Goal: Task Accomplishment & Management: Manage account settings

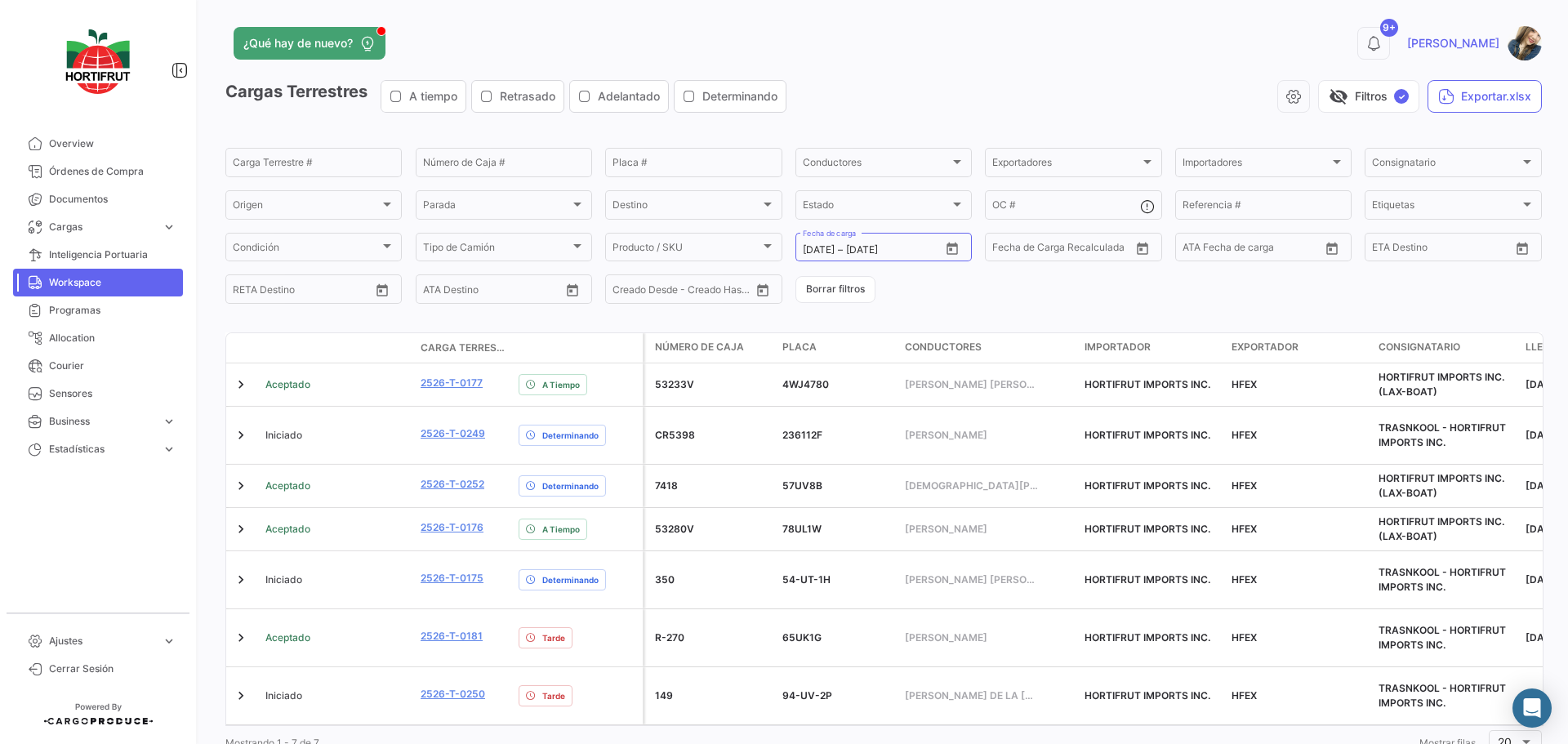
click at [949, 252] on icon "Open calendar" at bounding box center [951, 249] width 14 height 14
click at [949, 488] on div "29" at bounding box center [955, 479] width 25 height 30
type input "[DATE]"
click at [949, 488] on div "29" at bounding box center [955, 479] width 25 height 30
type input "[DATE]"
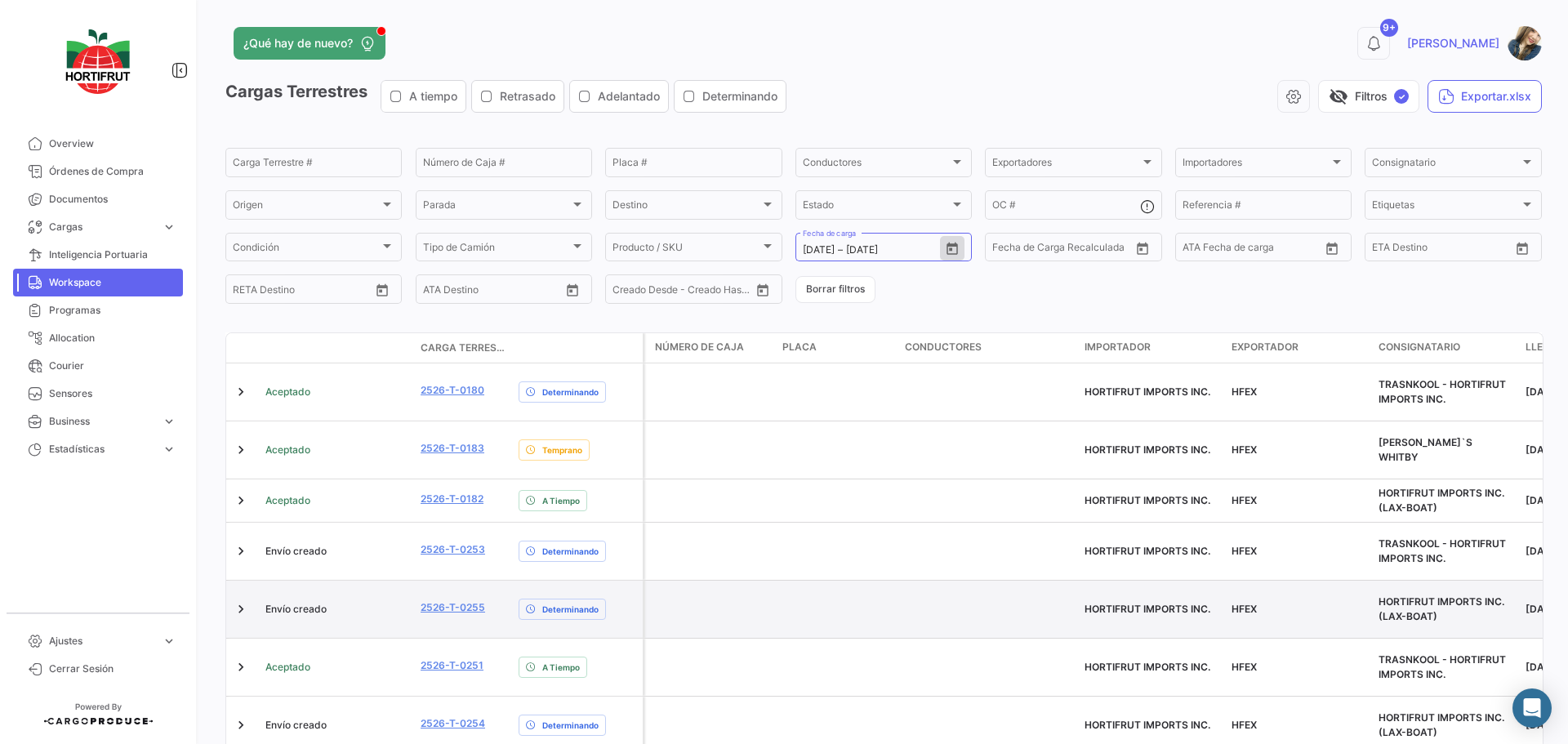
scroll to position [94, 0]
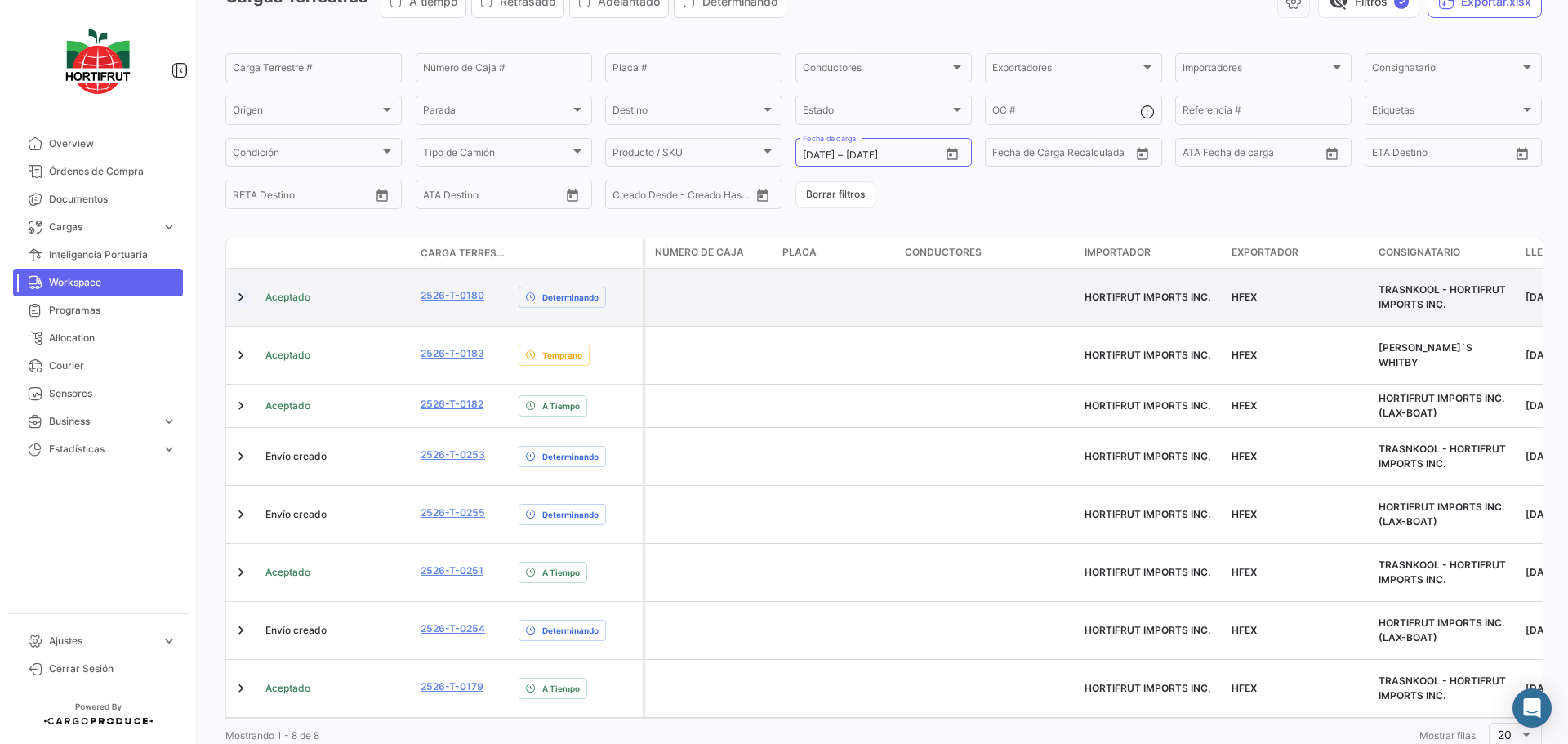
click at [238, 291] on link at bounding box center [240, 297] width 16 height 16
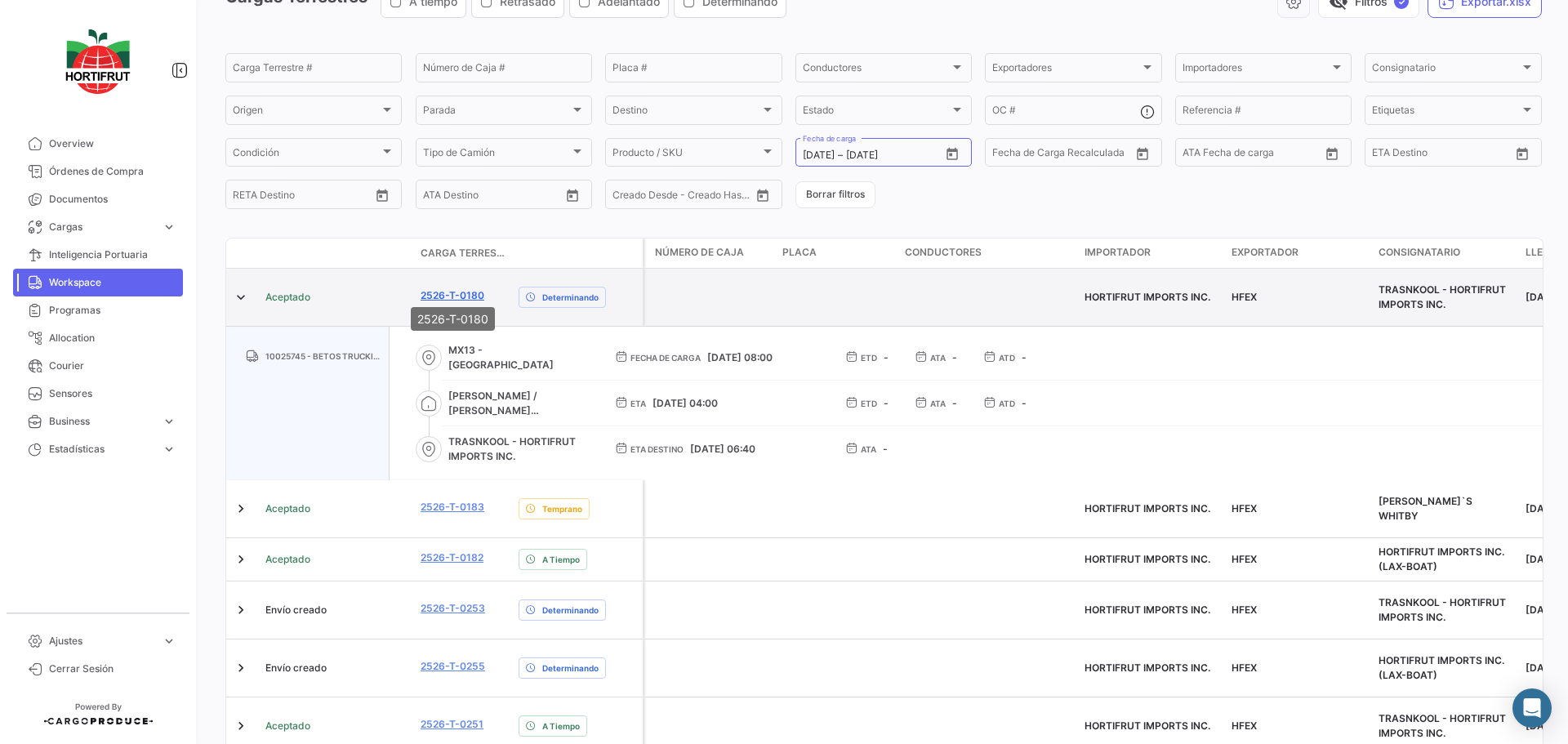
click at [457, 294] on link "2526-T-0180" at bounding box center [452, 295] width 64 height 14
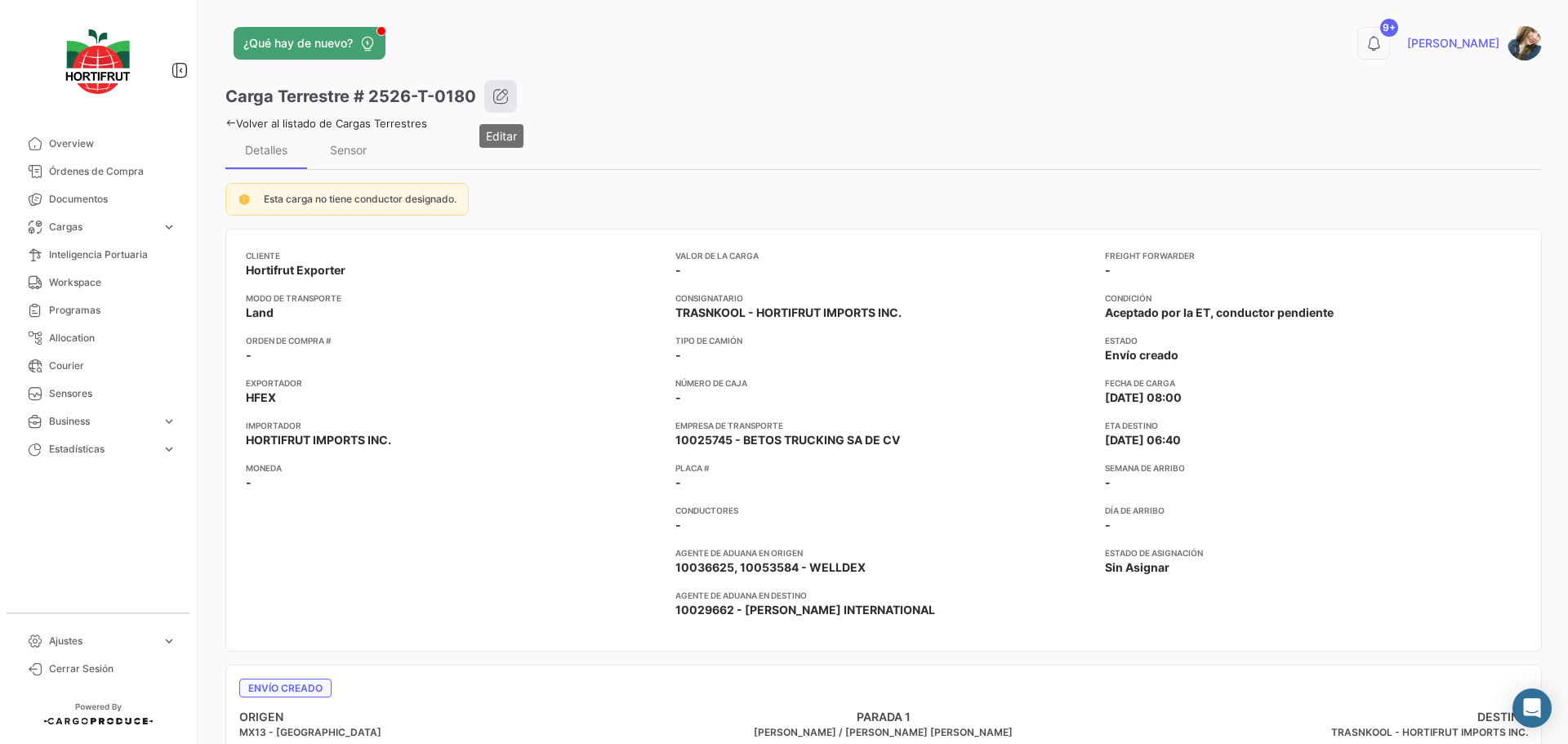
click at [495, 100] on icon "button" at bounding box center [500, 96] width 16 height 16
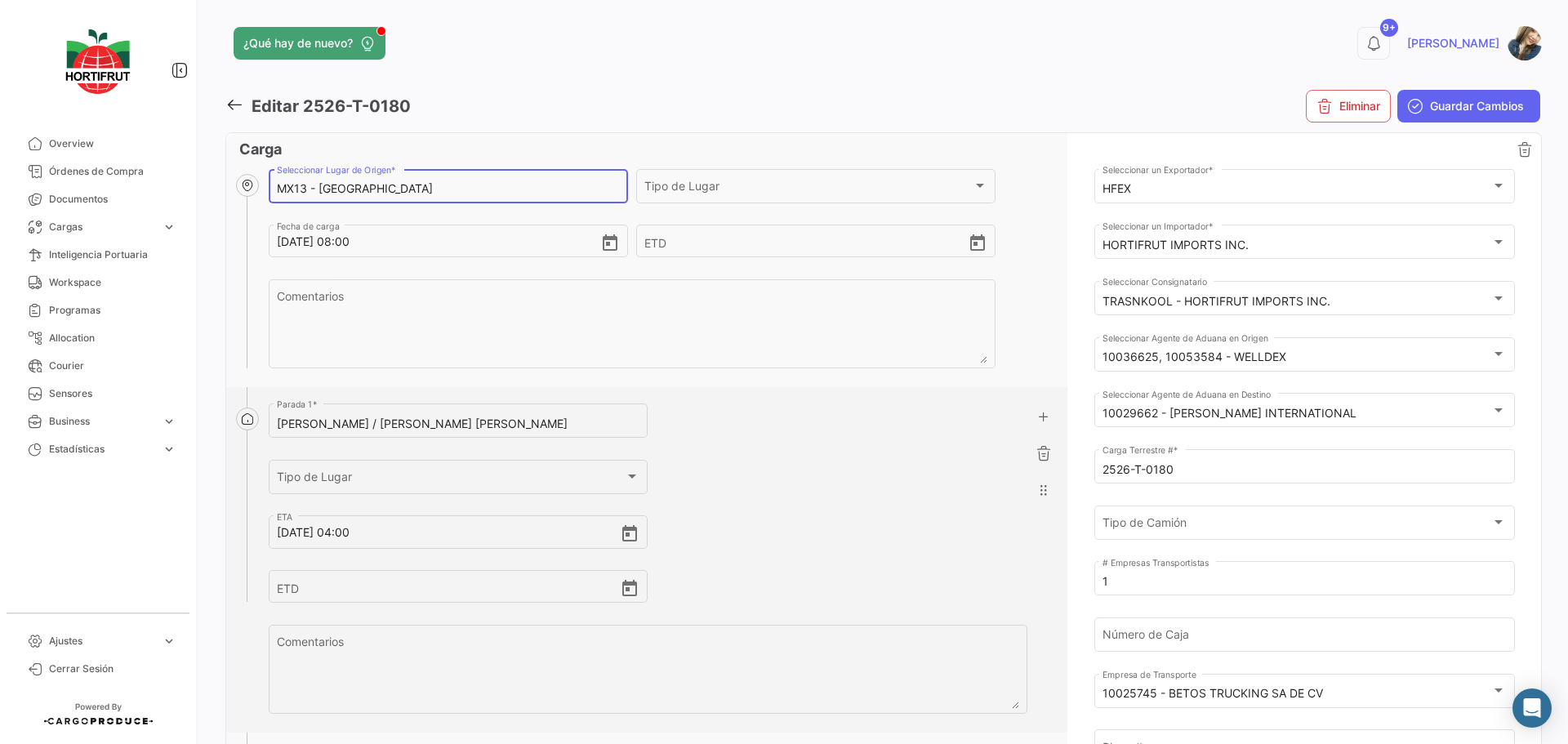
click at [425, 191] on input "MX13 - [GEOGRAPHIC_DATA]" at bounding box center [447, 189] width 342 height 13
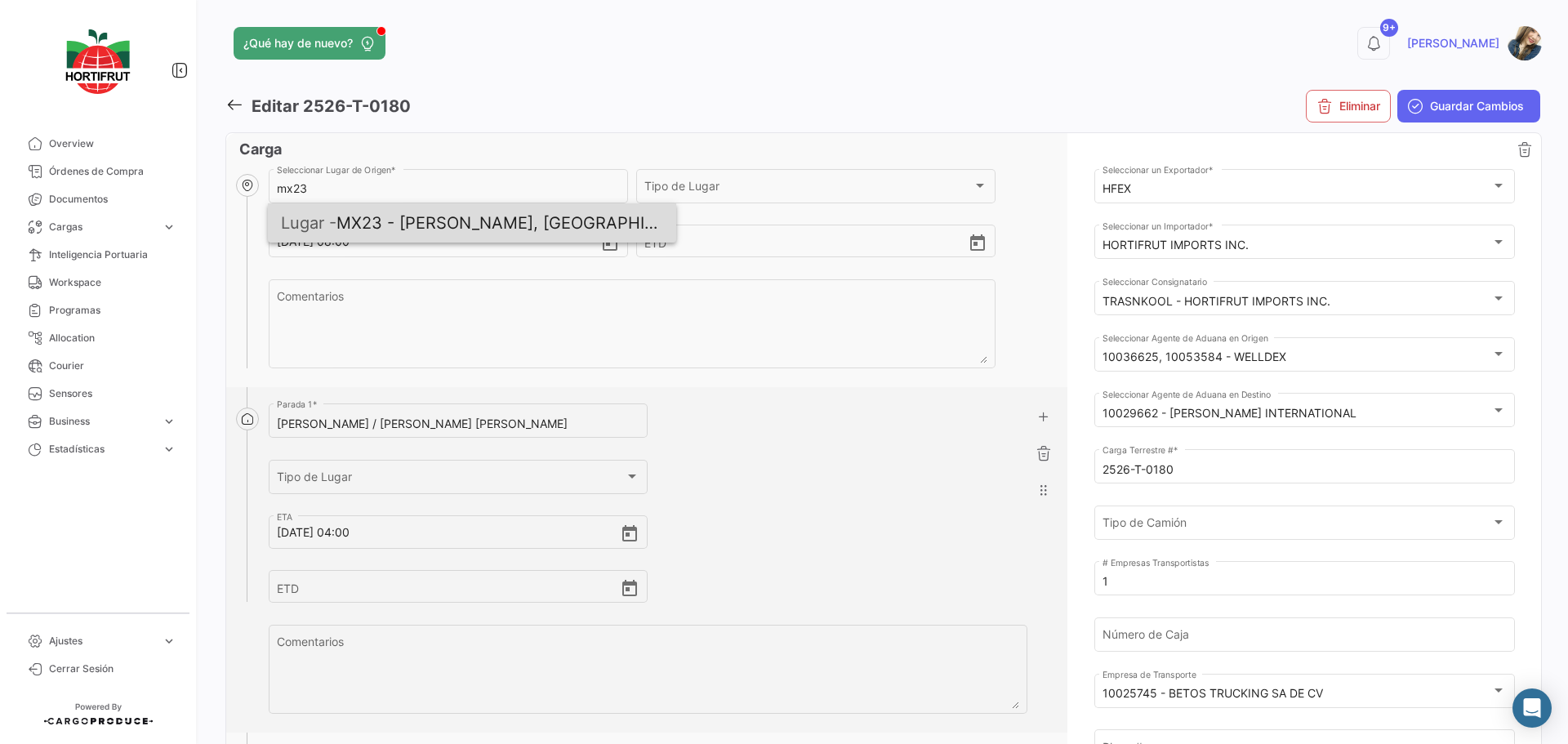
click at [425, 222] on span "Lugar - MX23 - [PERSON_NAME], [GEOGRAPHIC_DATA]" at bounding box center [471, 223] width 383 height 40
type input "MX23 - [PERSON_NAME], [GEOGRAPHIC_DATA]"
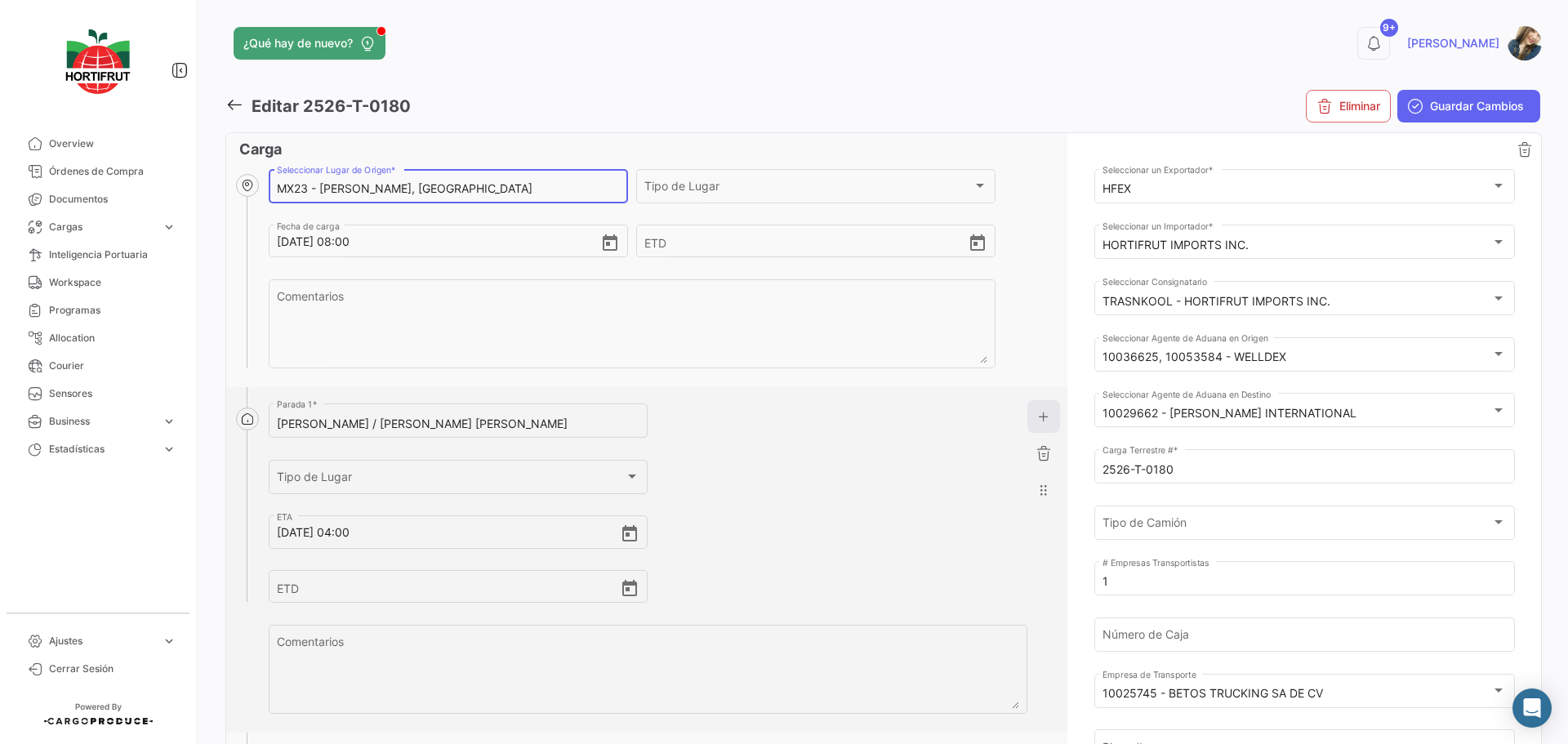
click at [1029, 404] on button "button" at bounding box center [1044, 416] width 33 height 33
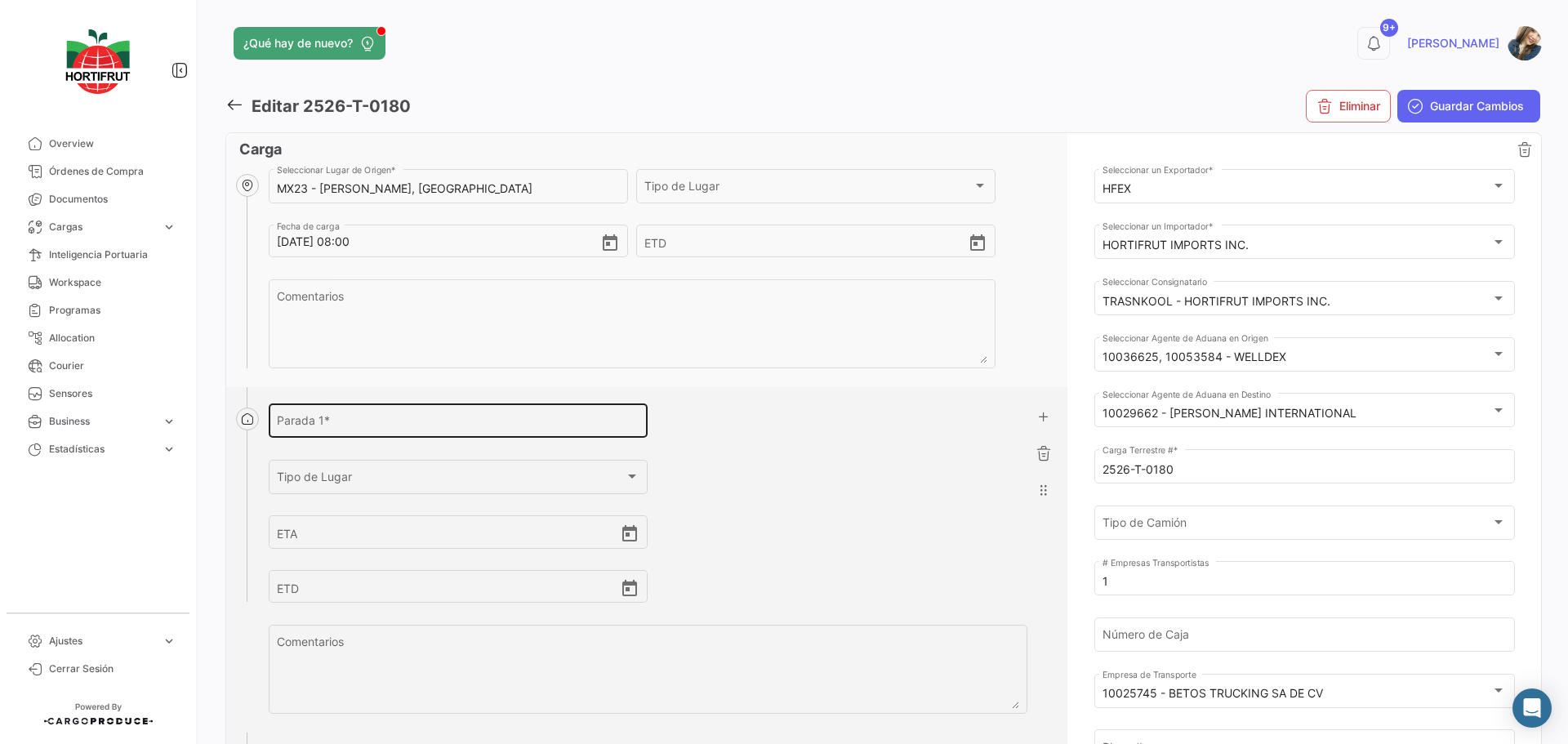
click at [400, 422] on input "[PERSON_NAME] 1 *" at bounding box center [458, 424] width 362 height 13
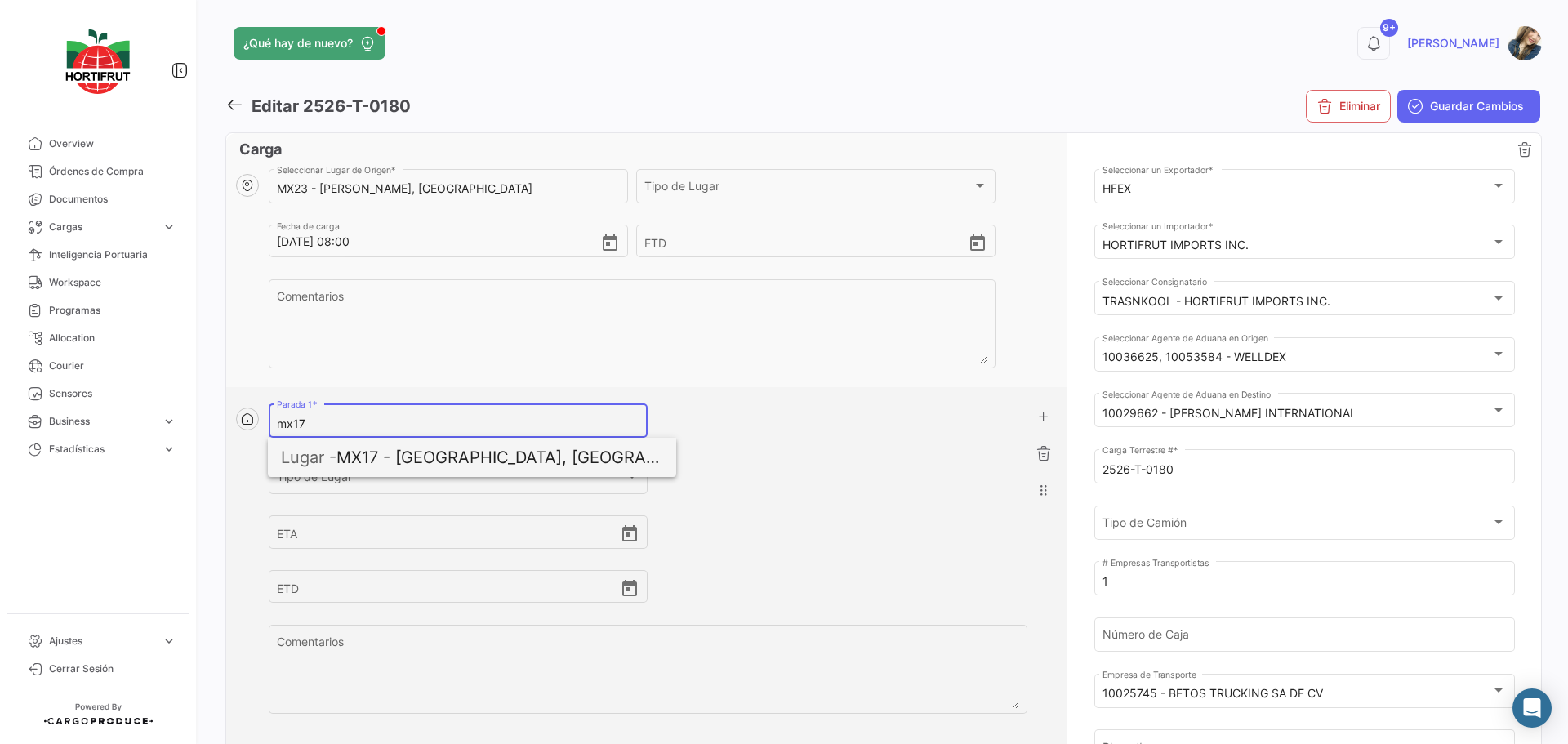
click at [378, 449] on span "Lugar - MX17 - [GEOGRAPHIC_DATA], [GEOGRAPHIC_DATA]" at bounding box center [471, 457] width 383 height 40
type input "MX17 - [GEOGRAPHIC_DATA], [GEOGRAPHIC_DATA]"
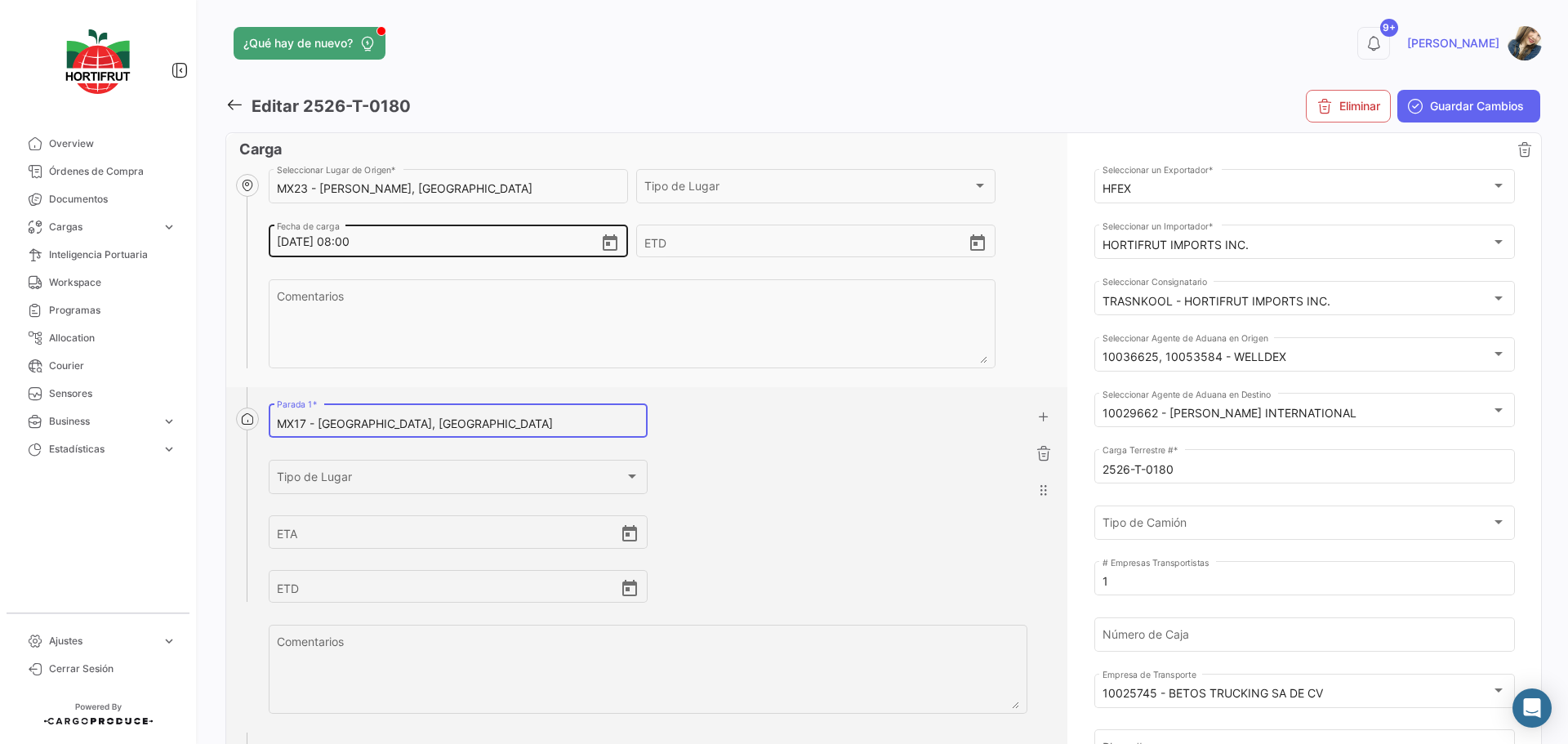
click at [372, 241] on input "[DATE] 08:00" at bounding box center [438, 241] width 323 height 57
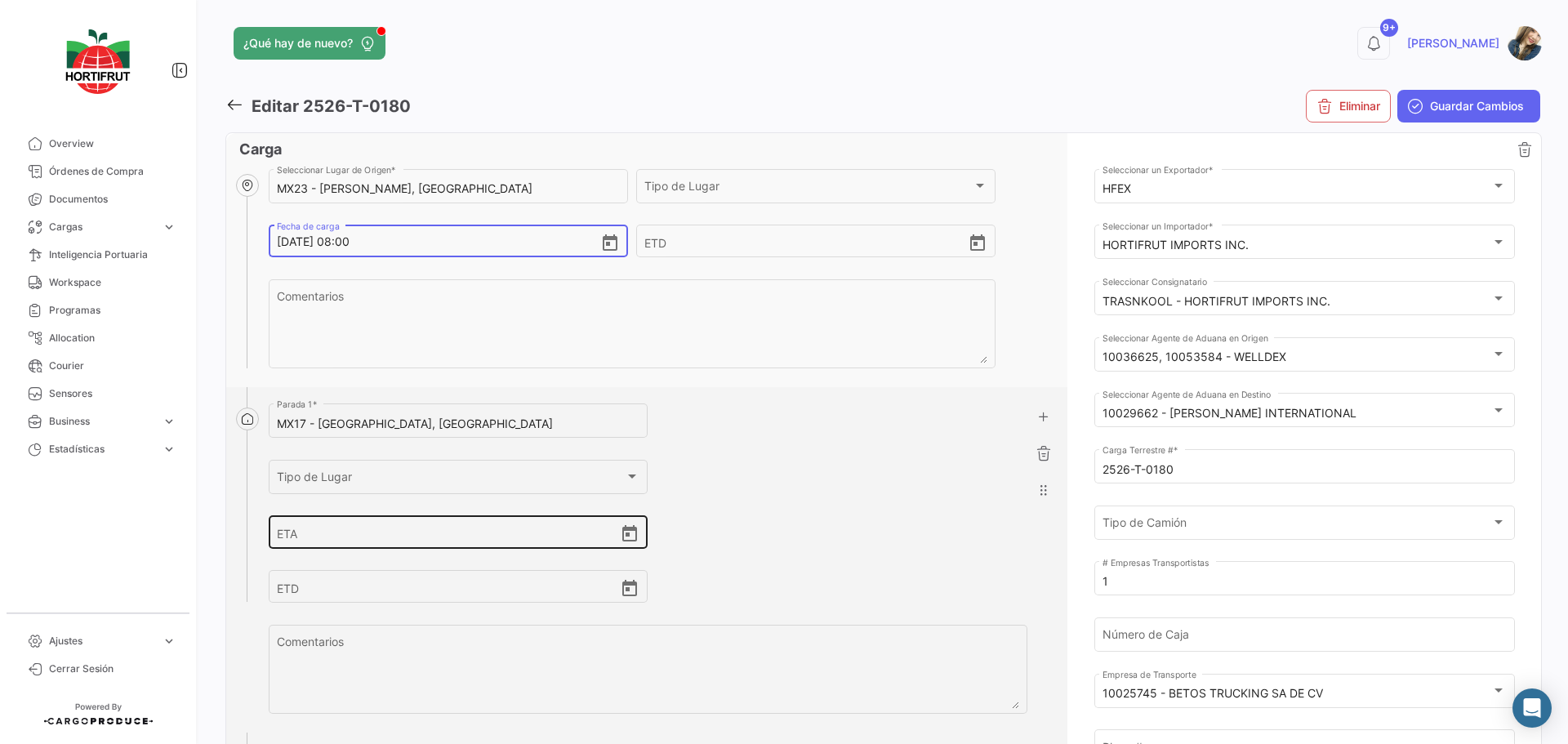
click at [321, 532] on input "ETA" at bounding box center [448, 532] width 343 height 57
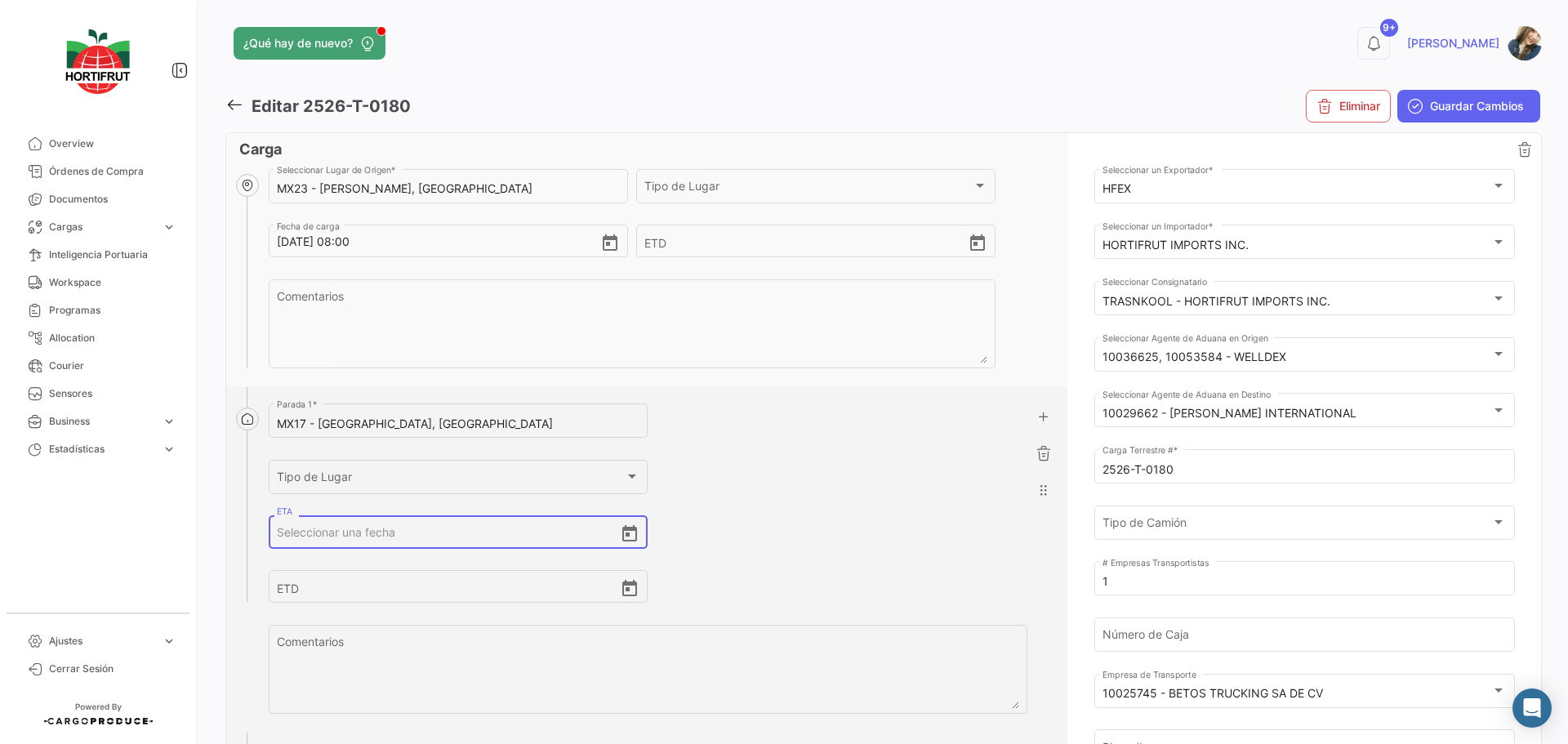
paste input "[DATE] 08:00"
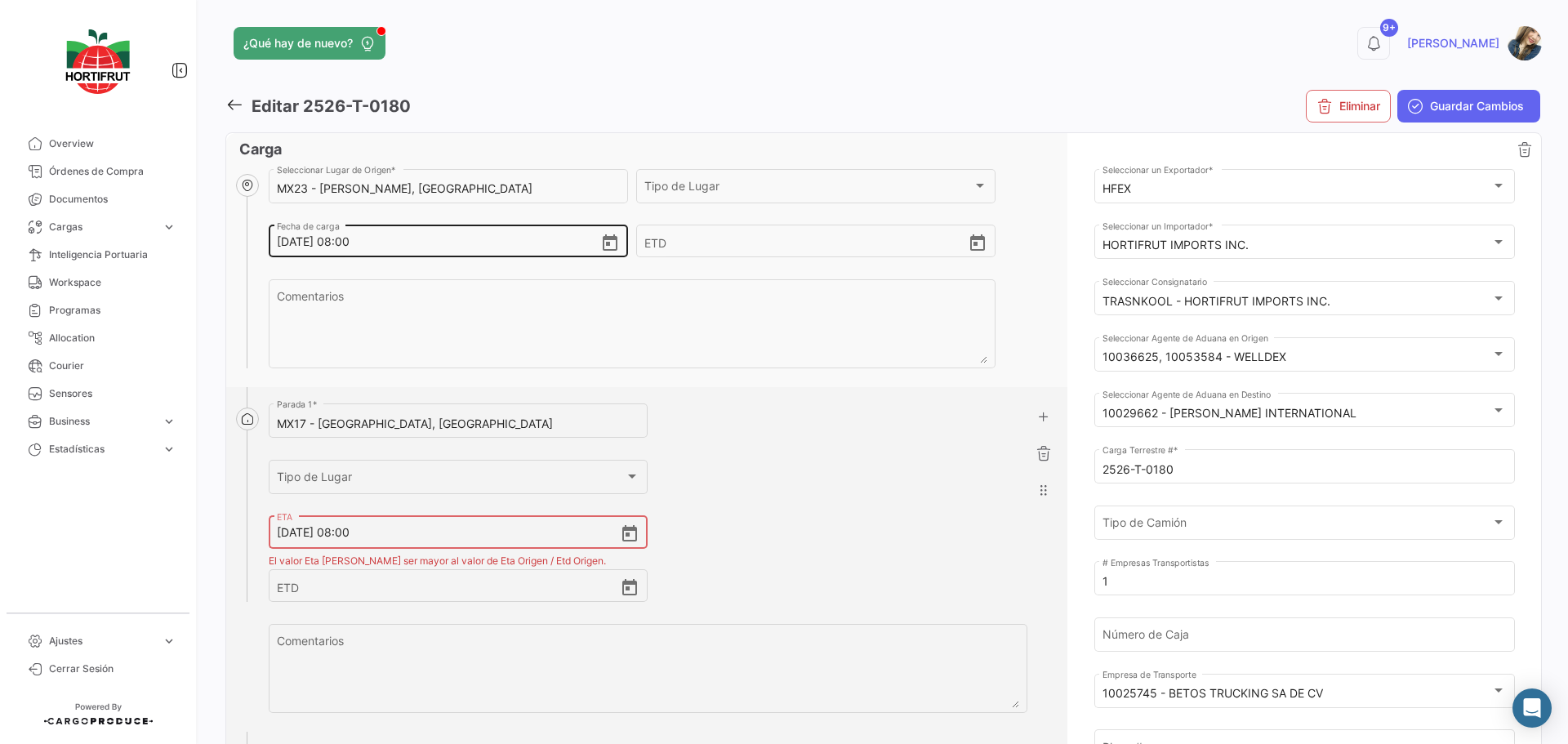
type input "[DATE] 08:00"
click at [352, 246] on input "[DATE] 08:00" at bounding box center [438, 241] width 323 height 57
type input "[DATE] 09:00"
click at [353, 535] on input "[DATE] 08:00" at bounding box center [448, 532] width 343 height 57
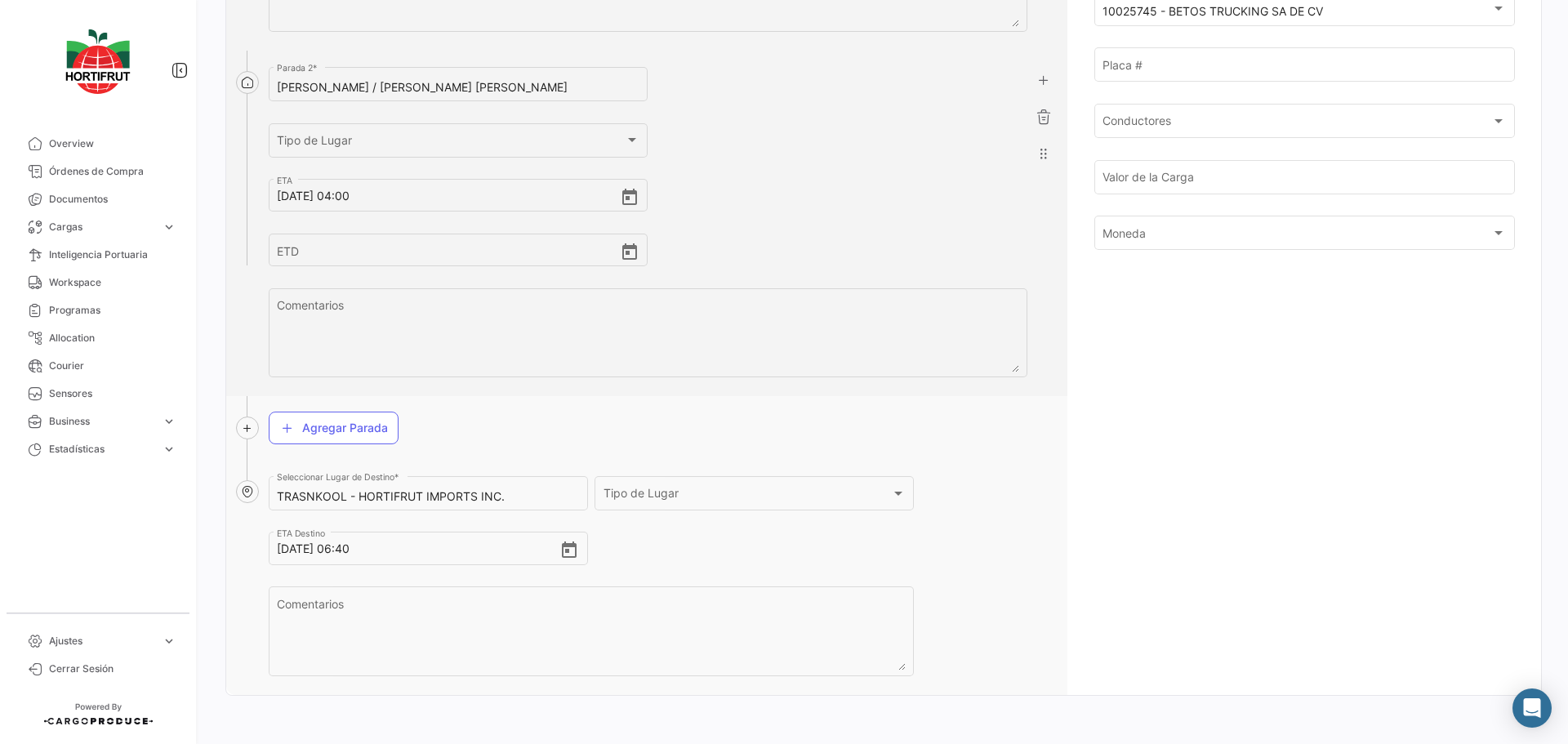
scroll to position [686, 0]
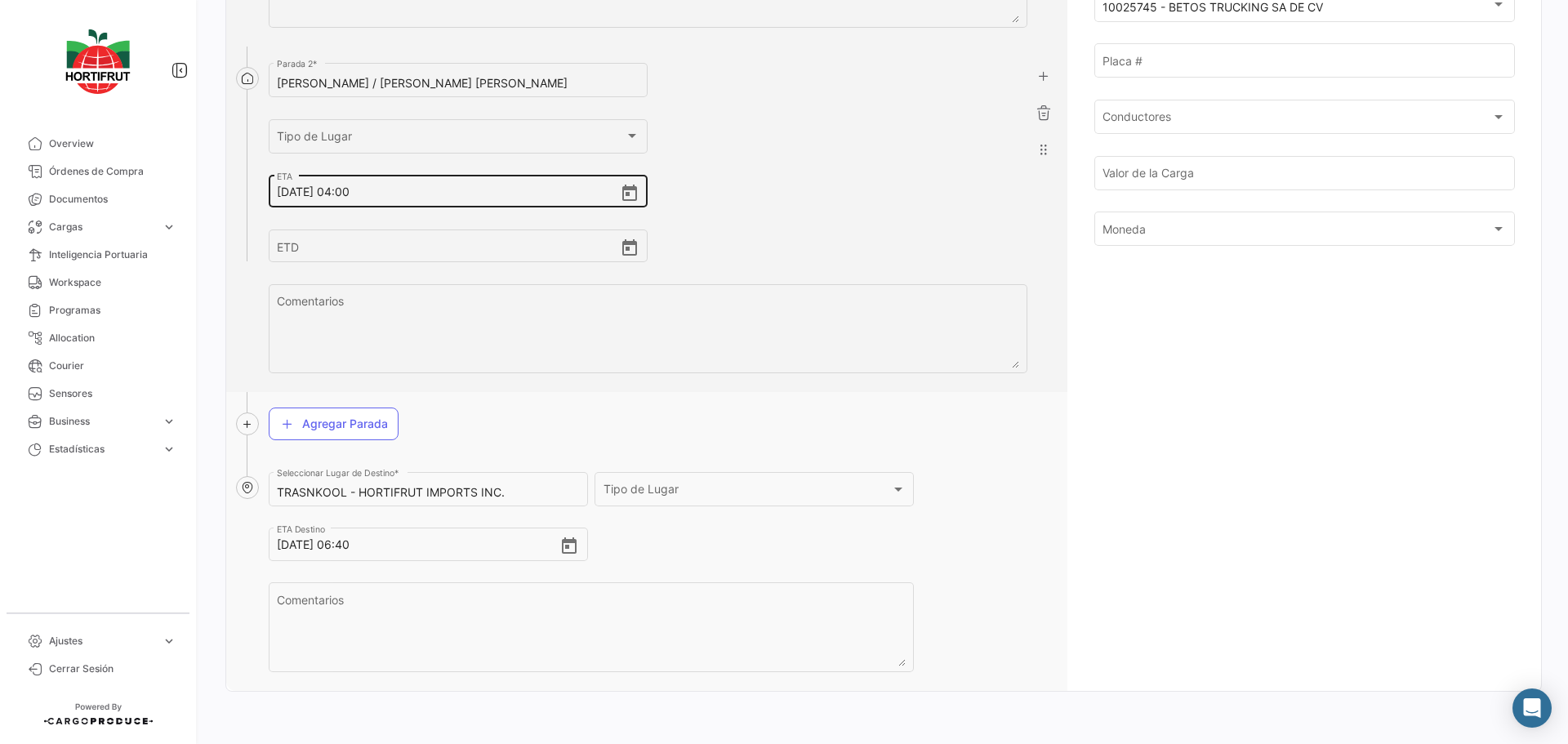
type input "[DATE] 12:00"
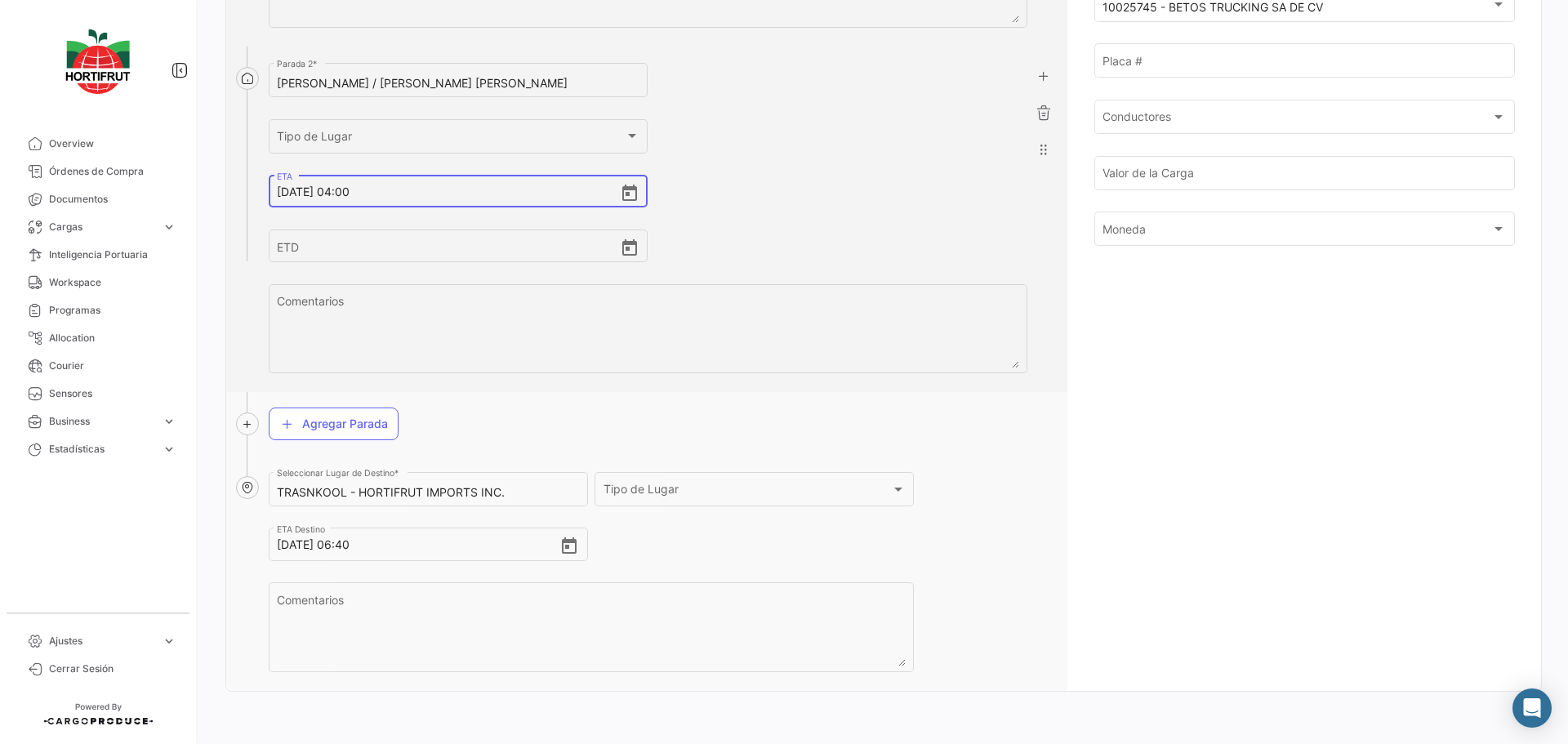
click at [354, 200] on input "[DATE] 04:00" at bounding box center [448, 191] width 343 height 57
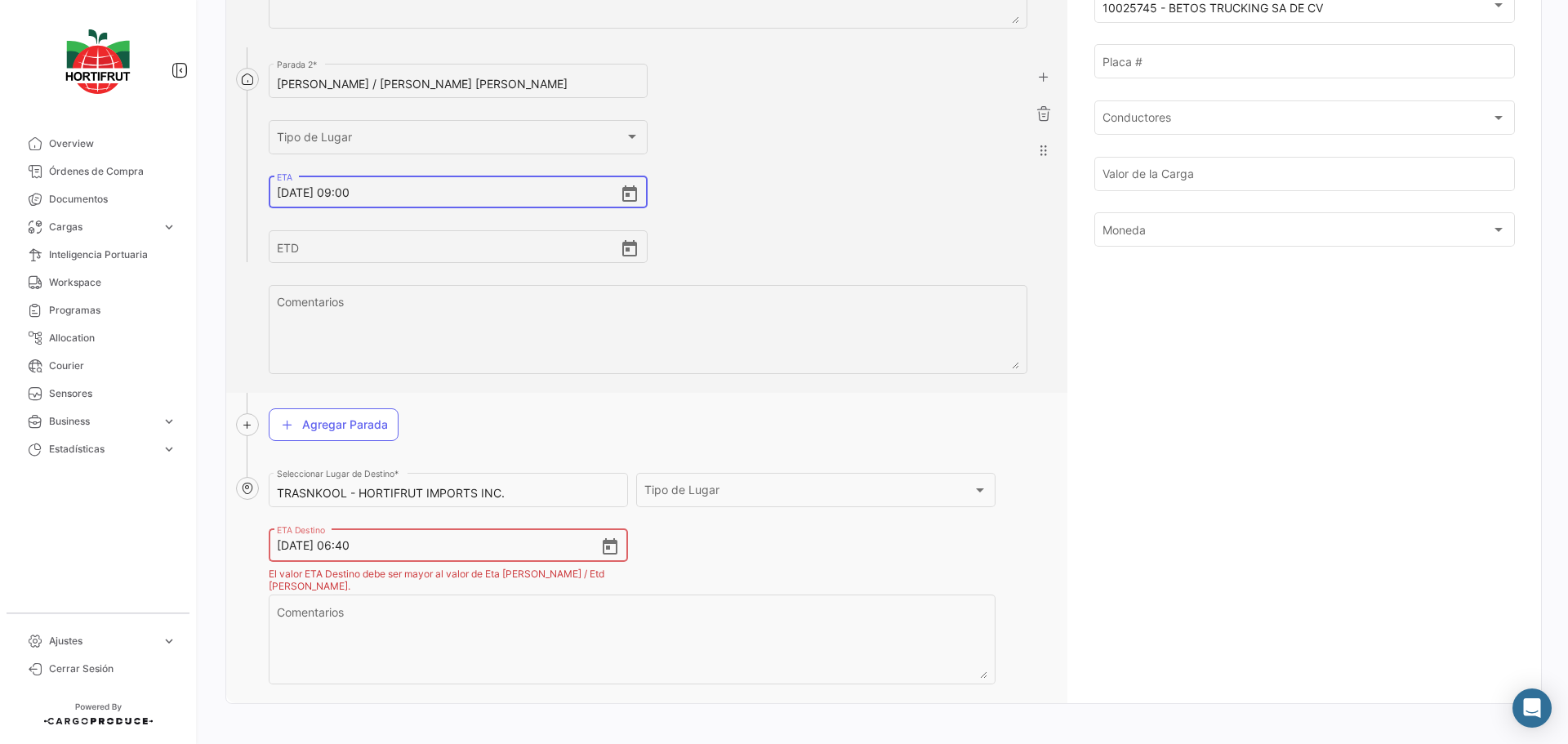
type input "[DATE] 09:00"
click at [351, 544] on input "[DATE] 06:40" at bounding box center [438, 545] width 323 height 57
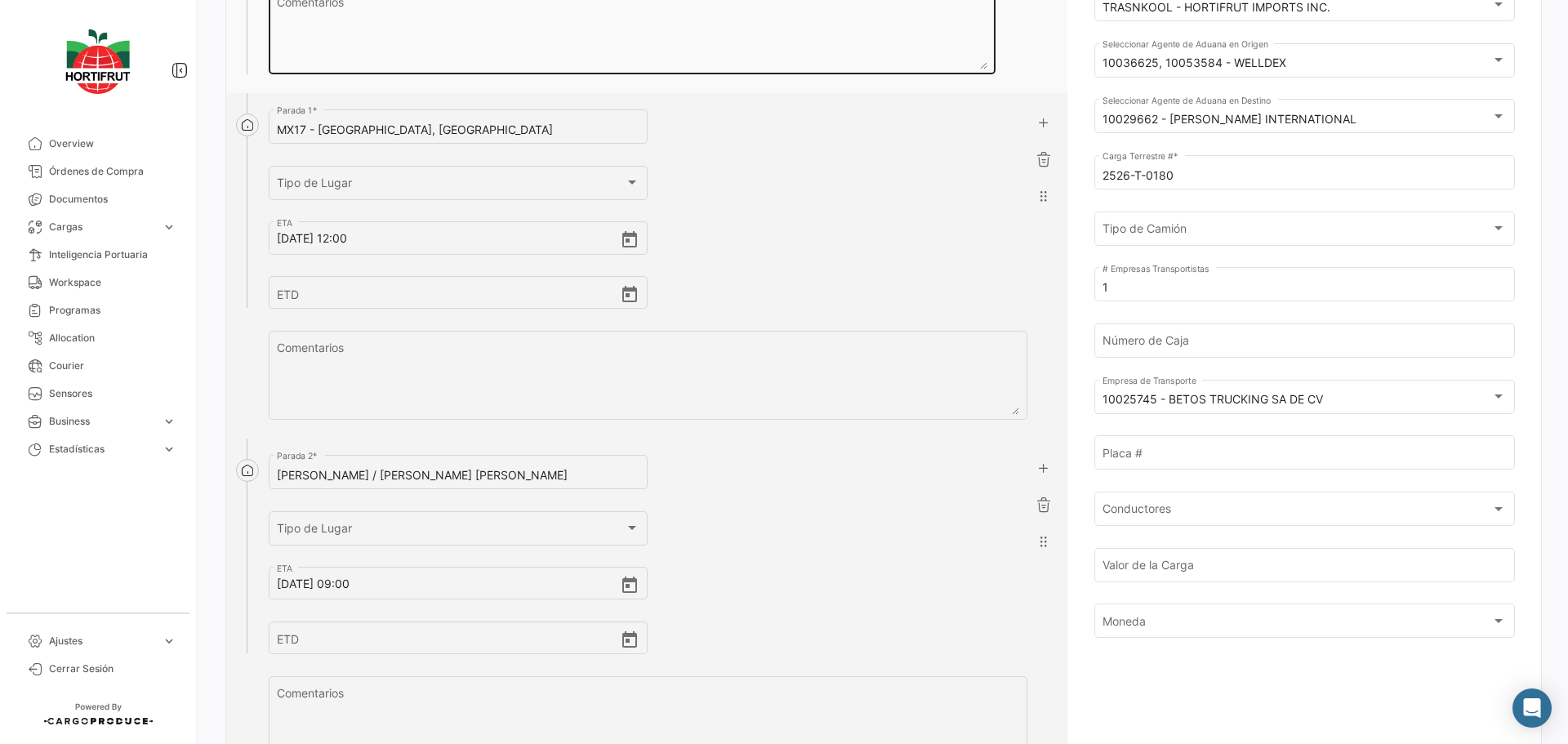
scroll to position [277, 0]
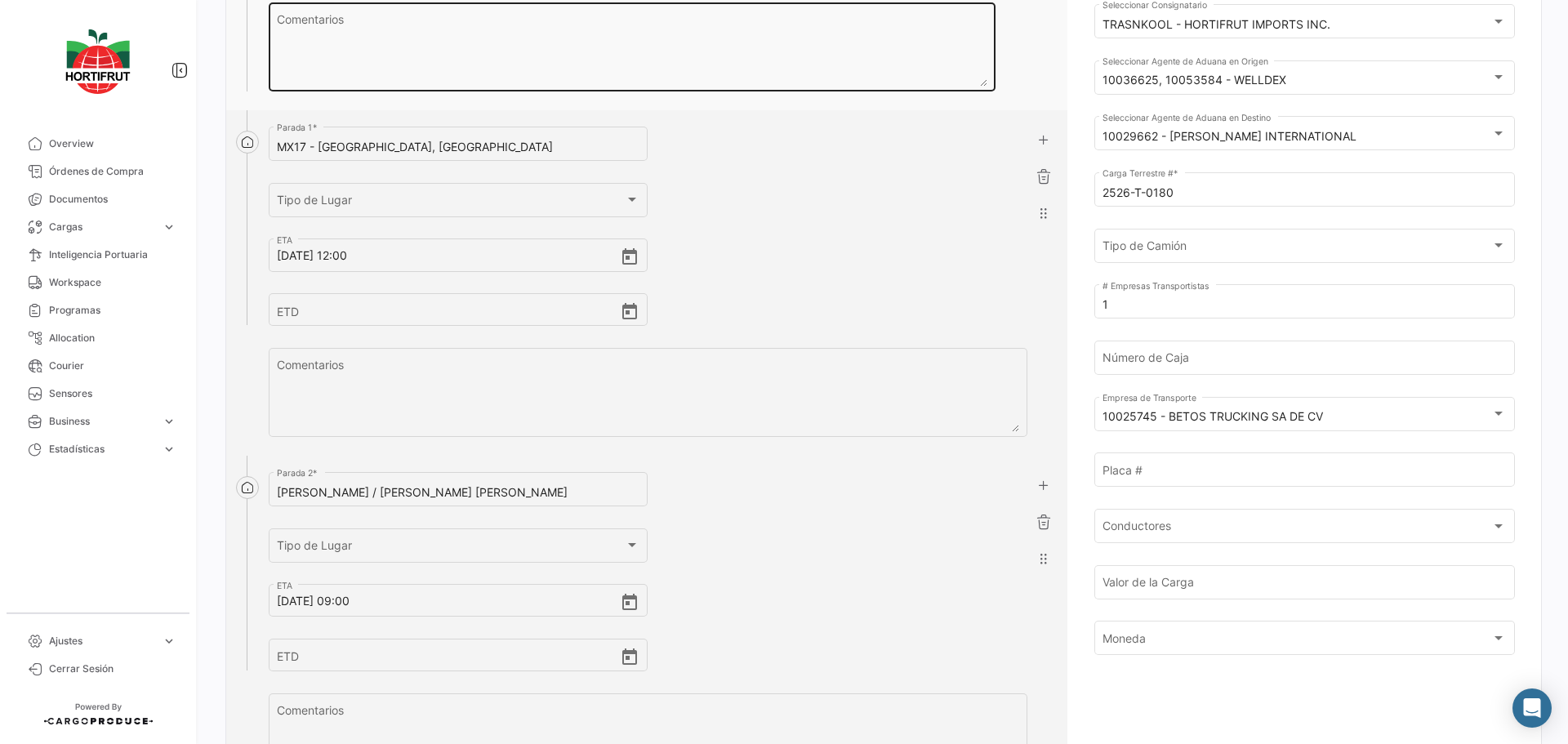
type input "[DATE] 12:40"
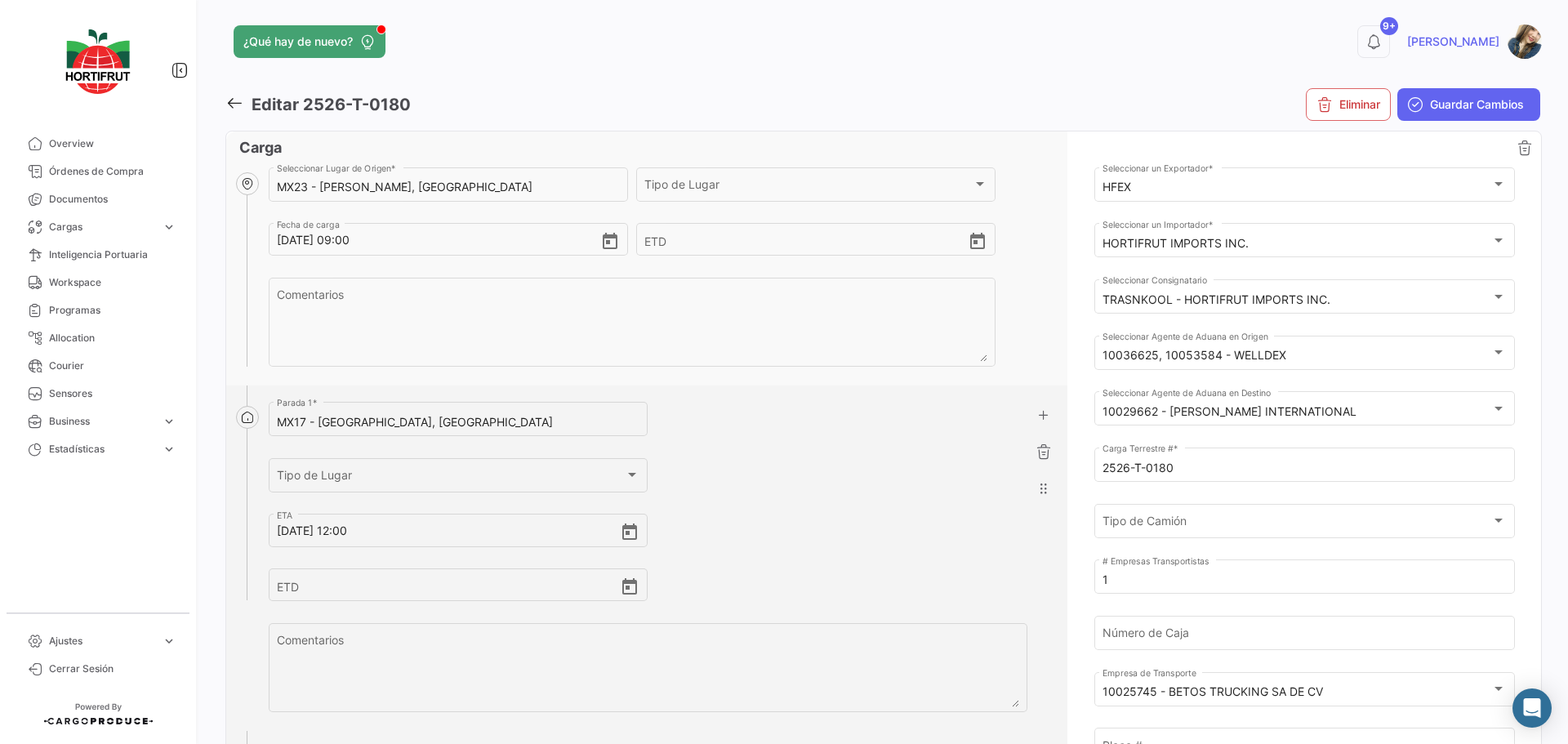
scroll to position [0, 0]
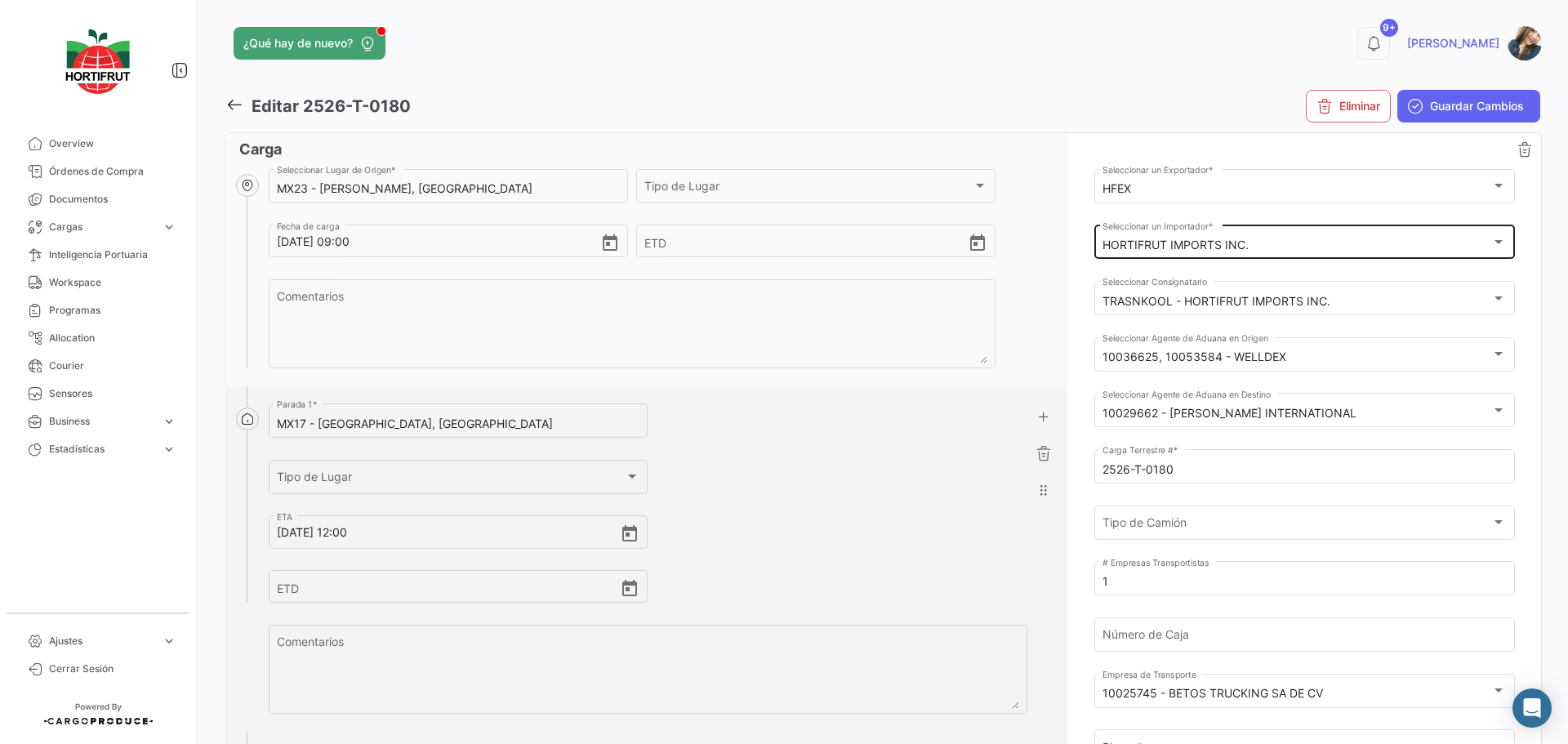
click at [1275, 254] on div "HORTIFRUT IMPORTS INC. Seleccionar un Importador *" at bounding box center [1304, 240] width 404 height 38
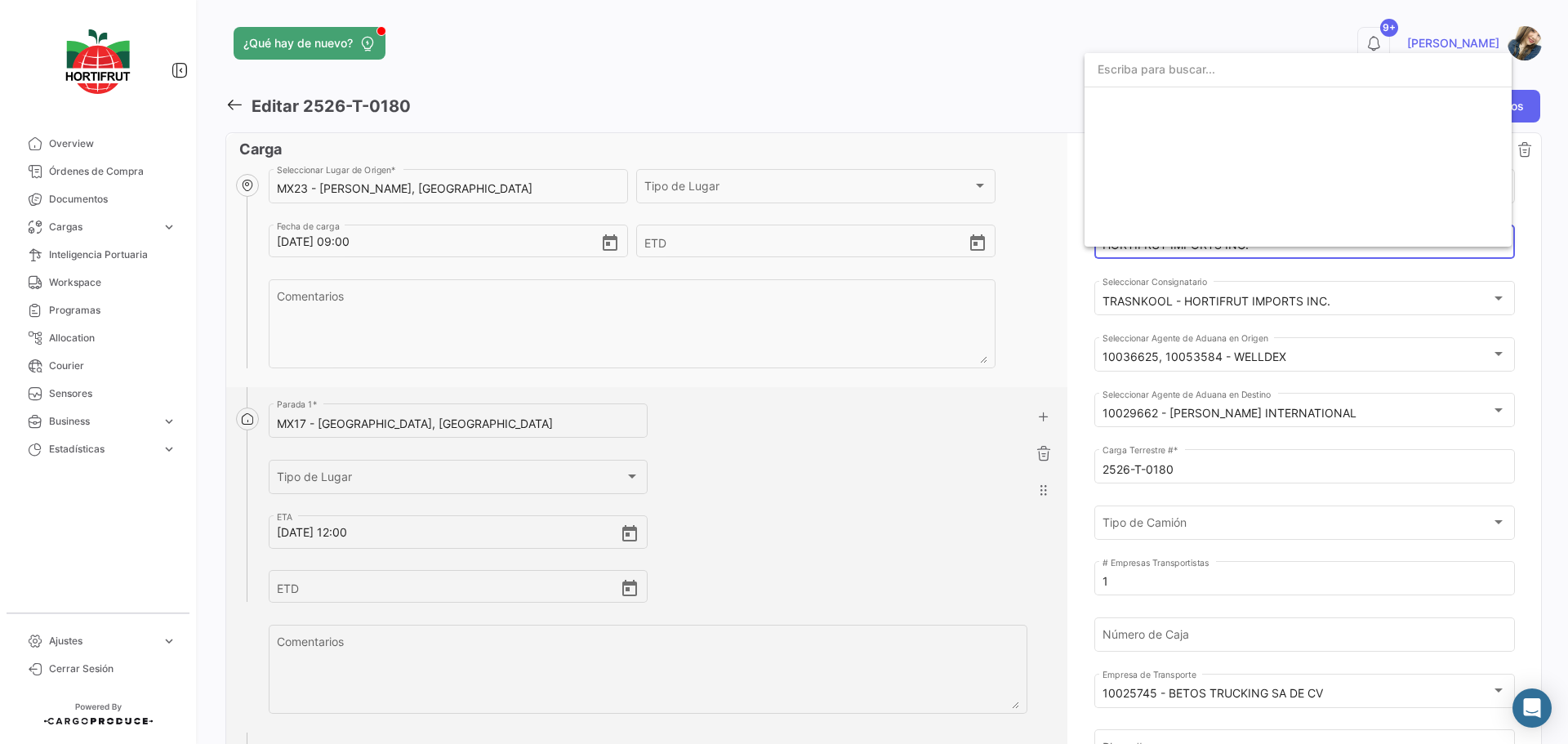
scroll to position [2580, 0]
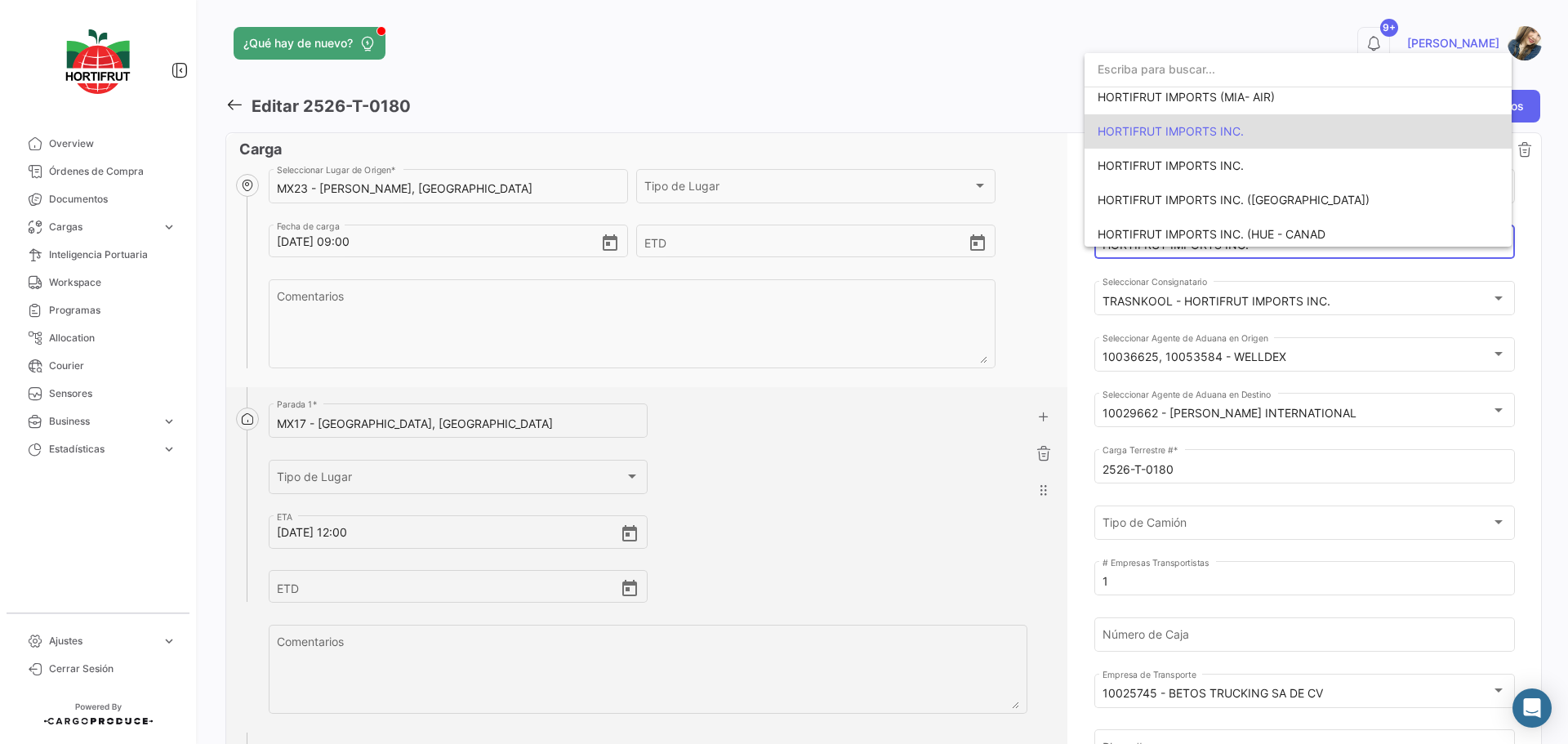
click at [1183, 135] on span "HORTIFRUT IMPORTS INC." at bounding box center [1171, 131] width 146 height 13
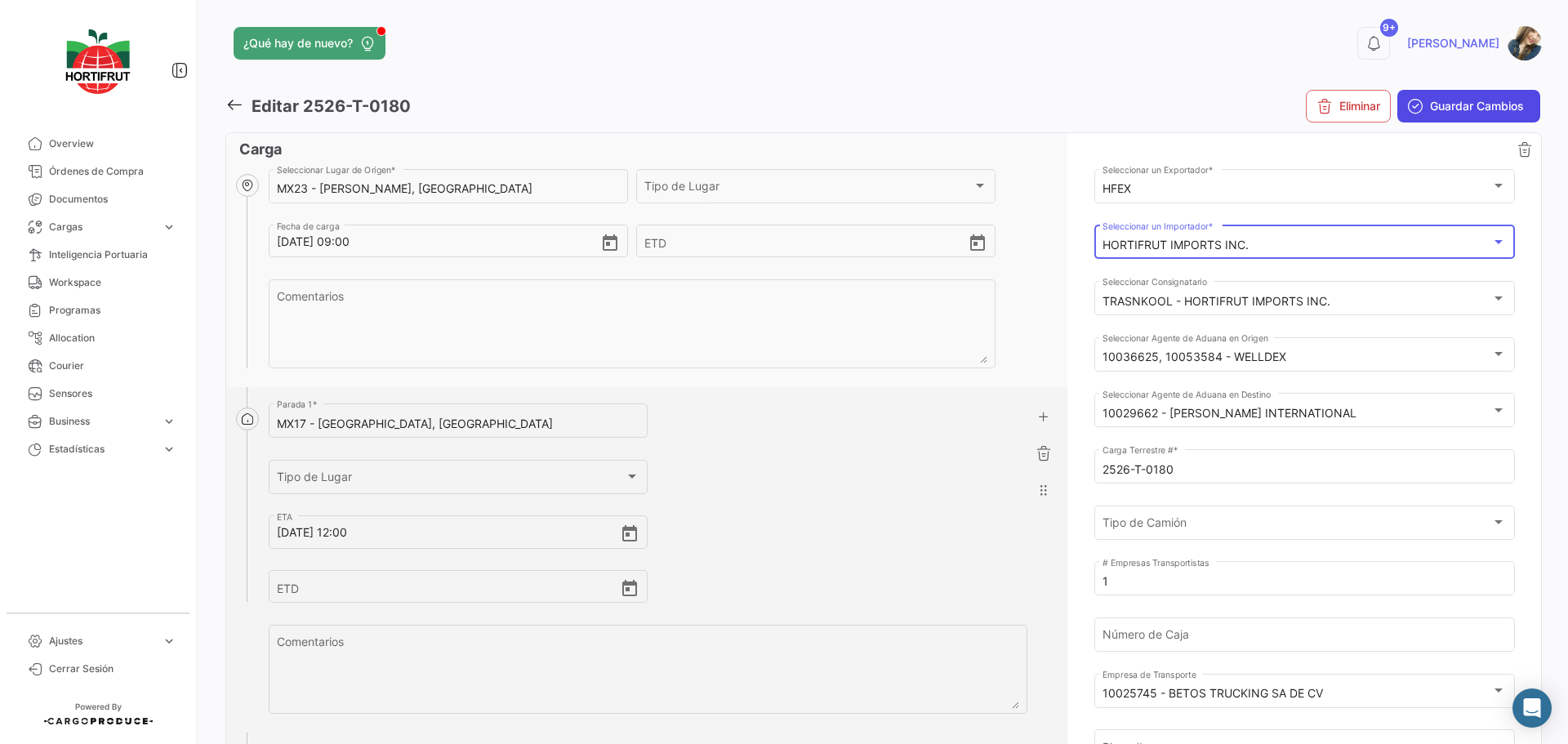
click at [1470, 110] on span "Guardar Cambios" at bounding box center [1476, 106] width 93 height 16
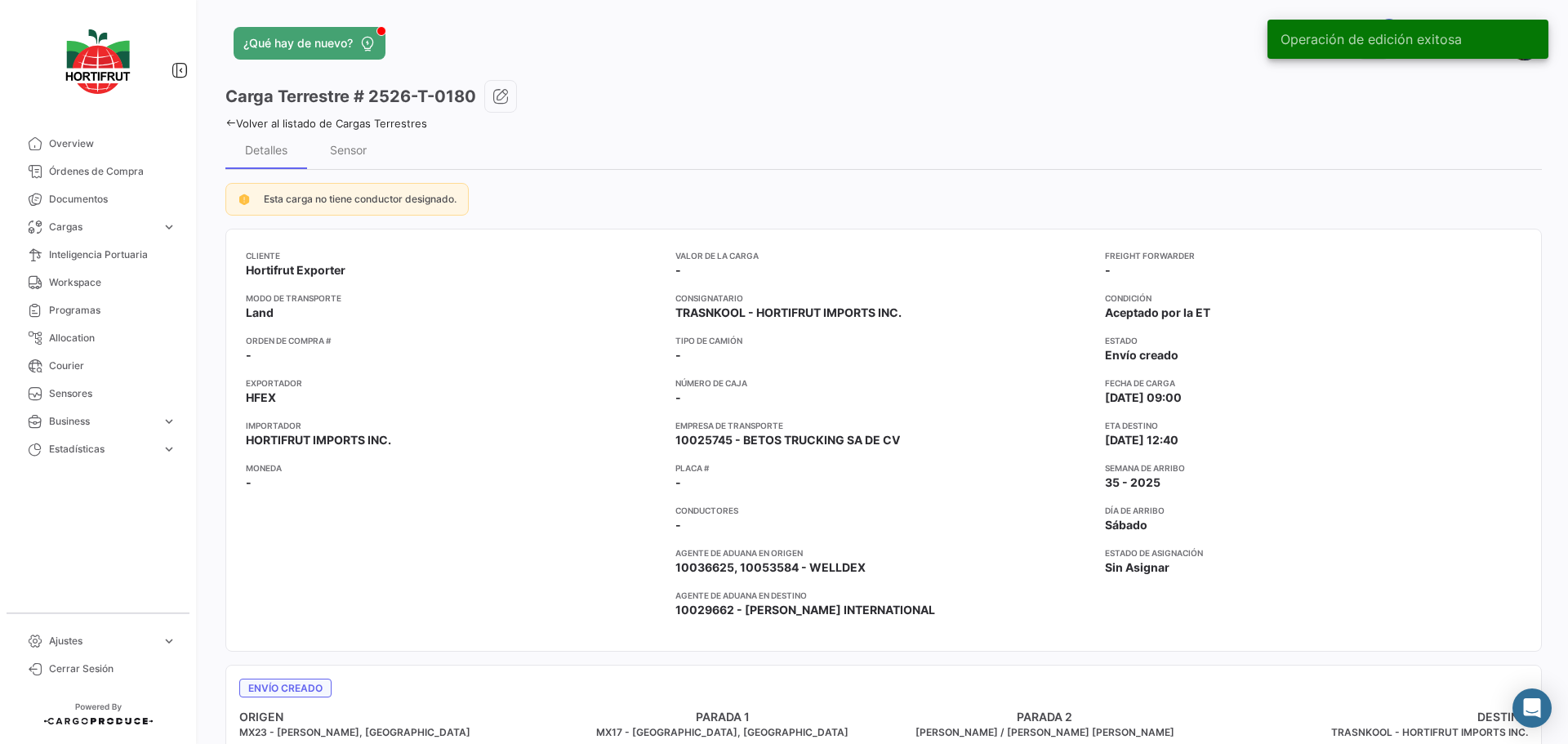
click at [414, 120] on link "Volver al listado de Cargas Terrestres" at bounding box center [326, 123] width 201 height 13
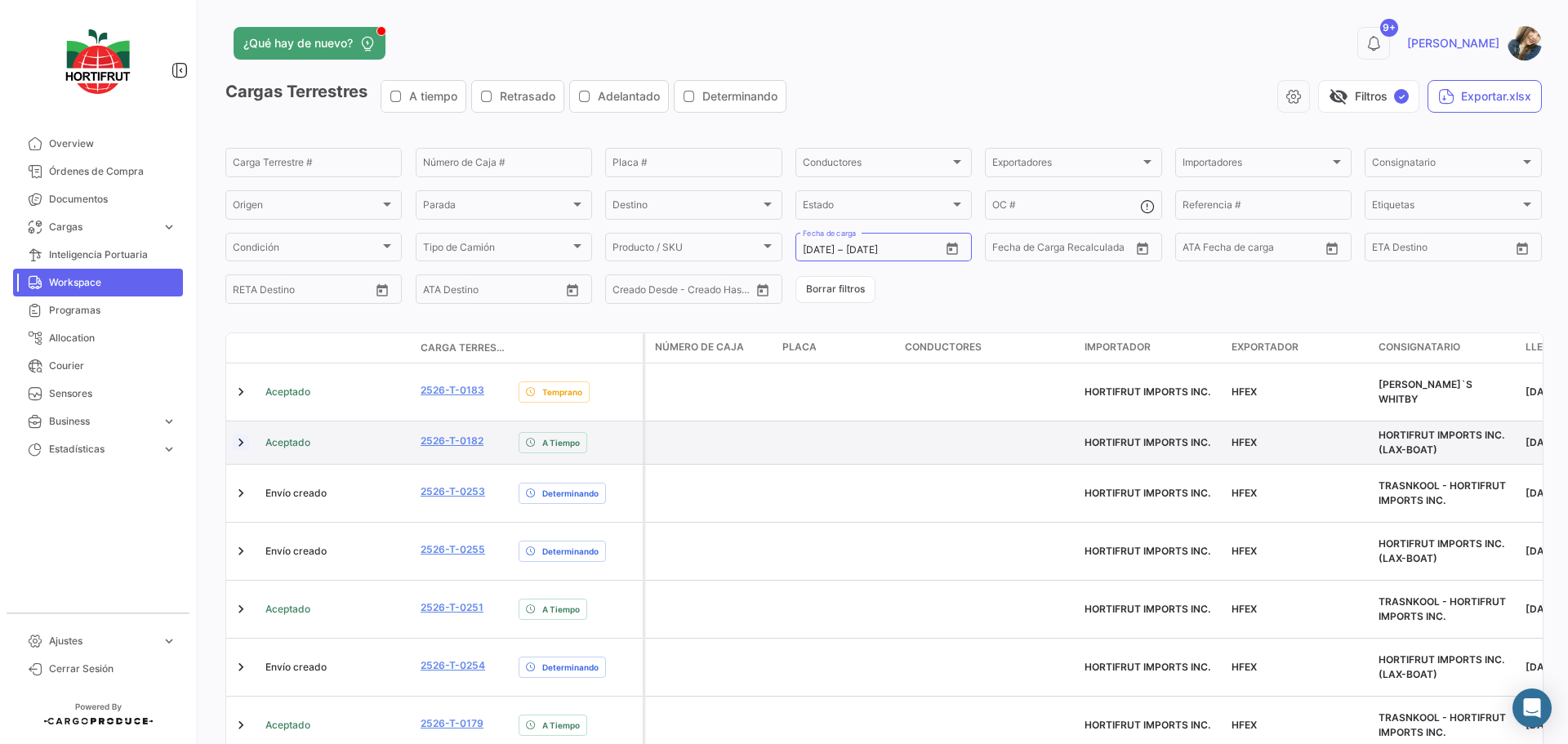
click at [243, 435] on link at bounding box center [240, 442] width 16 height 16
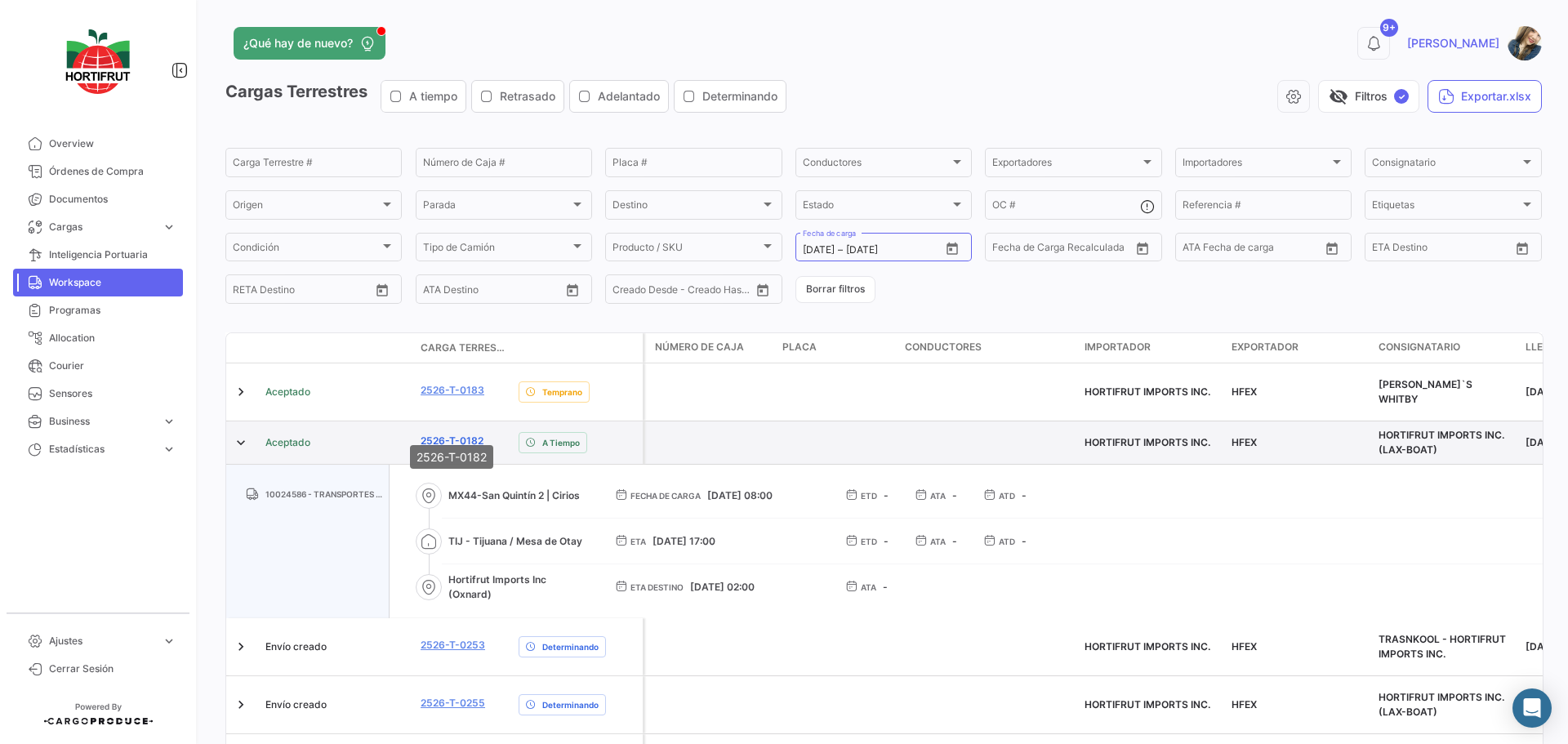
click at [439, 434] on link "2526-T-0182" at bounding box center [451, 440] width 63 height 14
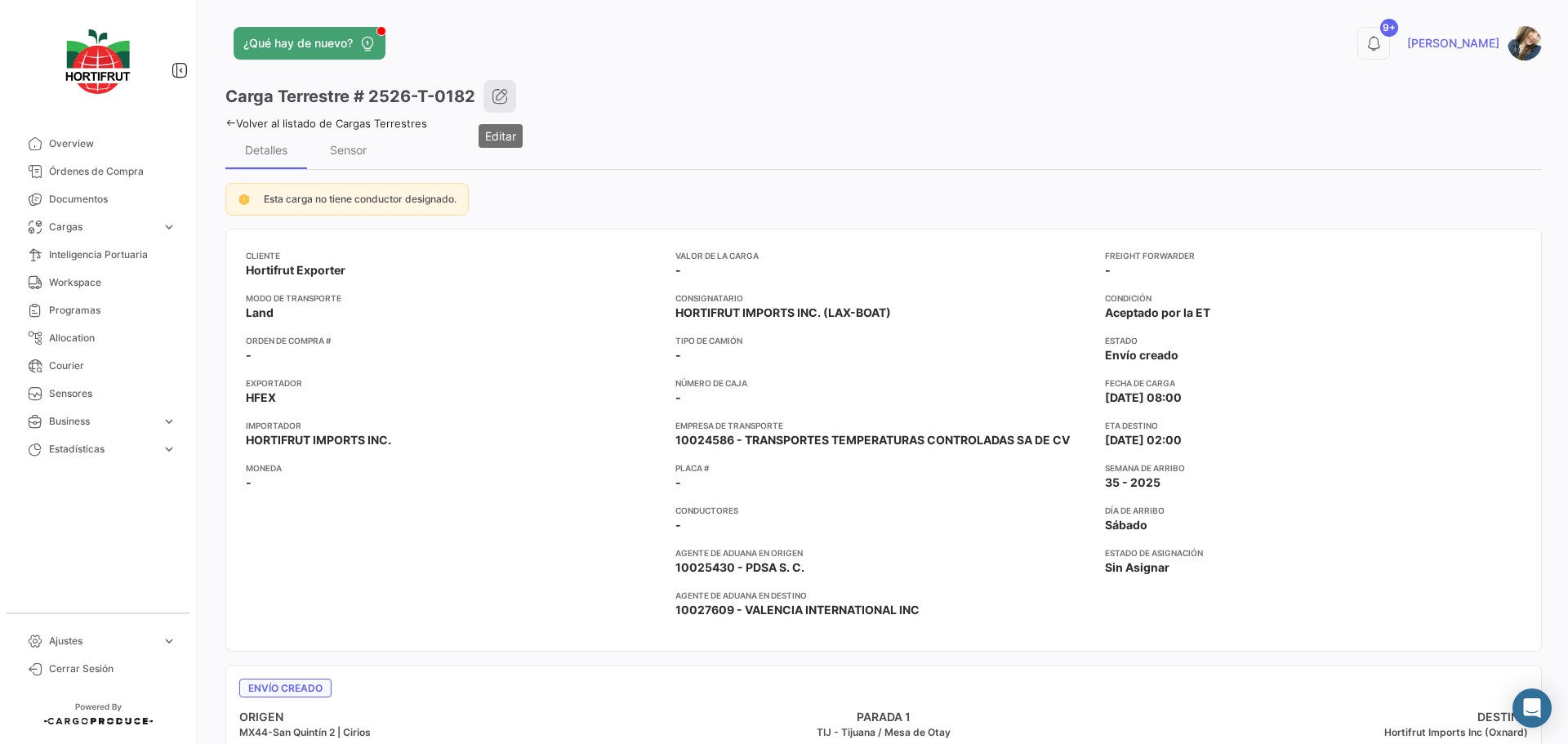
click at [507, 94] on icon "button" at bounding box center [499, 96] width 16 height 16
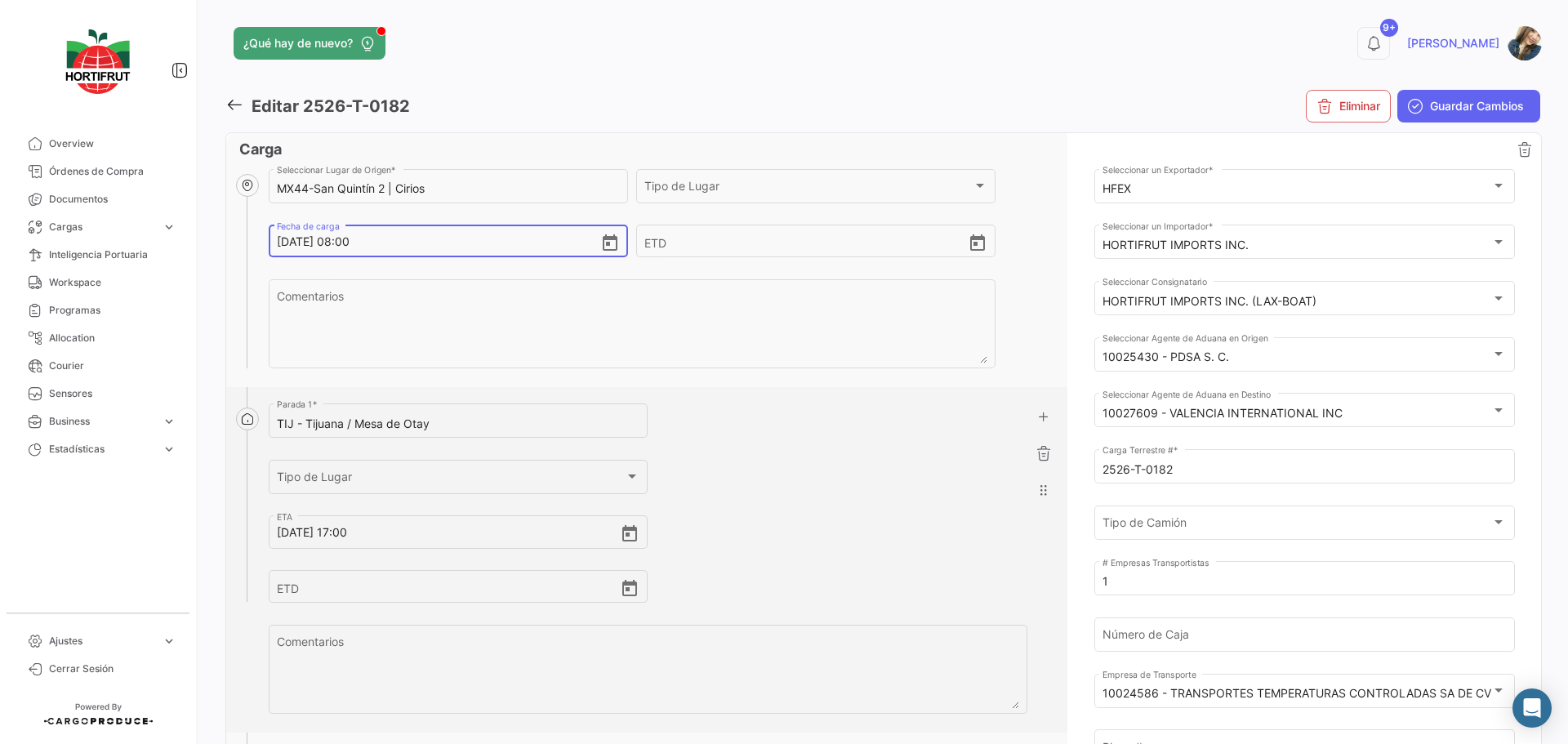
click at [351, 242] on input "[DATE] 08:00" at bounding box center [438, 241] width 323 height 57
type input "[DATE] 11:00"
click at [1259, 248] on div "HORTIFRUT IMPORTS INC." at bounding box center [1296, 245] width 388 height 13
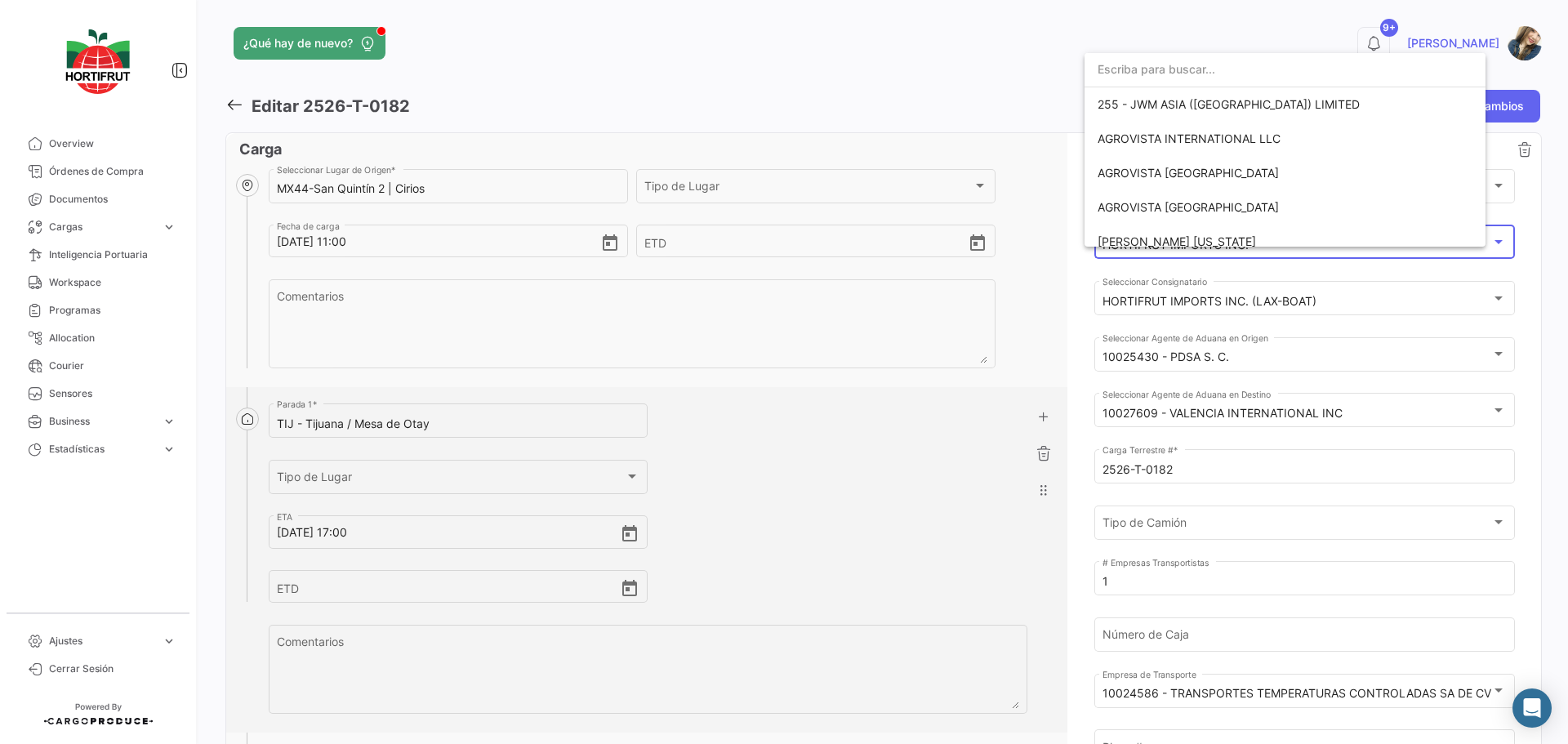
scroll to position [2580, 0]
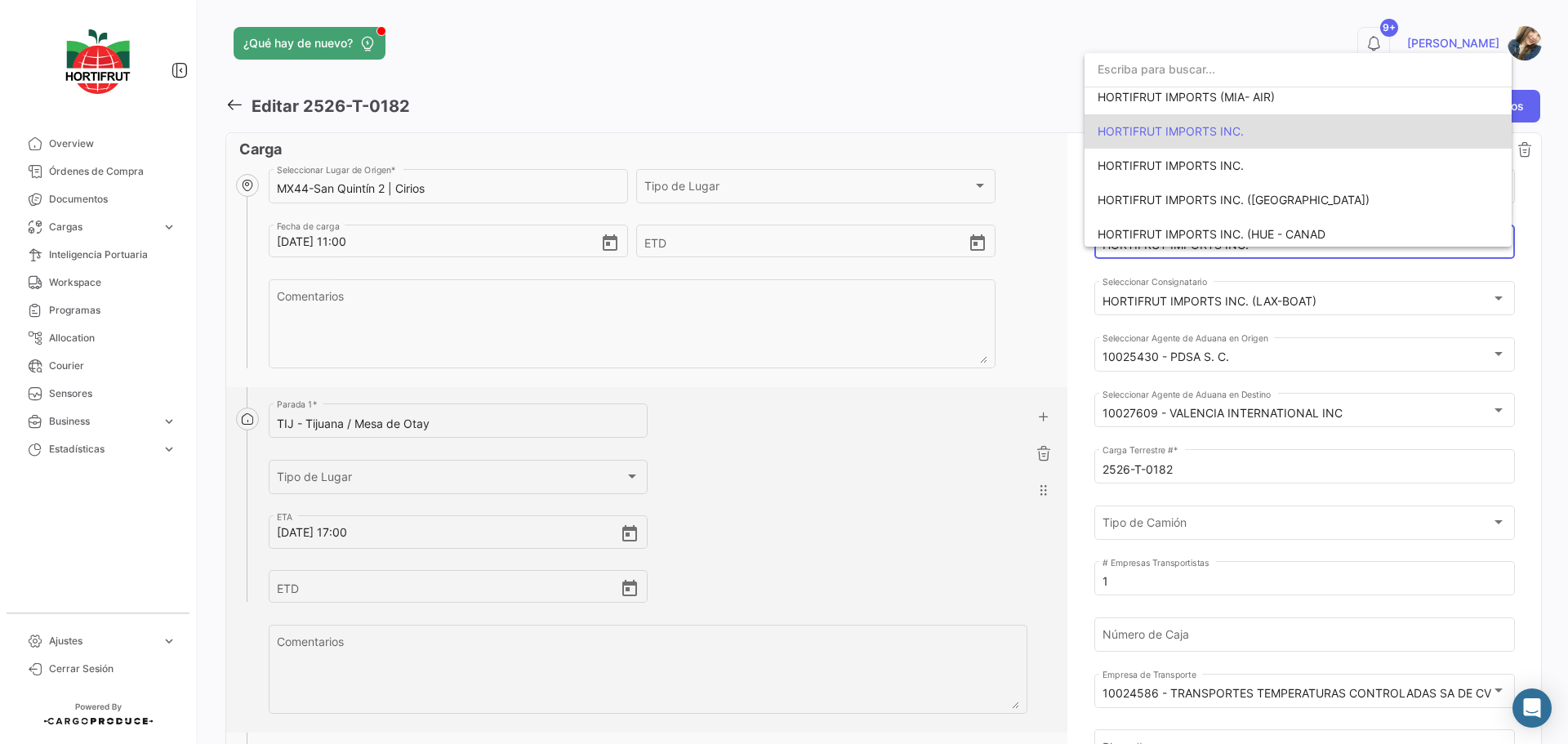
click at [1236, 136] on span "HORTIFRUT IMPORTS INC." at bounding box center [1171, 131] width 146 height 13
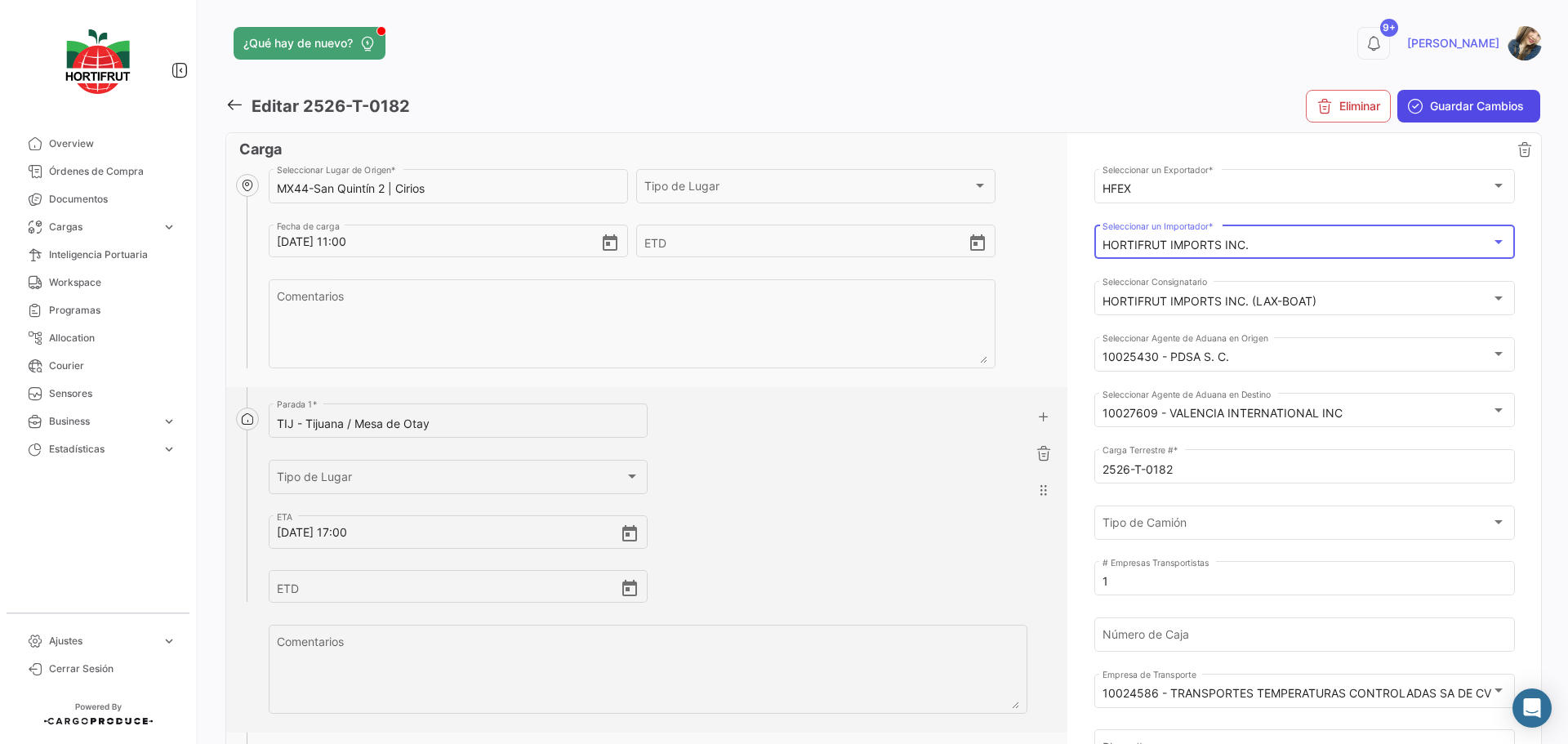
click at [1474, 111] on span "Guardar Cambios" at bounding box center [1476, 106] width 93 height 16
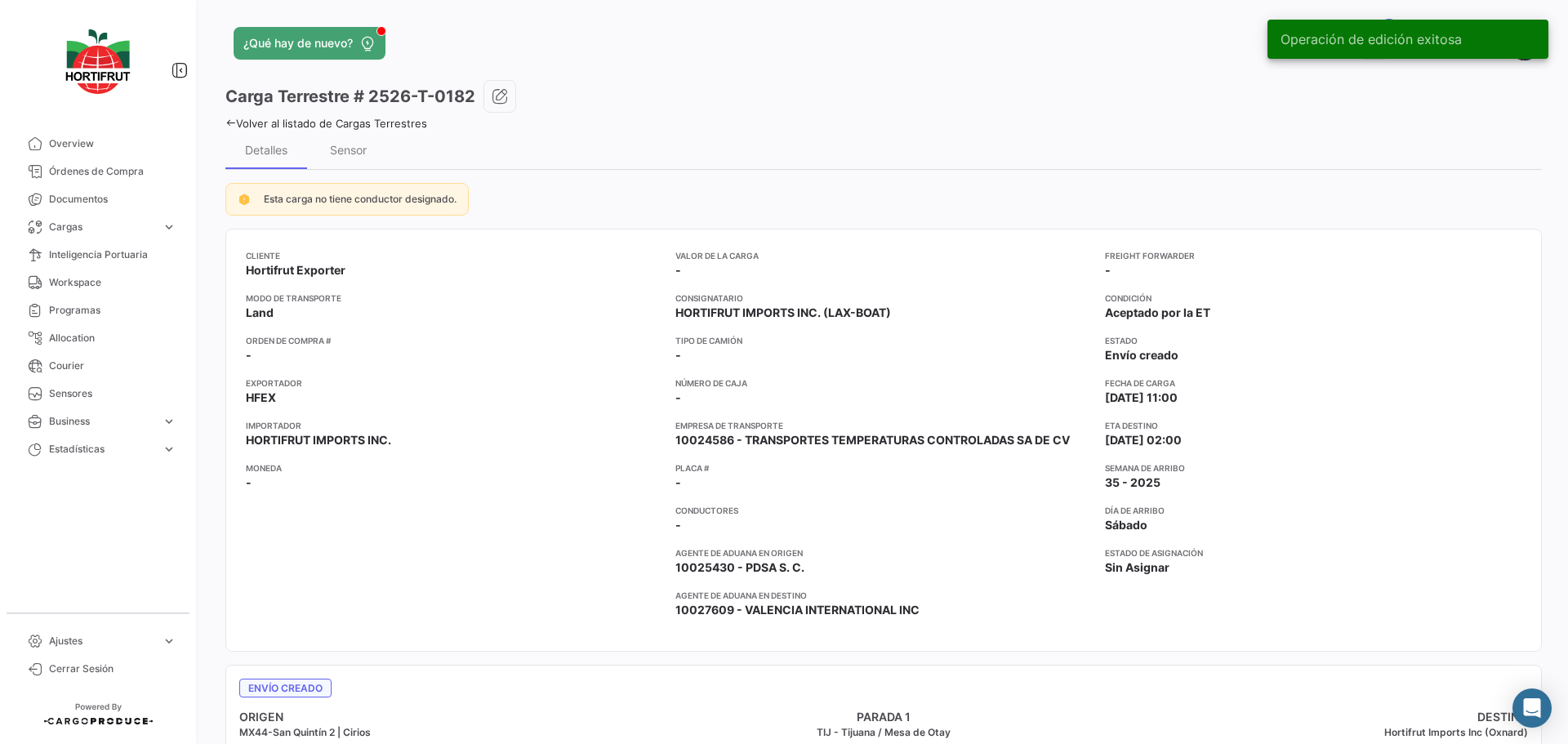
click at [391, 124] on link "Volver al listado de Cargas Terrestres" at bounding box center [326, 123] width 201 height 13
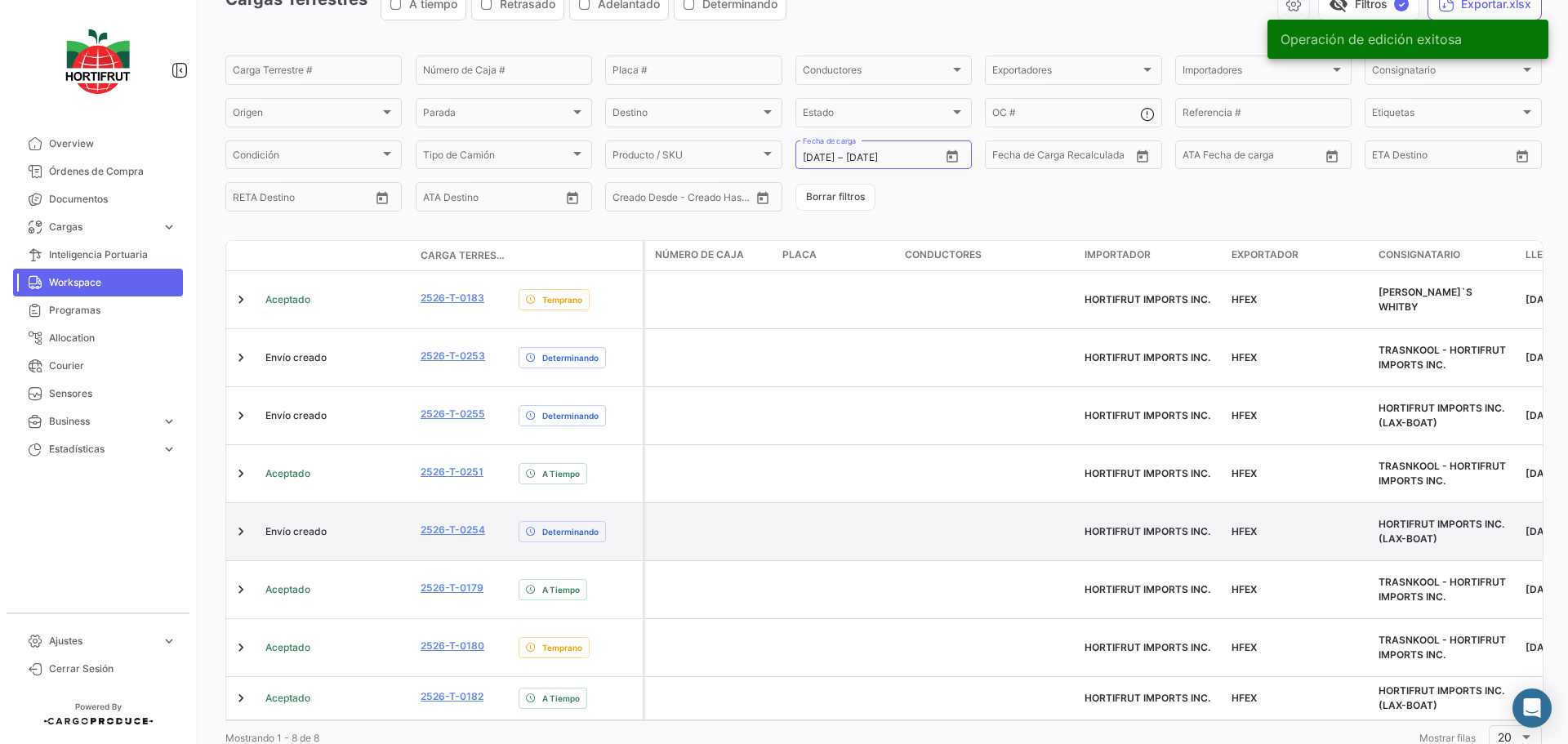
scroll to position [94, 0]
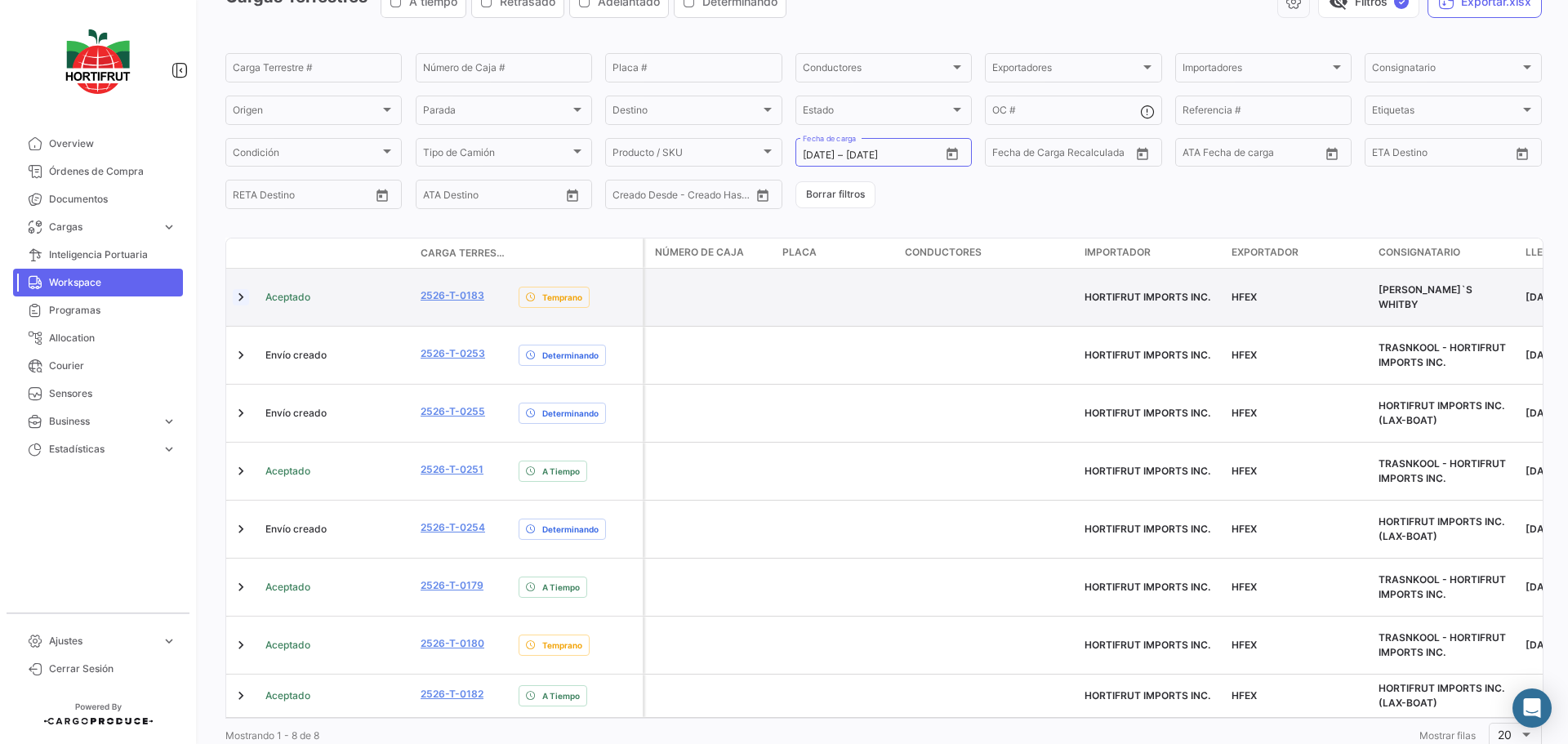
click at [238, 291] on link at bounding box center [240, 297] width 16 height 16
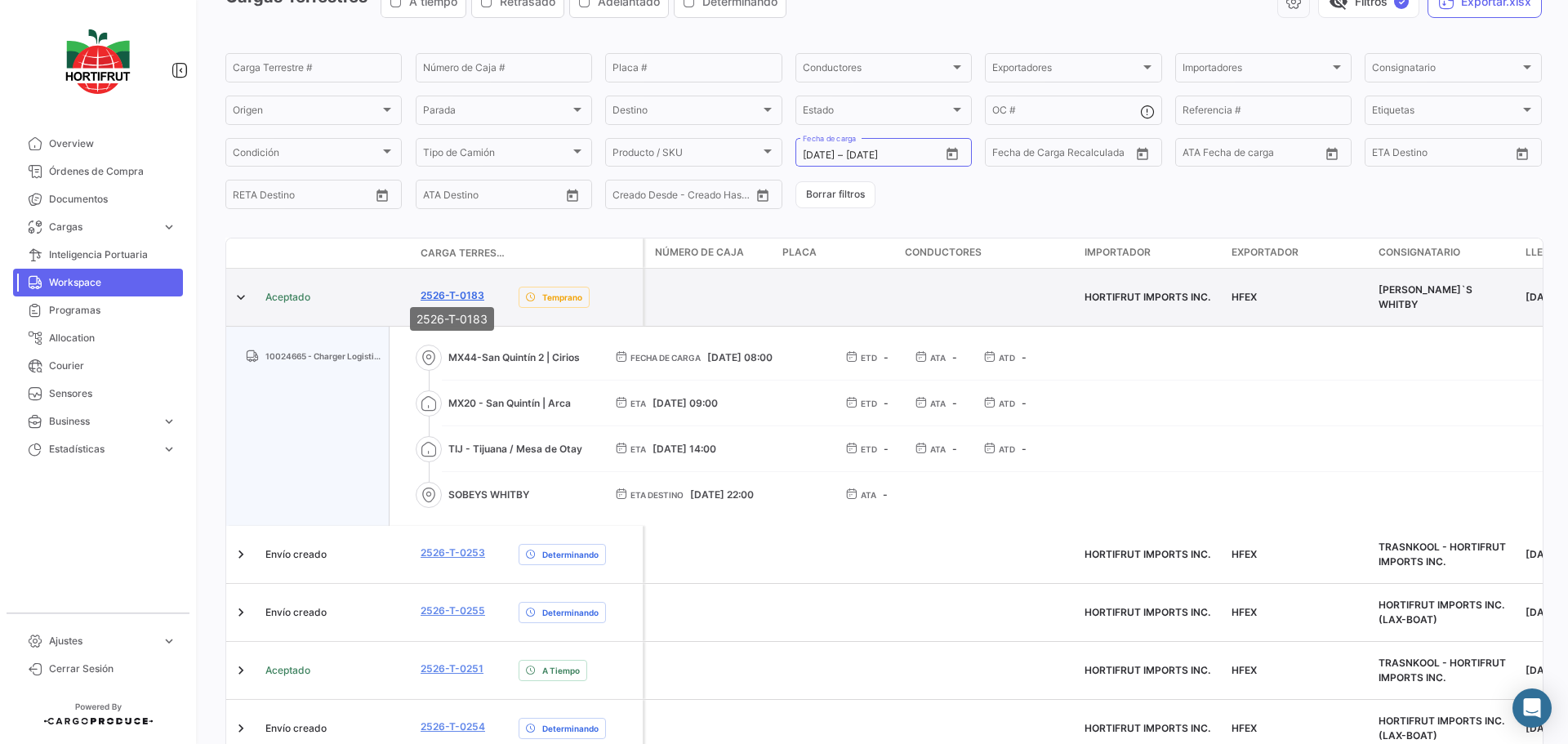
click at [454, 293] on link "2526-T-0183" at bounding box center [452, 295] width 64 height 14
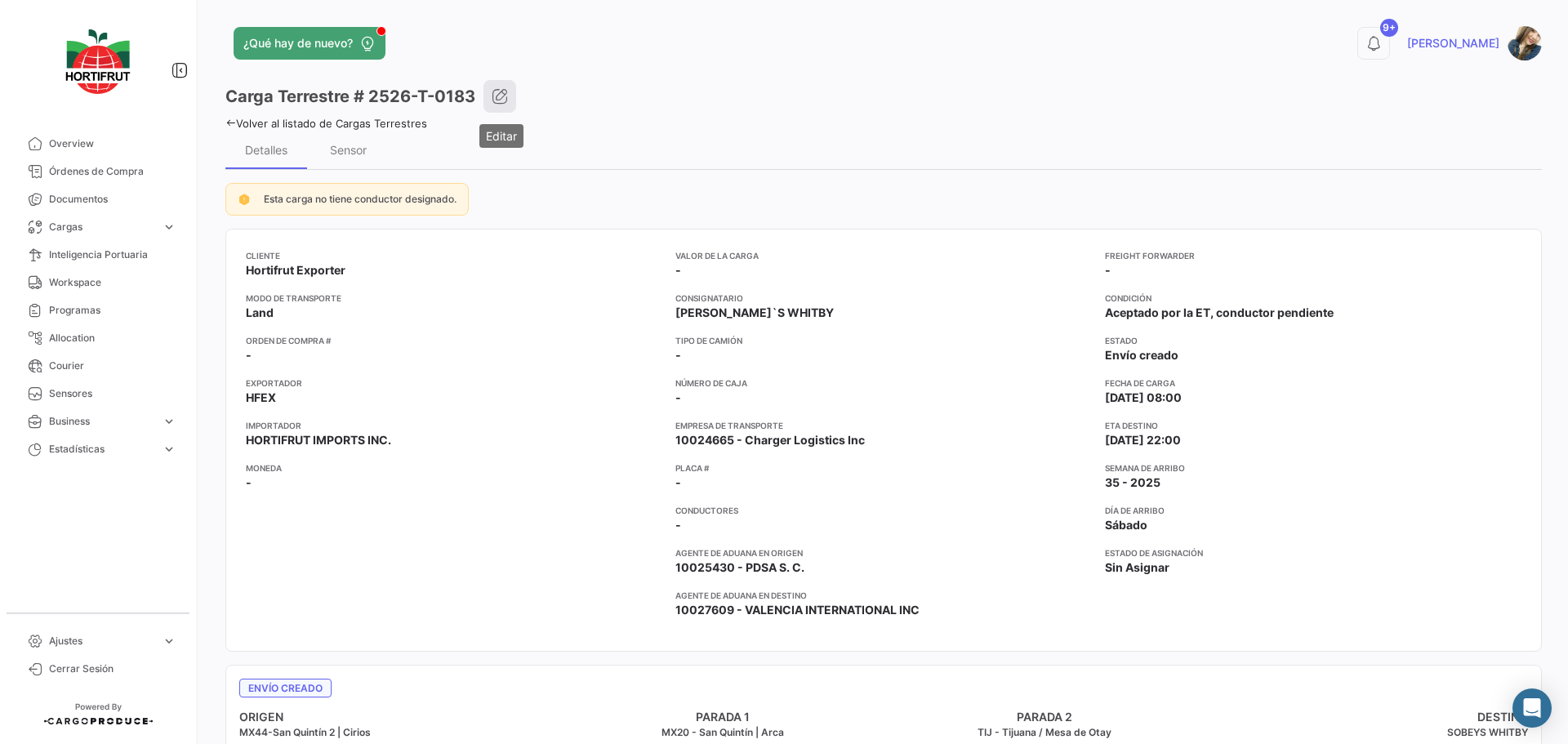
click at [495, 97] on icon "button" at bounding box center [499, 96] width 16 height 16
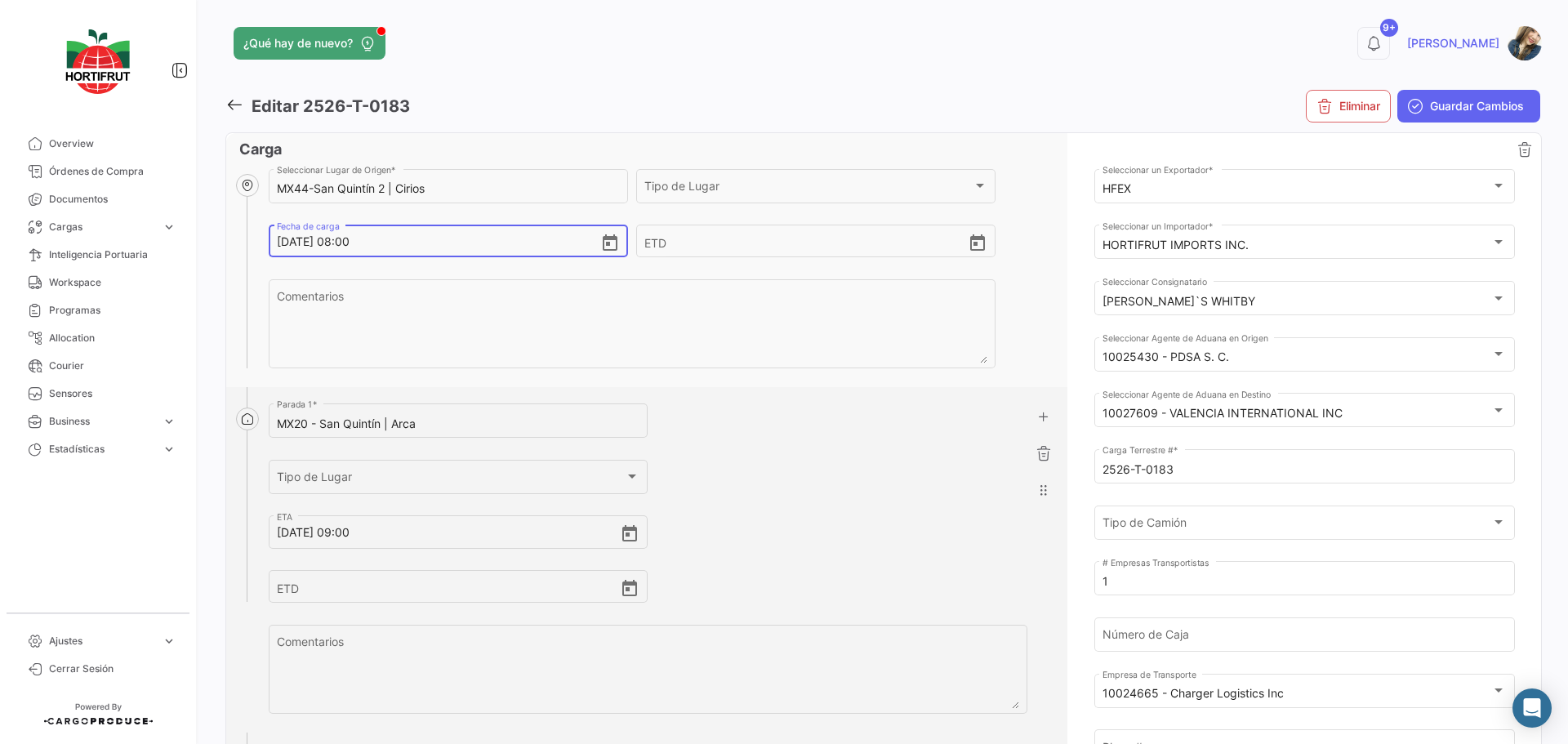
click at [356, 249] on input "[DATE] 08:00" at bounding box center [438, 241] width 323 height 57
click at [352, 247] on input "[DATE] 08:00" at bounding box center [438, 241] width 323 height 57
type input "[DATE] 09:00"
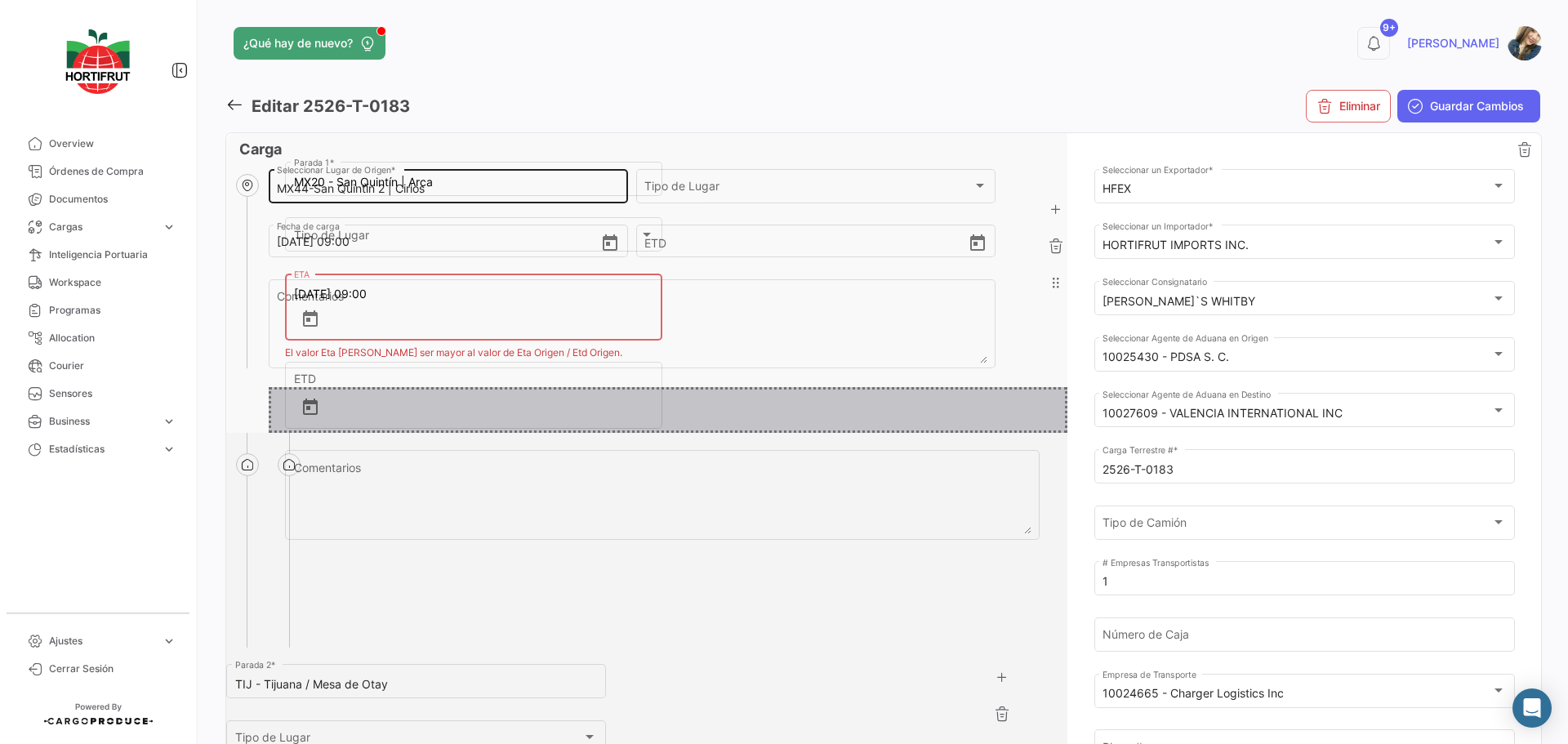
drag, startPoint x: 459, startPoint y: 390, endPoint x: 472, endPoint y: 179, distance: 211.4
type input "MX20 - San Quintín | Arca"
type input "MX44-San Quintín 2 | Cirios"
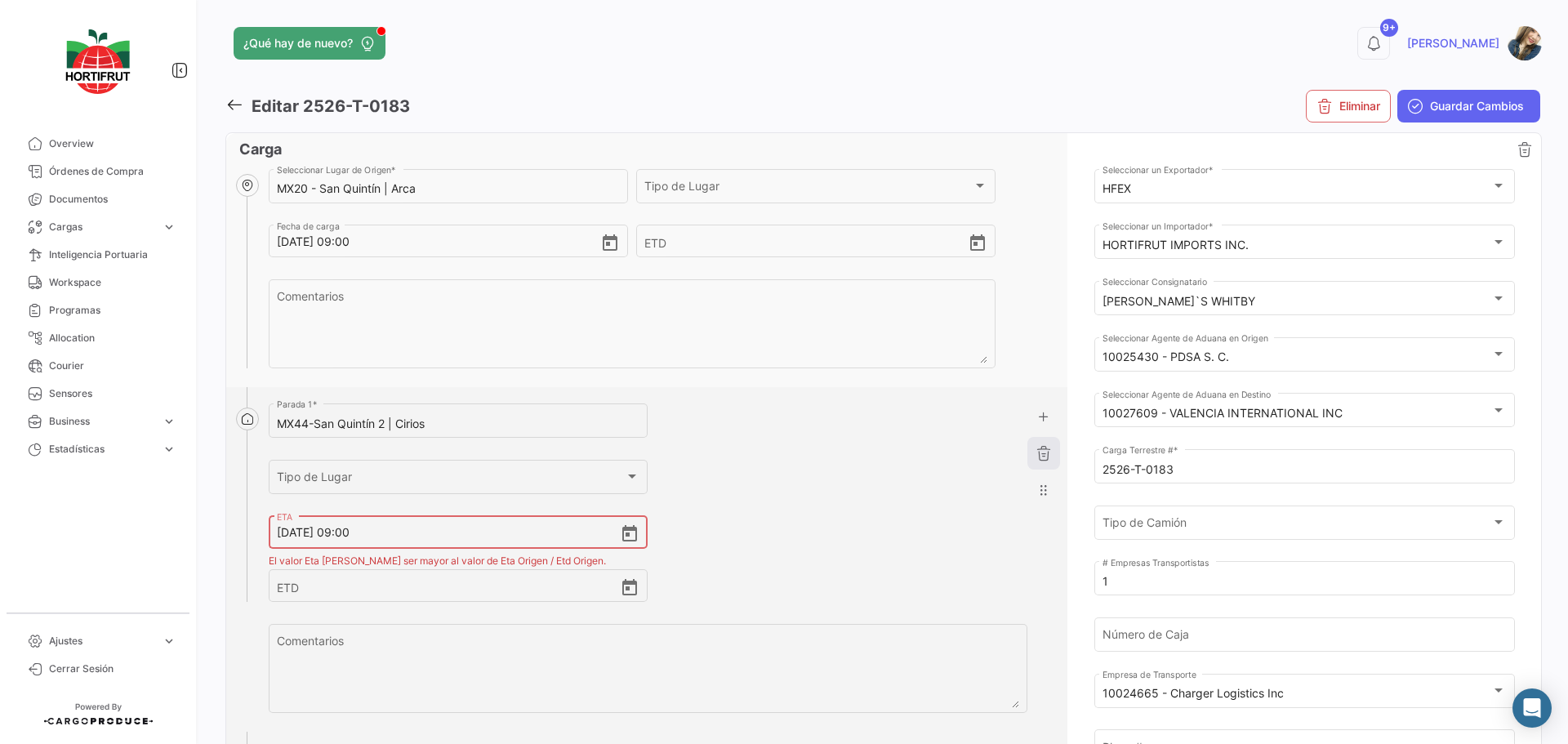
click at [1037, 461] on icon "button" at bounding box center [1043, 453] width 16 height 16
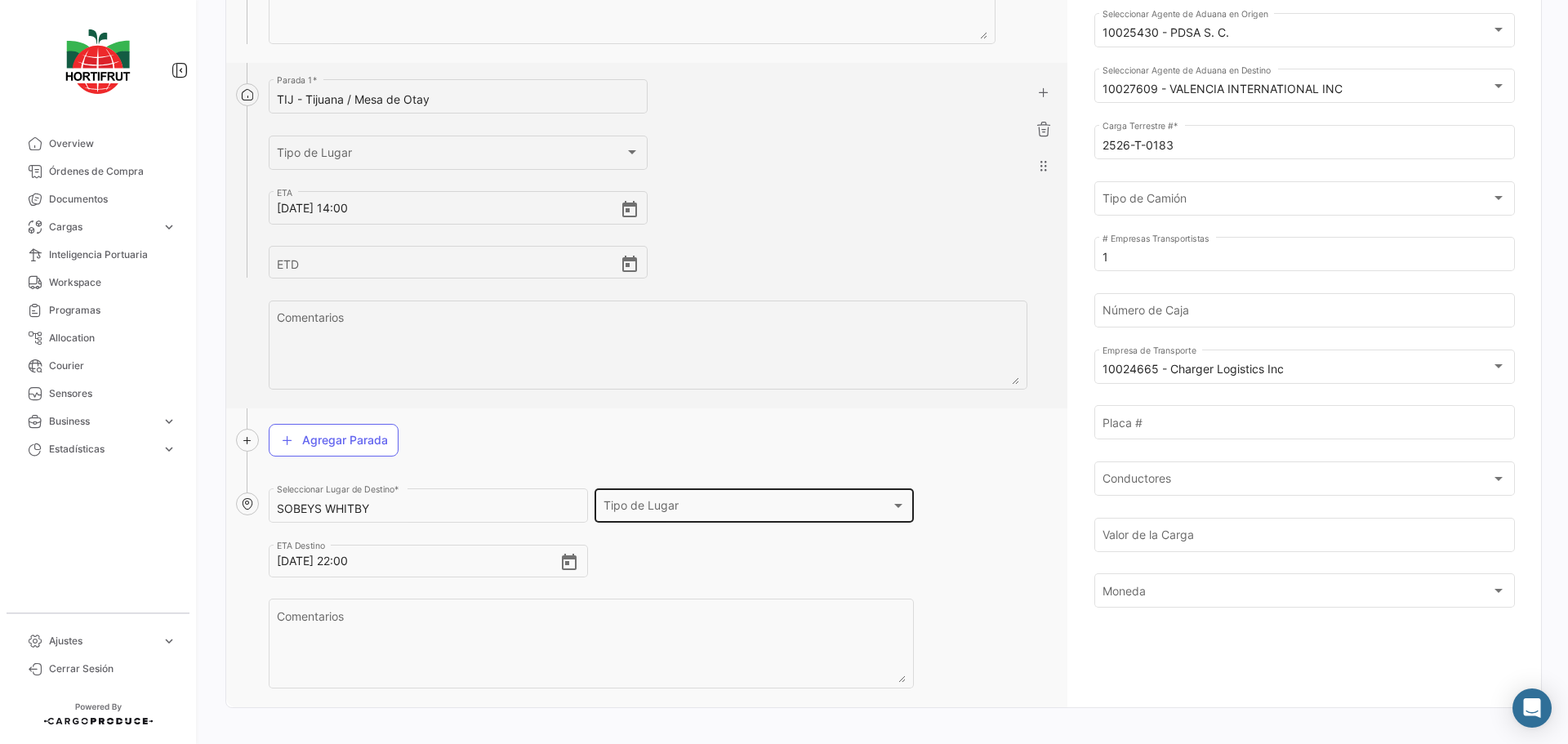
scroll to position [340, 0]
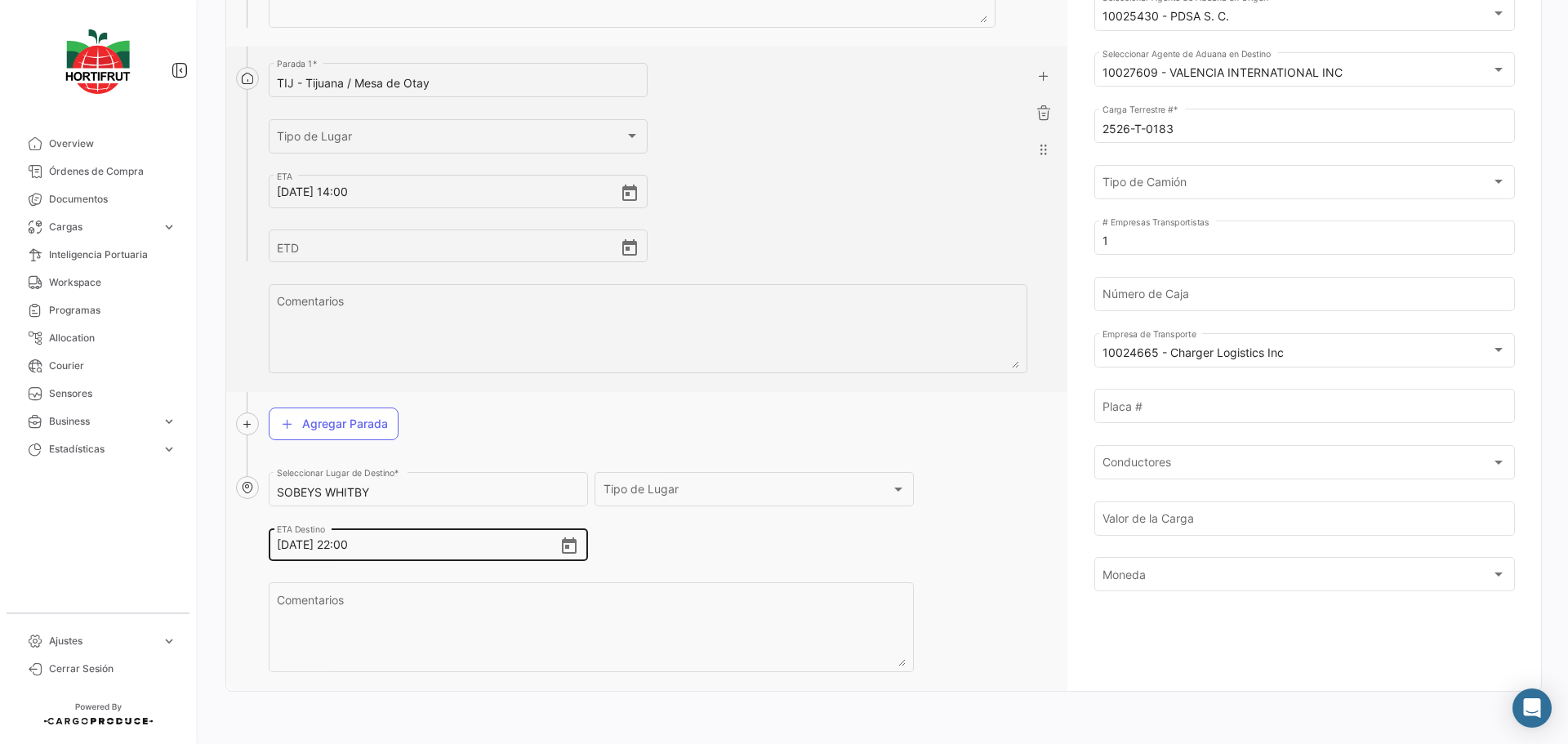
click at [281, 548] on input "[DATE] 22:00" at bounding box center [417, 544] width 282 height 57
drag, startPoint x: 346, startPoint y: 544, endPoint x: 332, endPoint y: 543, distance: 14.0
click at [332, 543] on input "[DATE] 22:00" at bounding box center [417, 544] width 282 height 57
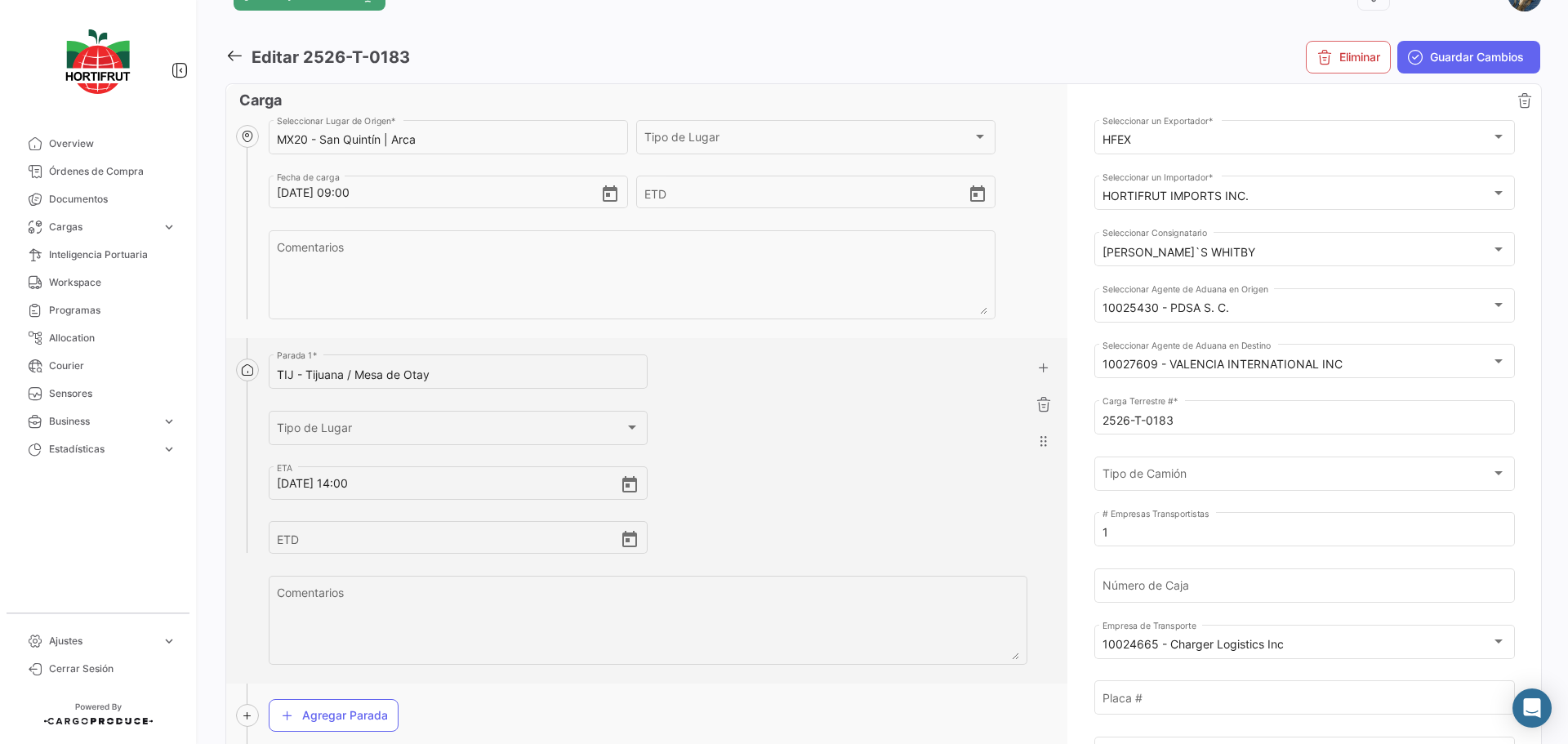
scroll to position [0, 0]
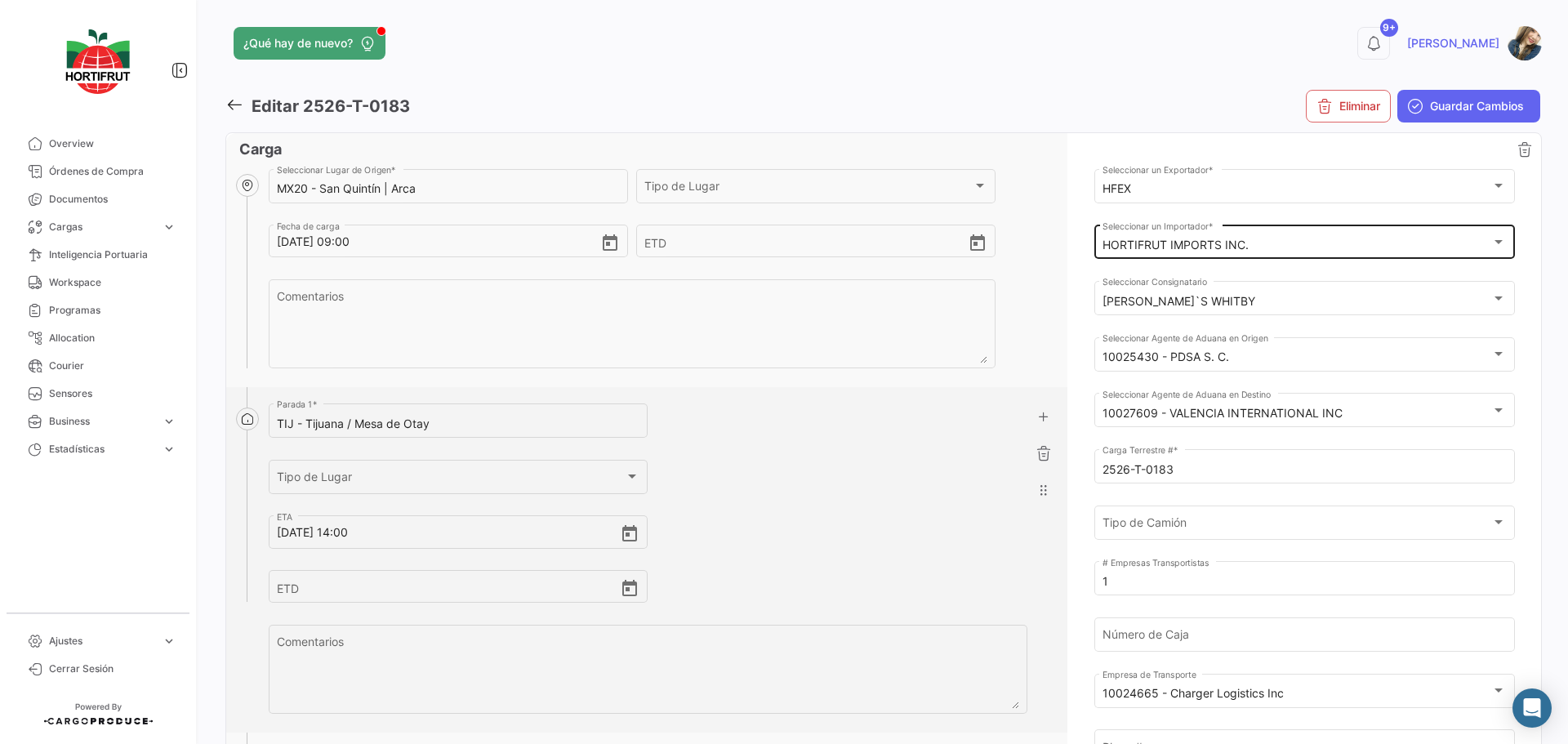
type input "[DATE] 00:00"
click at [1241, 248] on mat-select-trigger "HORTIFRUT IMPORTS INC." at bounding box center [1176, 245] width 146 height 13
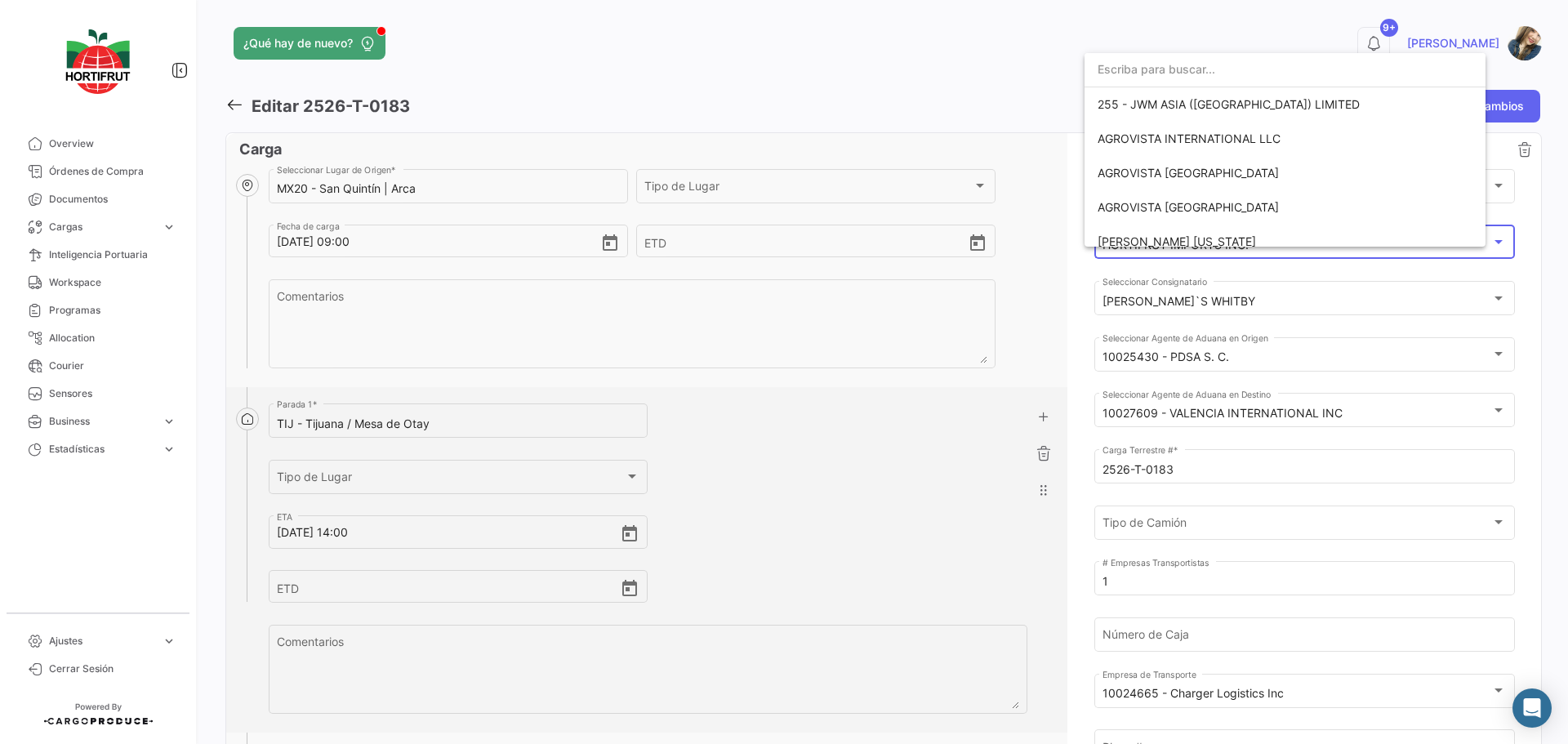
scroll to position [2580, 0]
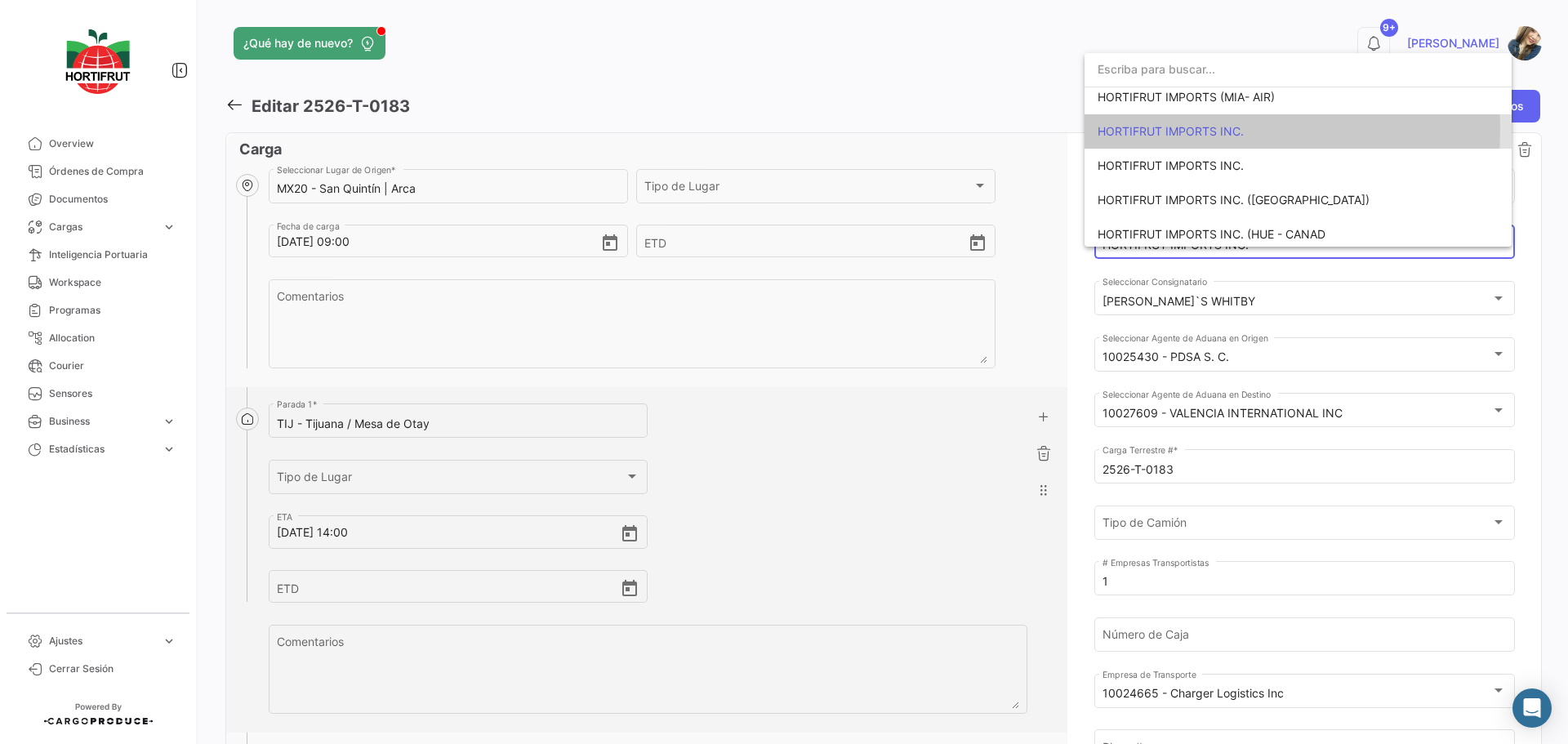
click at [1216, 129] on span "HORTIFRUT IMPORTS INC." at bounding box center [1171, 131] width 146 height 13
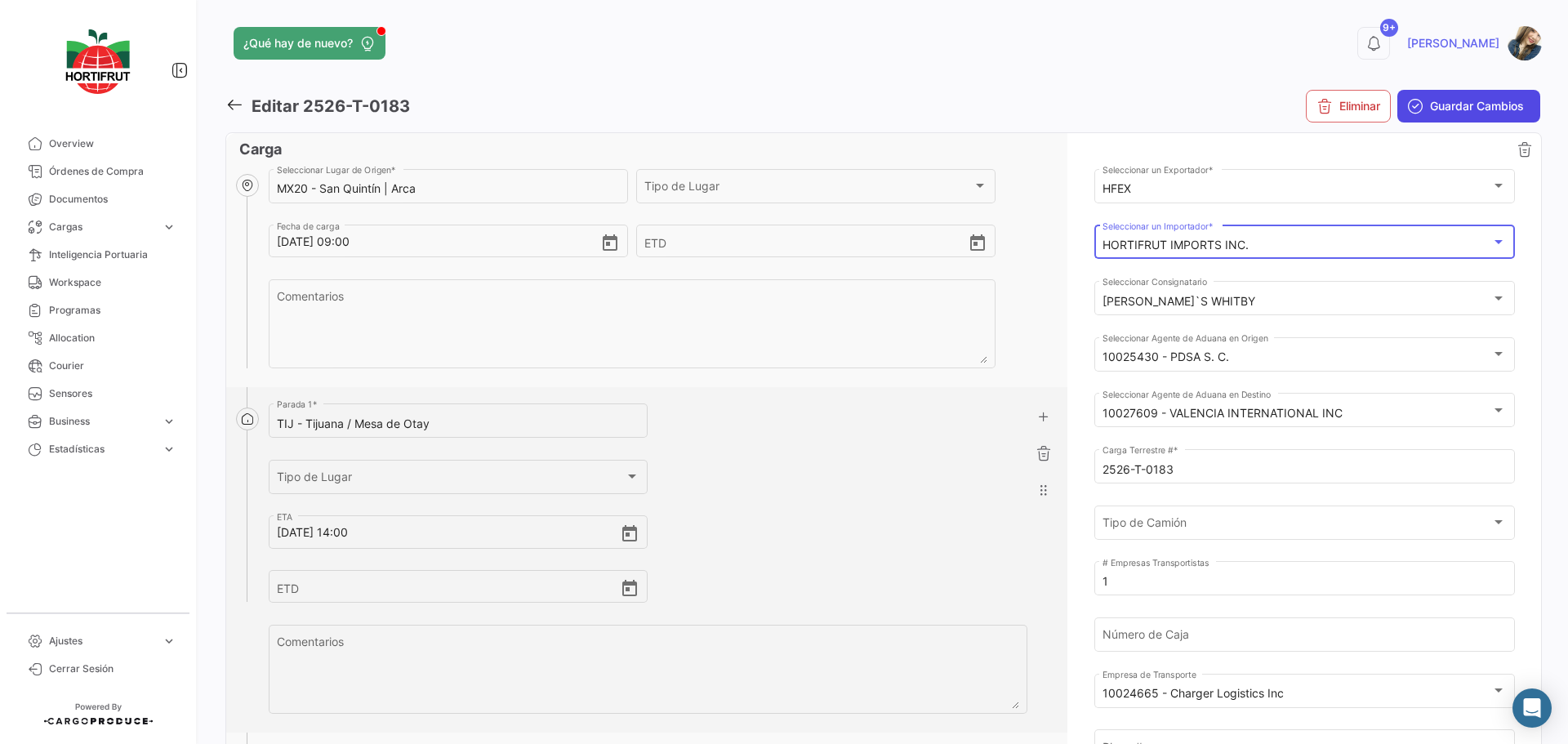
click at [1430, 104] on span "Guardar Cambios" at bounding box center [1476, 106] width 93 height 16
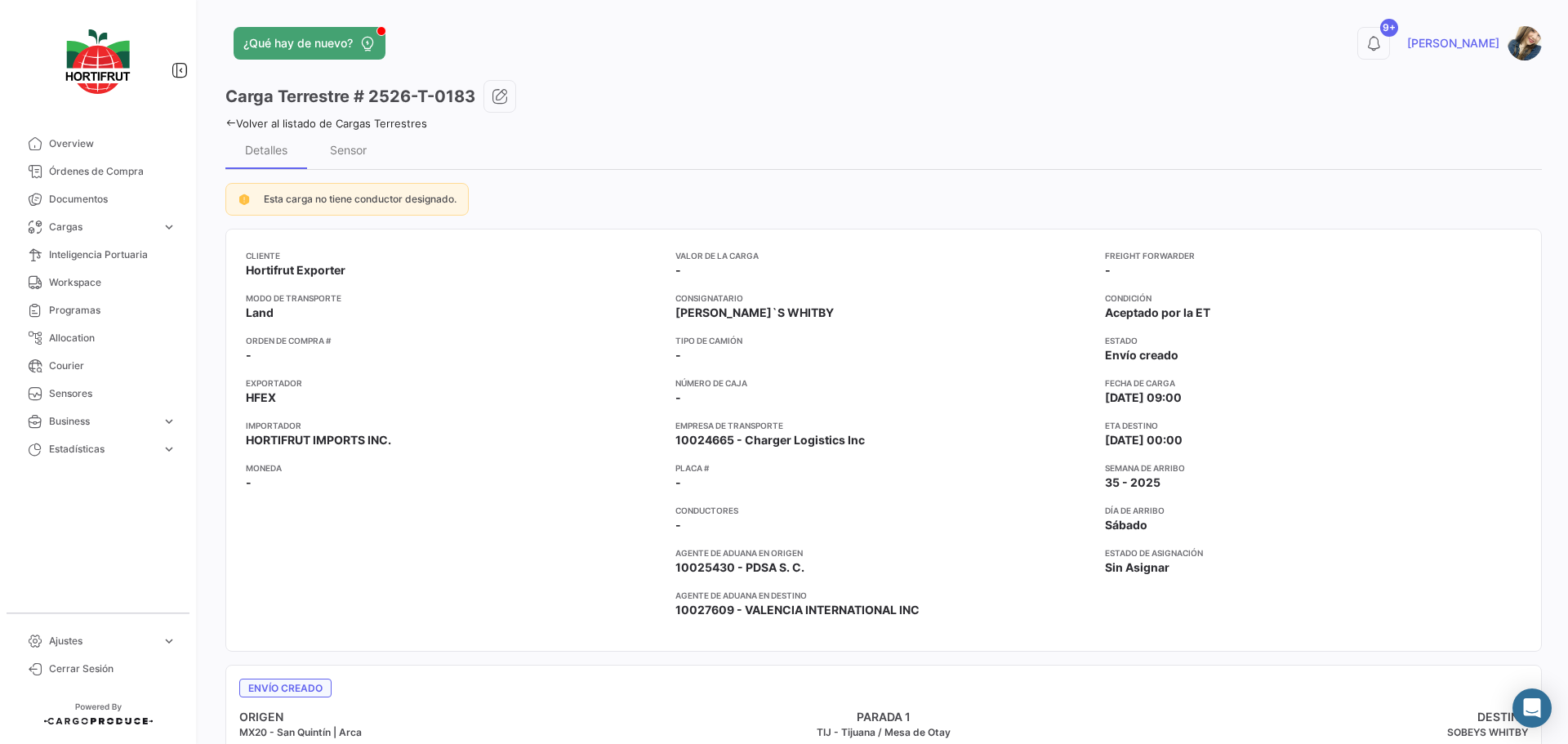
click at [413, 126] on link "Volver al listado de Cargas Terrestres" at bounding box center [326, 123] width 201 height 13
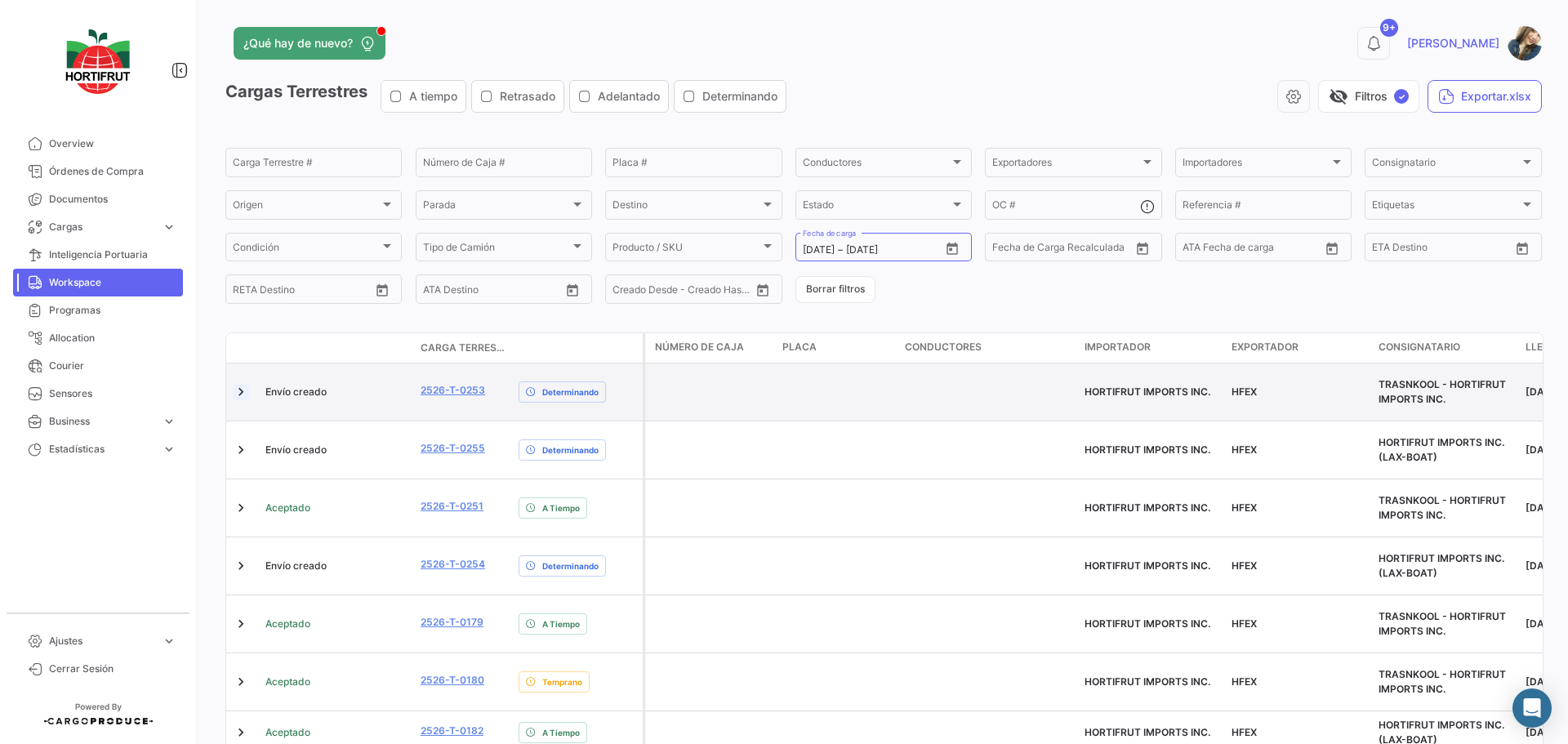
click at [244, 396] on link at bounding box center [240, 391] width 16 height 16
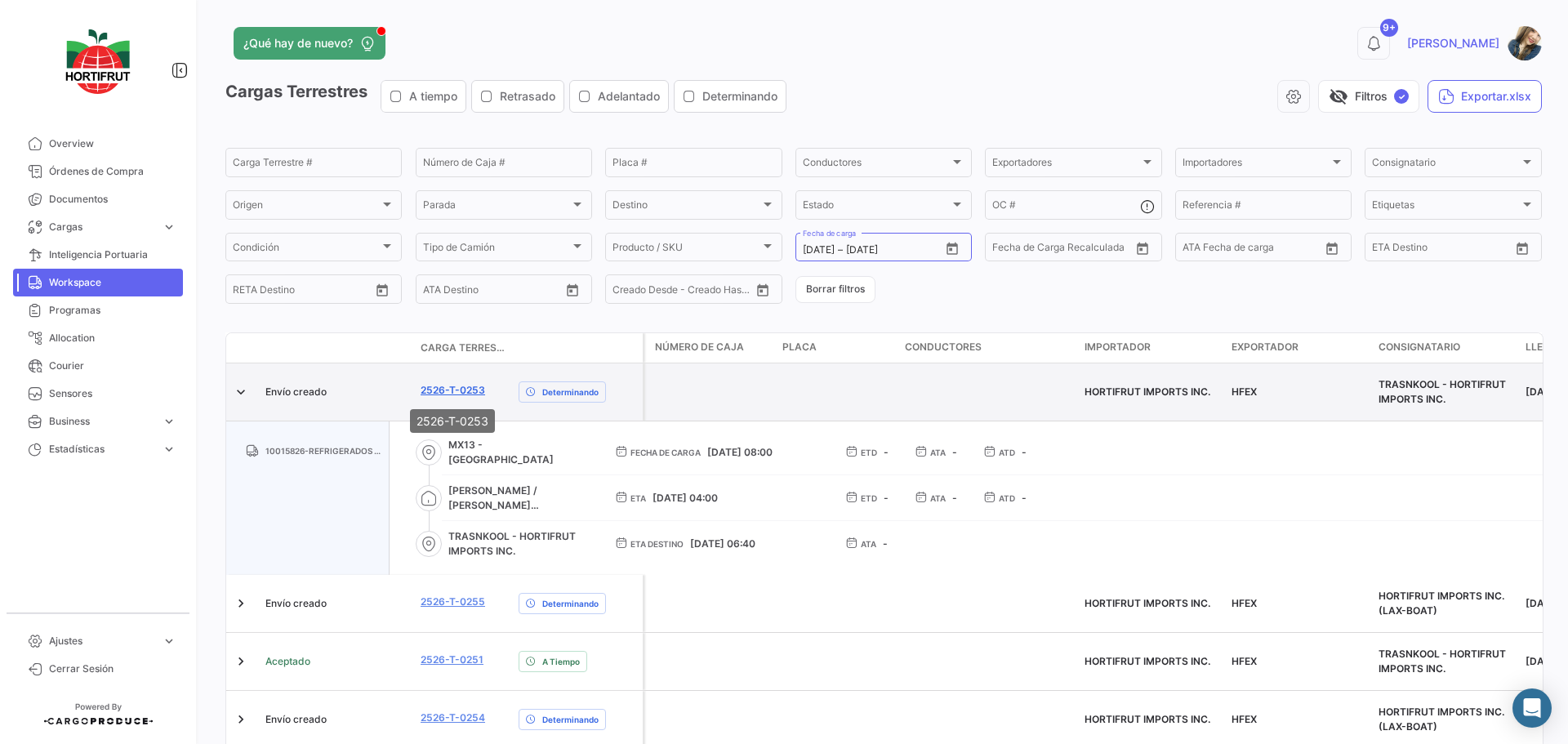
click at [461, 391] on link "2526-T-0253" at bounding box center [452, 389] width 65 height 14
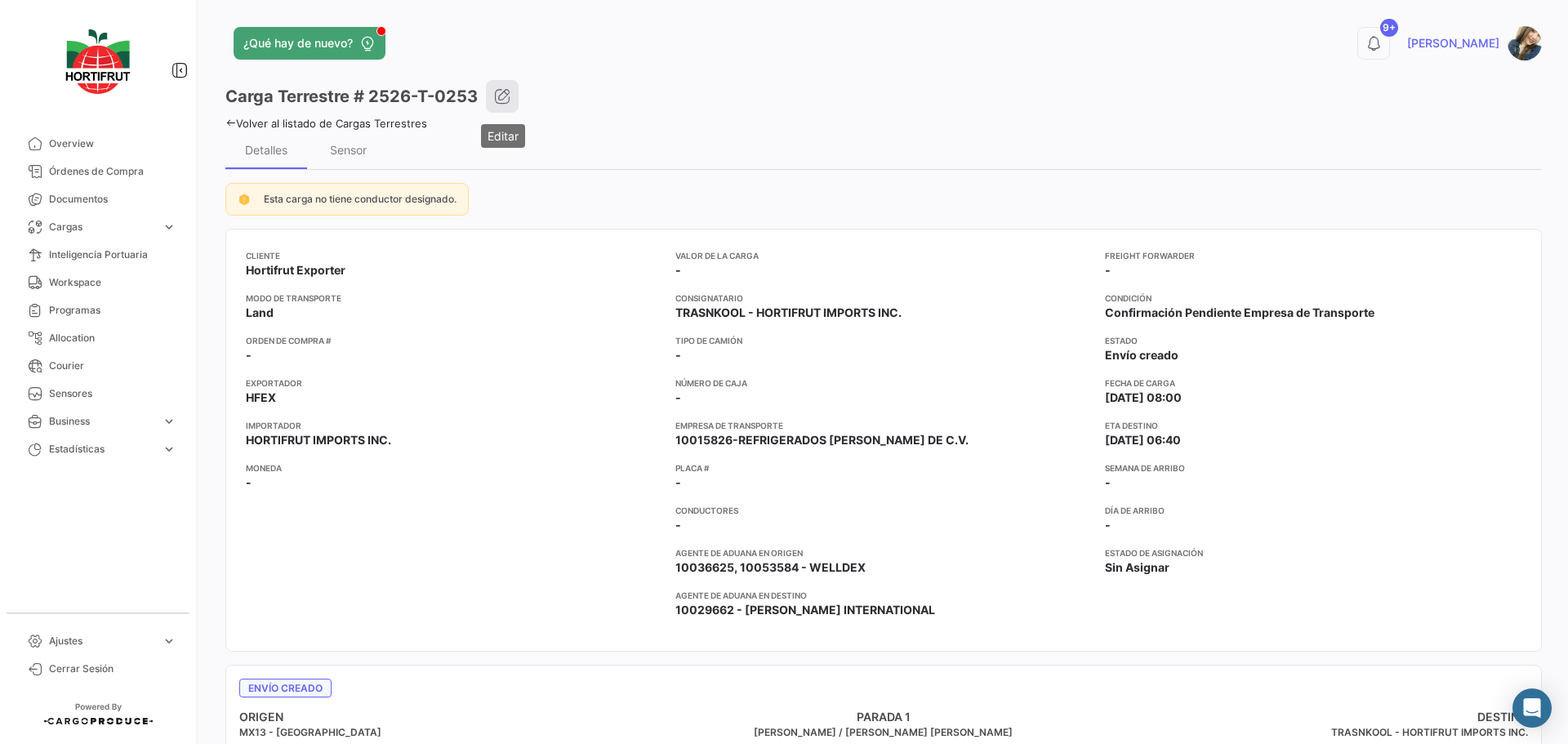
click at [500, 94] on icon "button" at bounding box center [502, 96] width 16 height 16
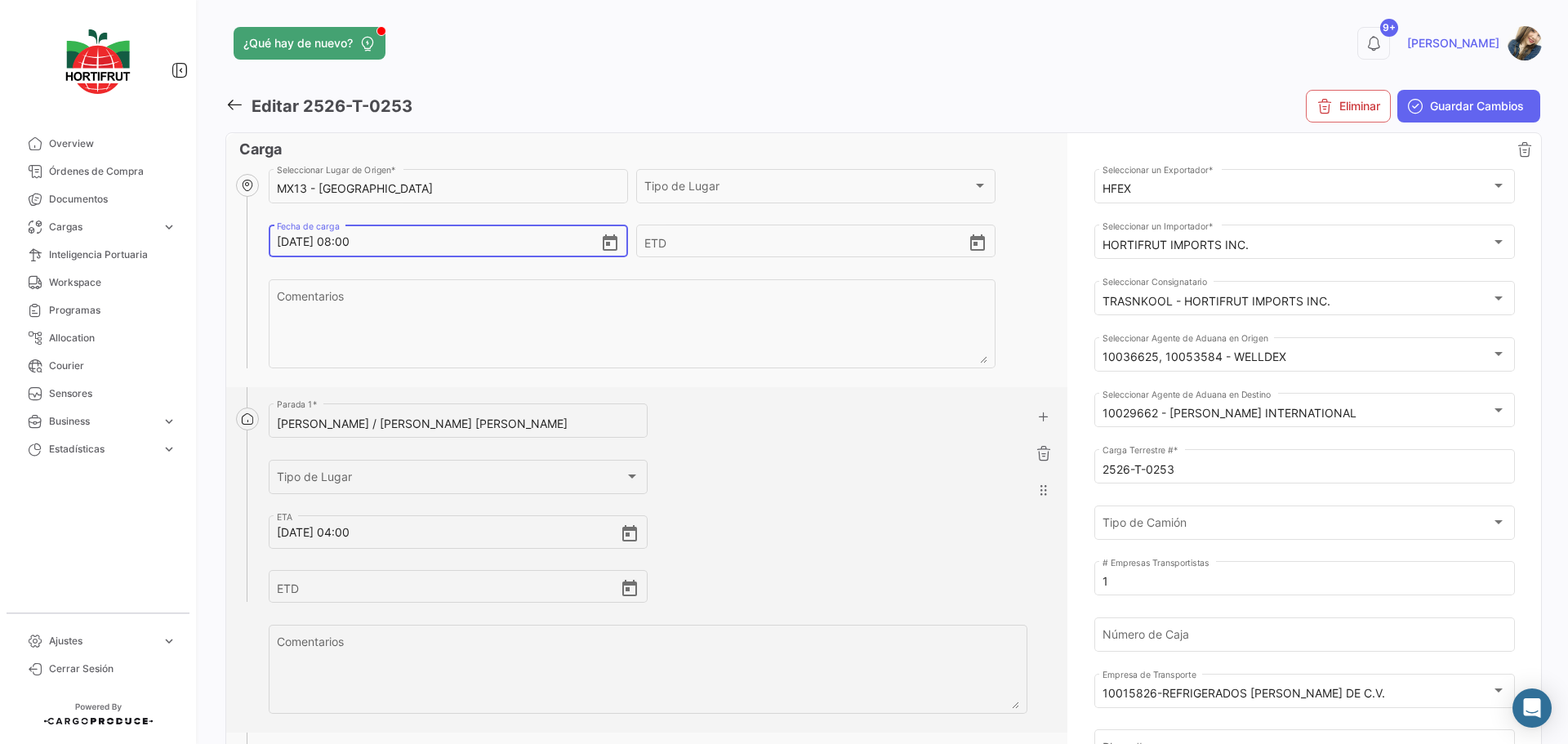
click at [352, 243] on input "[DATE] 08:00" at bounding box center [438, 241] width 323 height 57
type input "[DATE] 09:00"
click at [1405, 115] on button "Guardar Cambios" at bounding box center [1469, 106] width 143 height 33
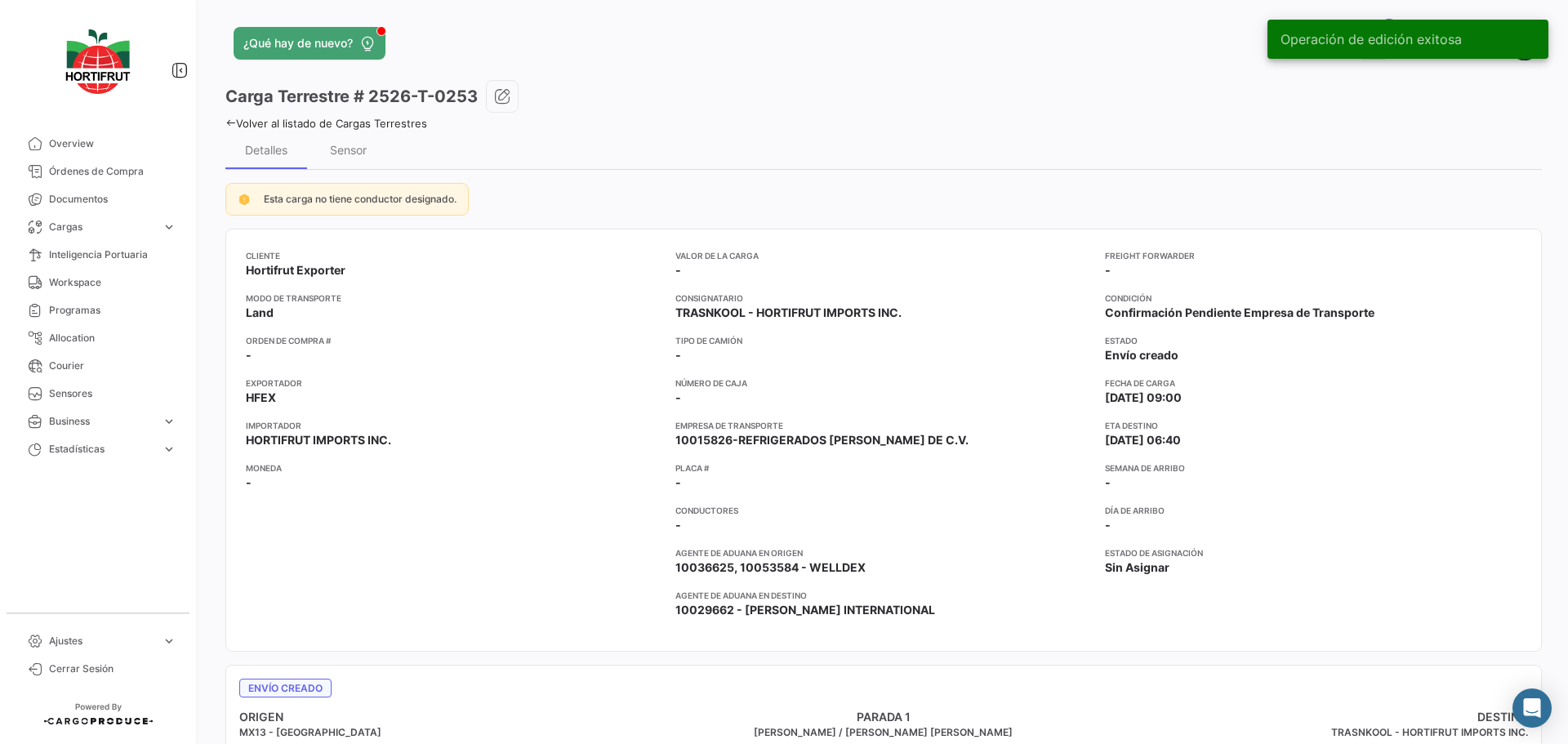
click at [391, 121] on link "Volver al listado de Cargas Terrestres" at bounding box center [326, 123] width 201 height 13
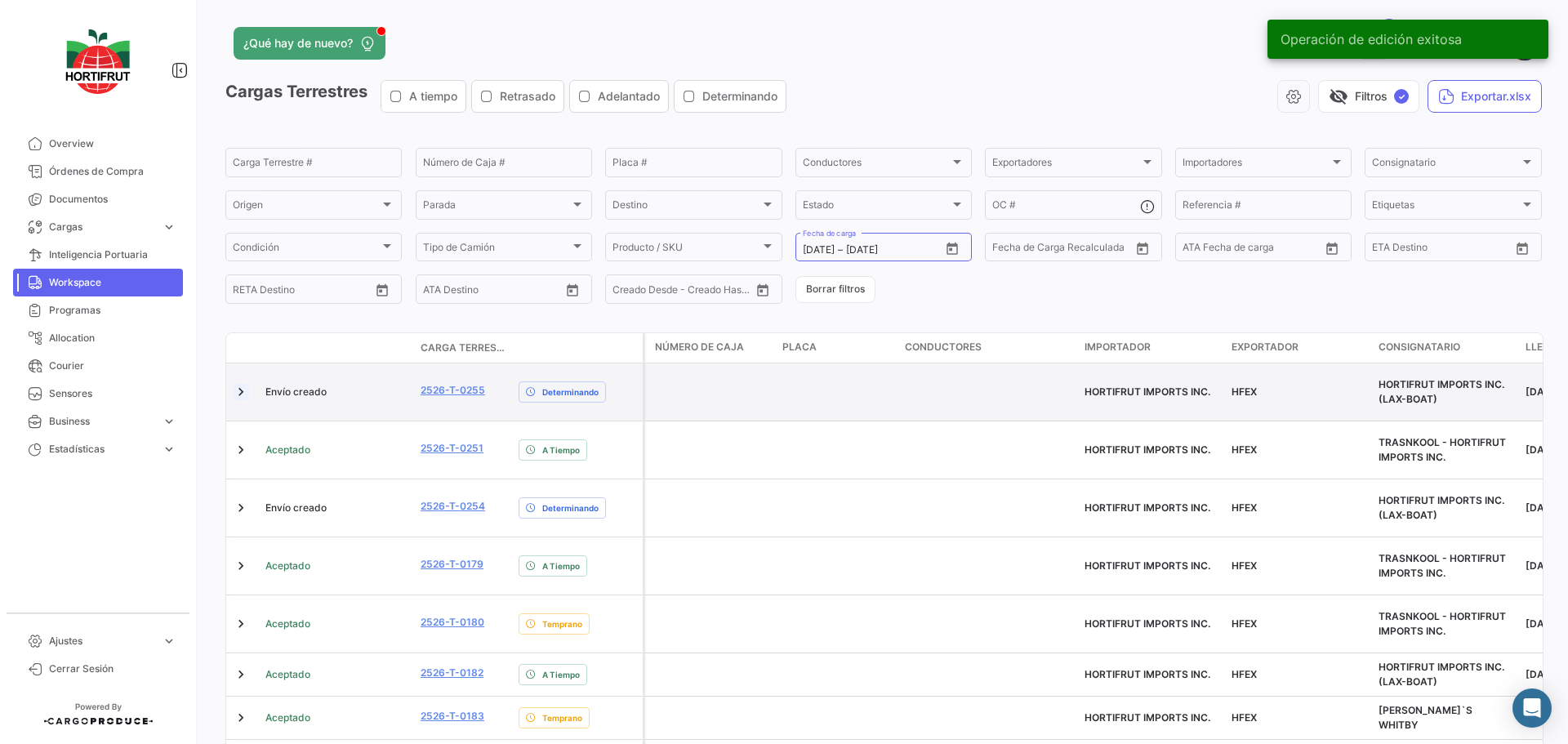
click at [242, 394] on link at bounding box center [240, 391] width 16 height 16
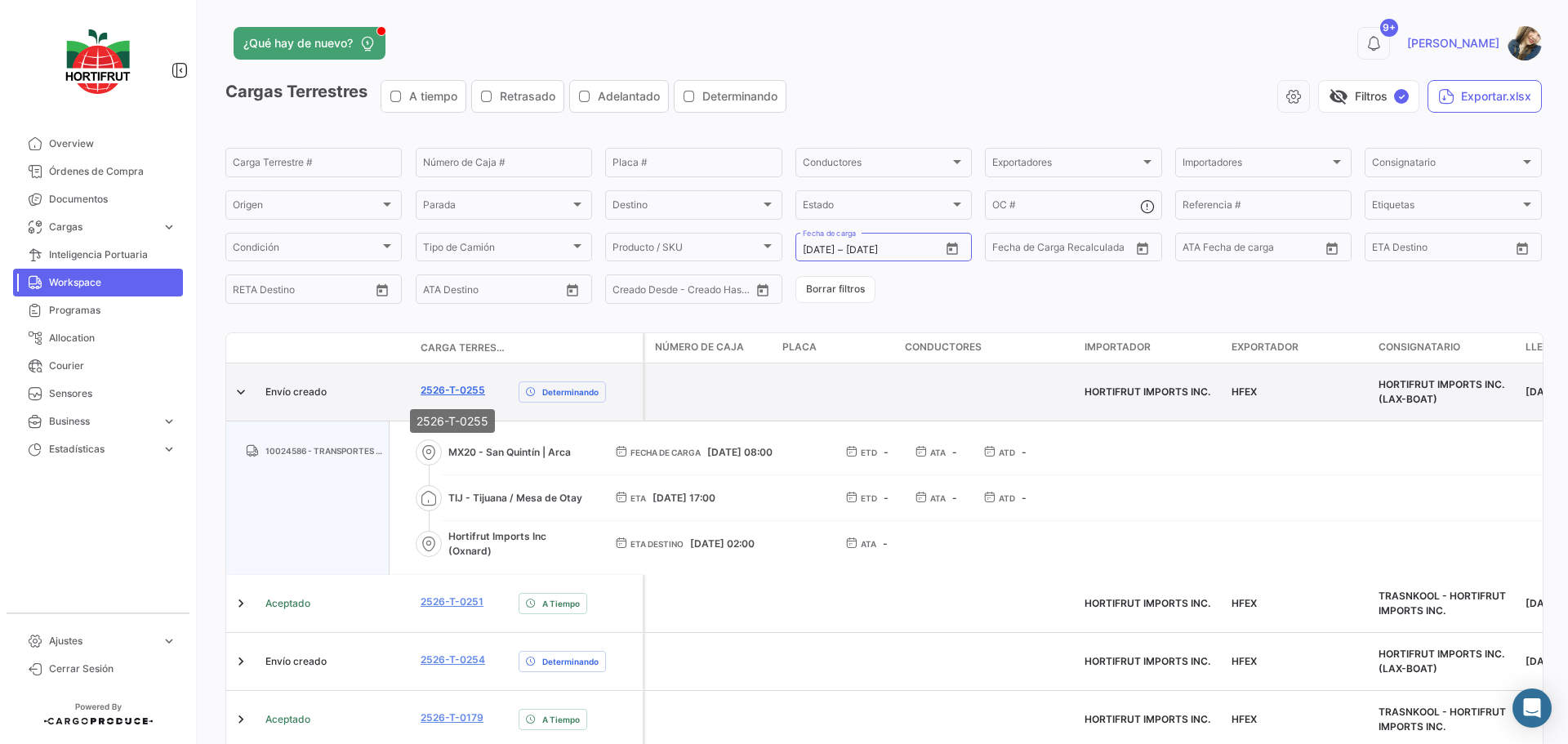
click at [469, 384] on link "2526-T-0255" at bounding box center [452, 389] width 65 height 14
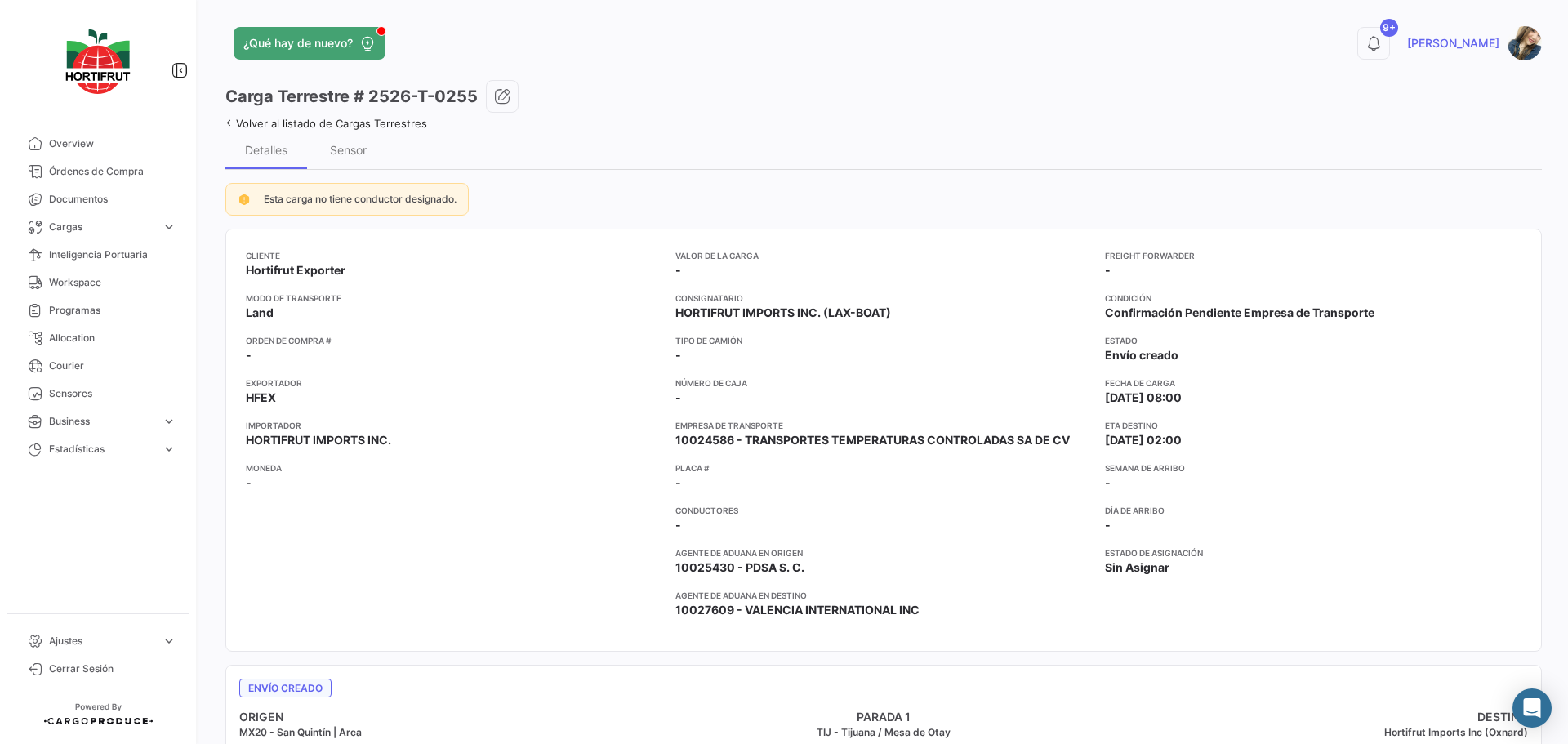
click at [336, 124] on link "Volver al listado de Cargas Terrestres" at bounding box center [326, 123] width 201 height 13
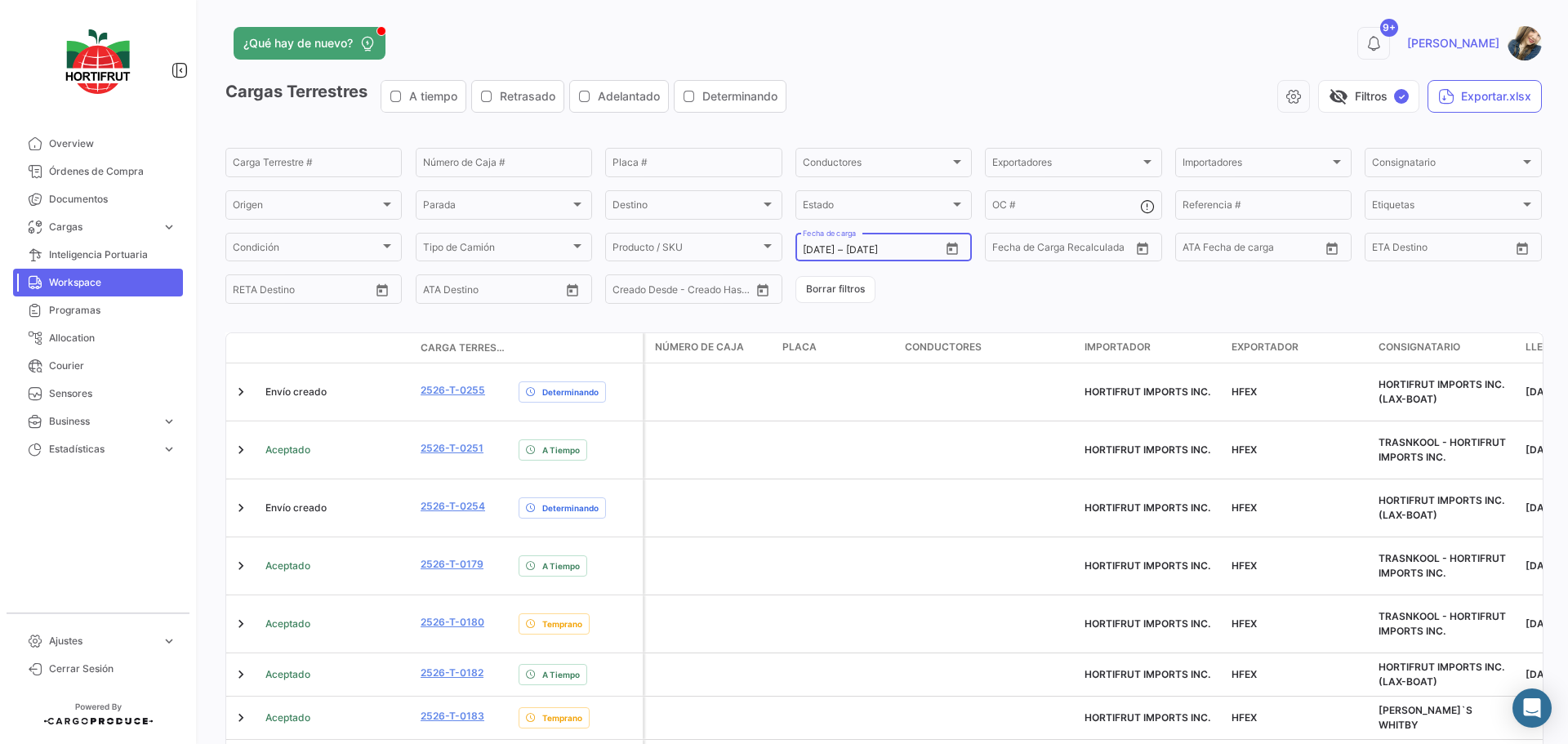
click at [946, 249] on icon "Open calendar" at bounding box center [952, 248] width 12 height 13
click at [312, 331] on div at bounding box center [784, 372] width 1568 height 744
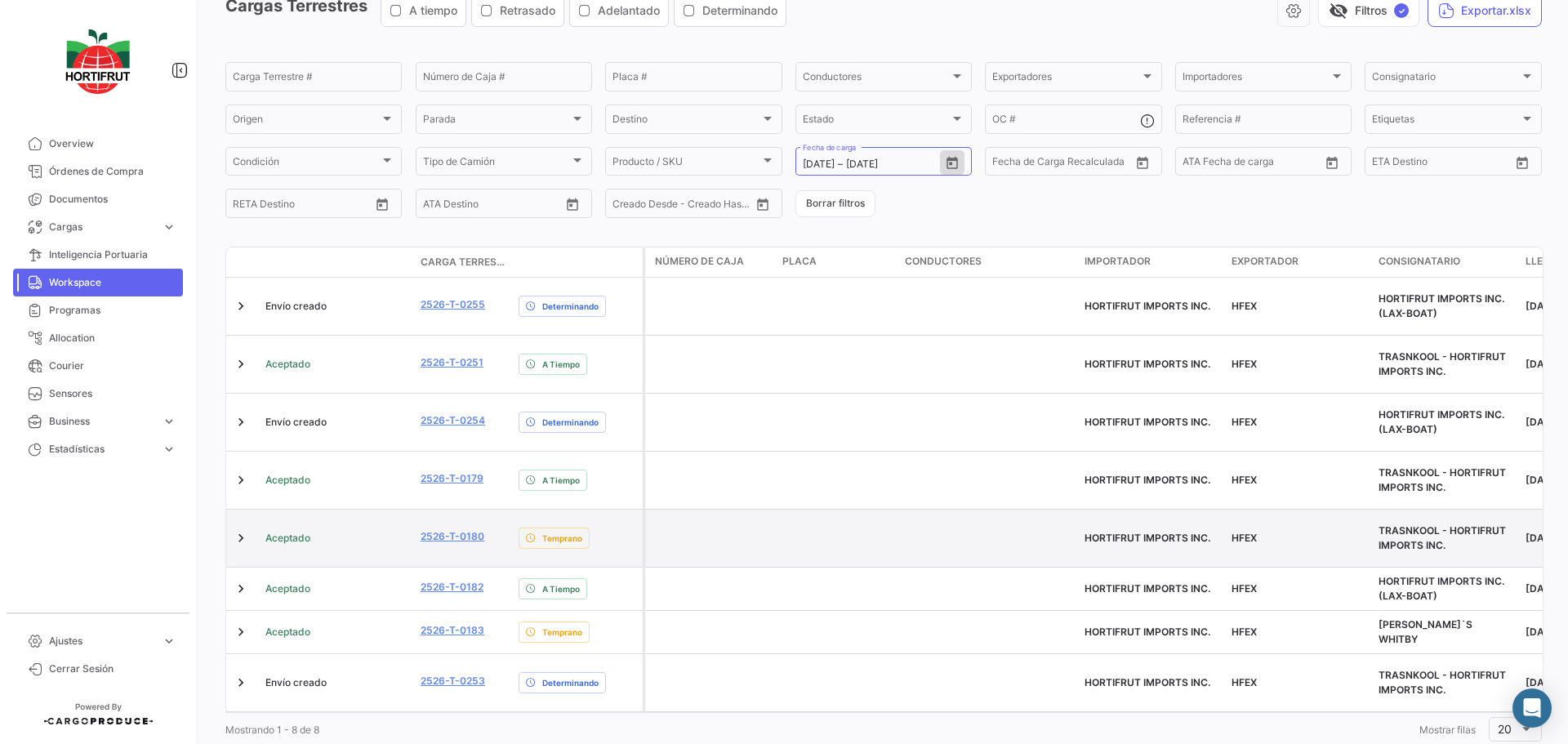
scroll to position [89, 0]
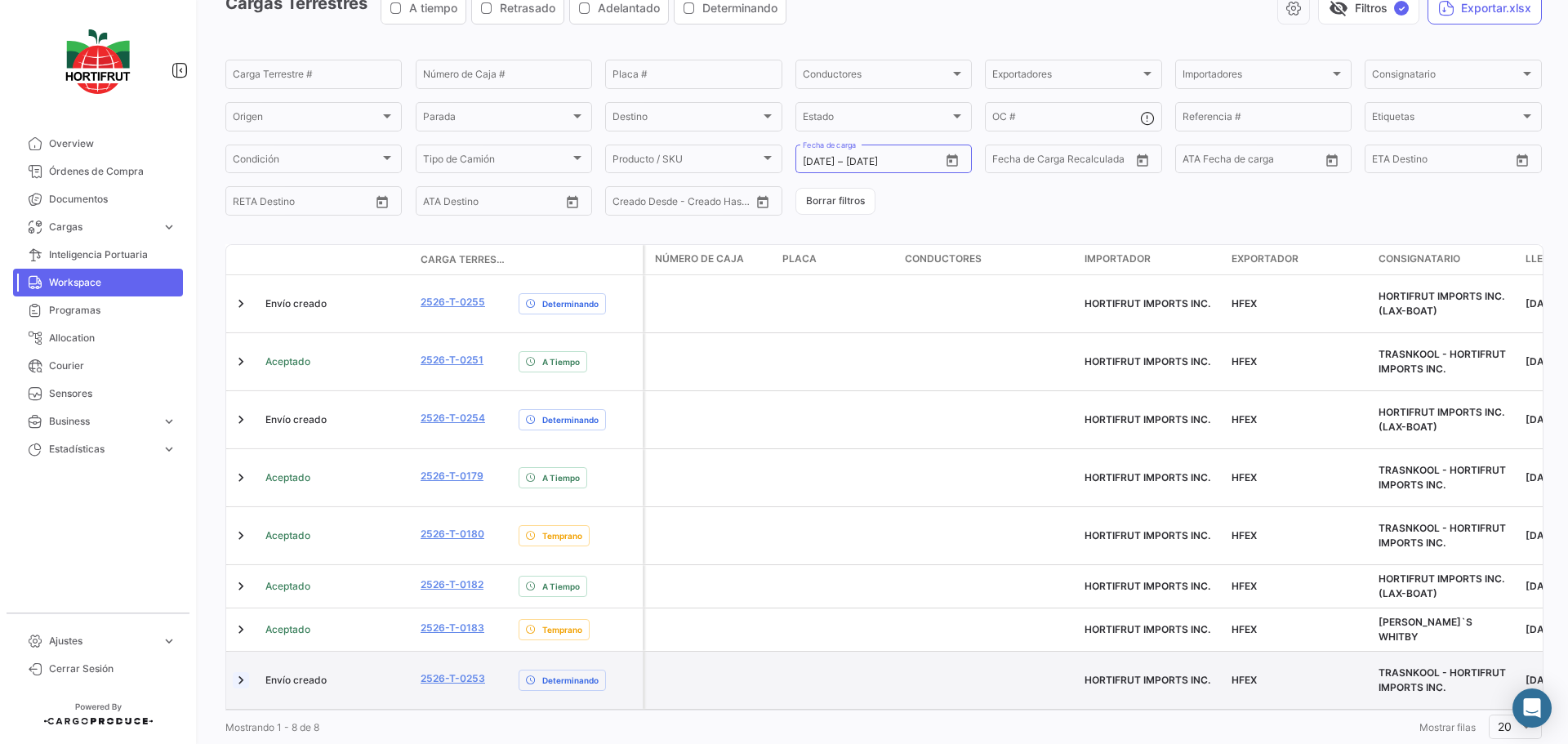
click at [243, 672] on link at bounding box center [240, 679] width 16 height 16
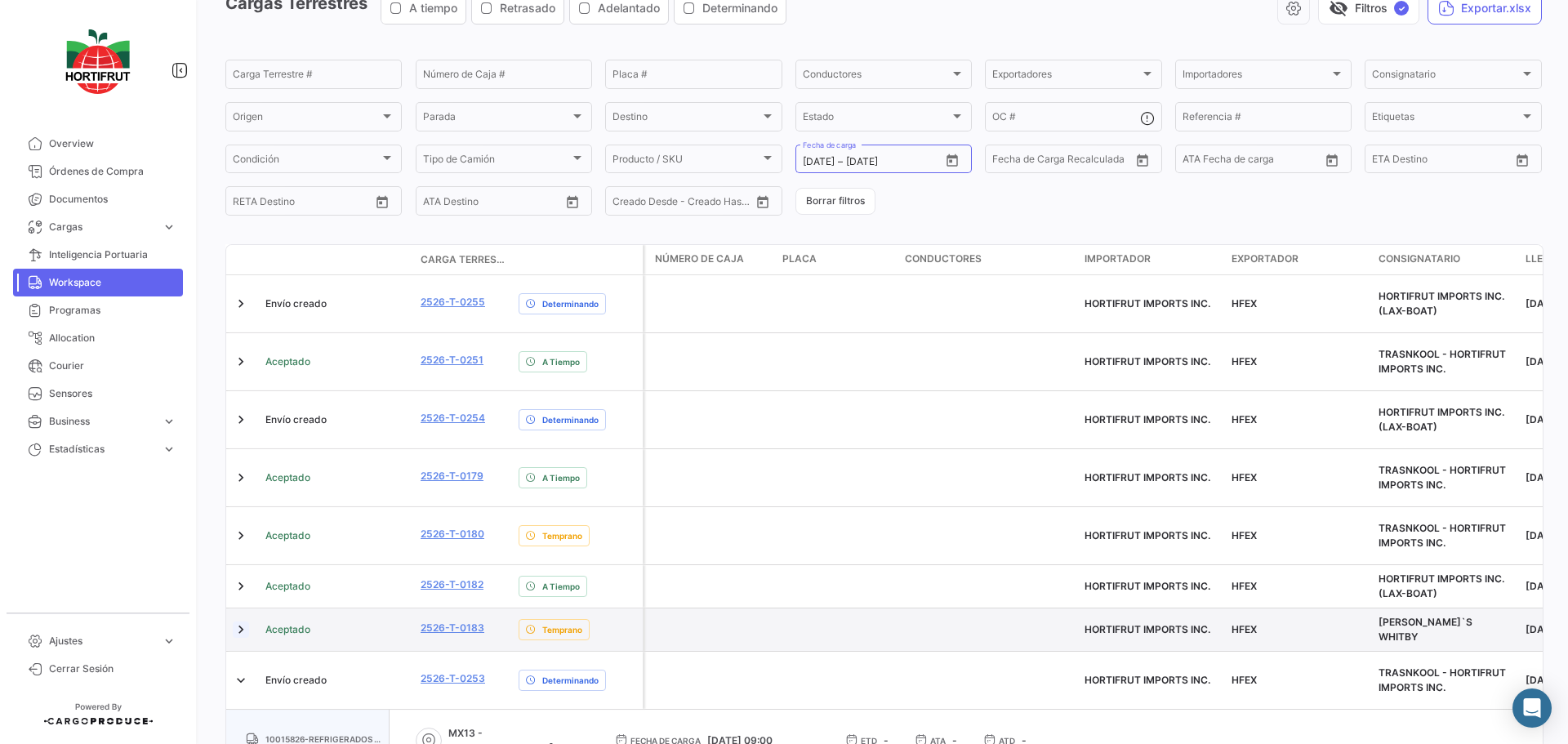
click at [235, 622] on link at bounding box center [240, 629] width 16 height 16
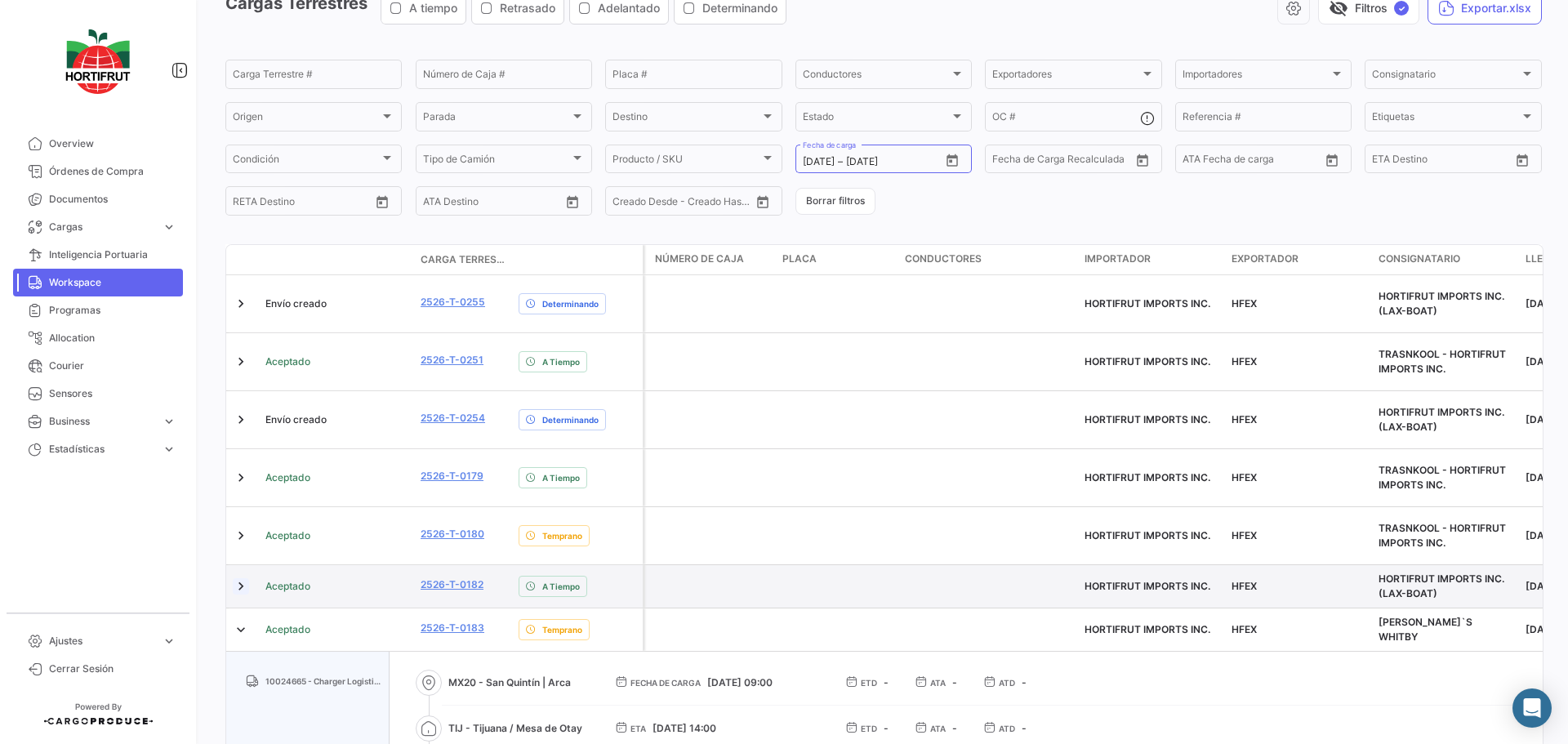
click at [234, 578] on link at bounding box center [240, 586] width 16 height 16
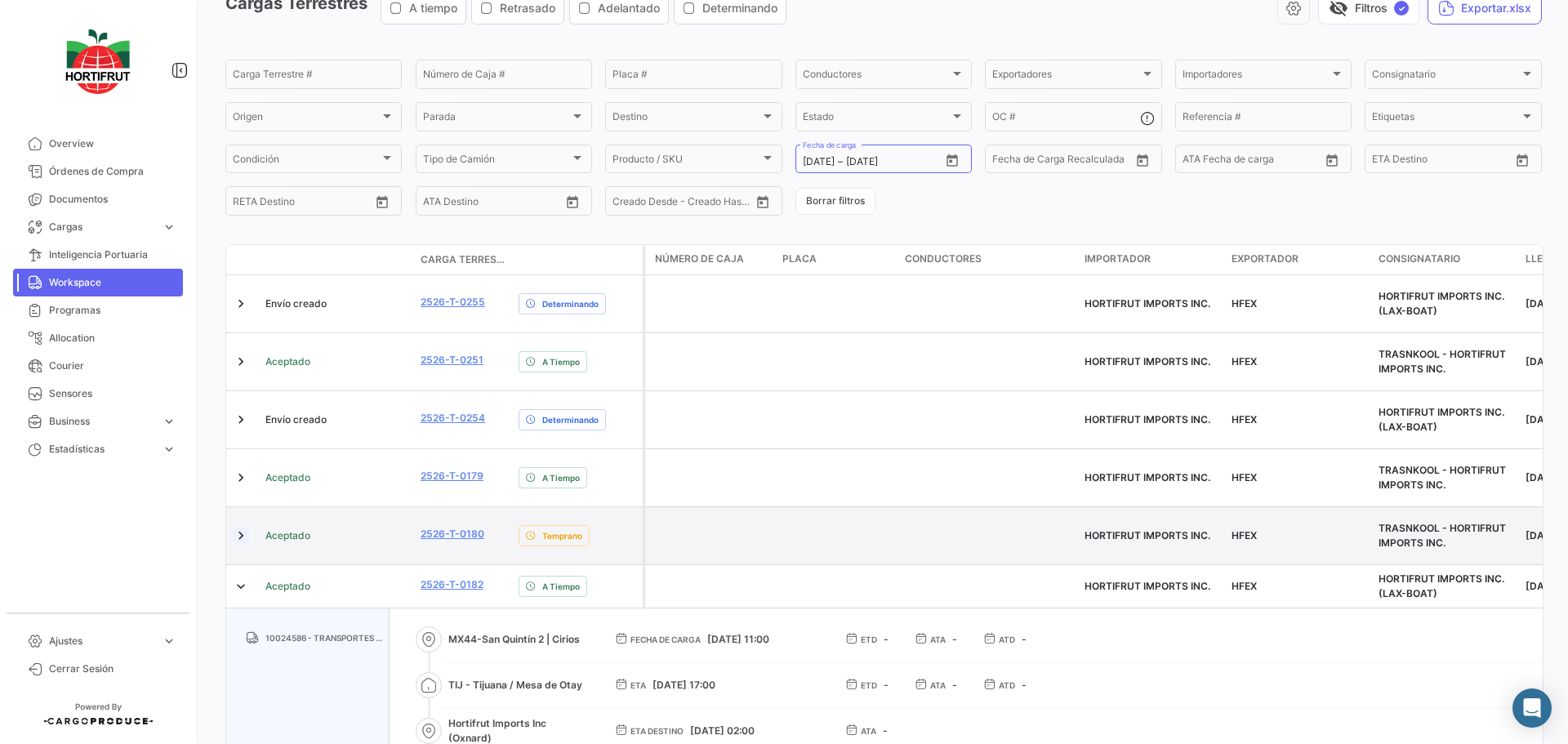
click at [243, 527] on link at bounding box center [240, 535] width 16 height 16
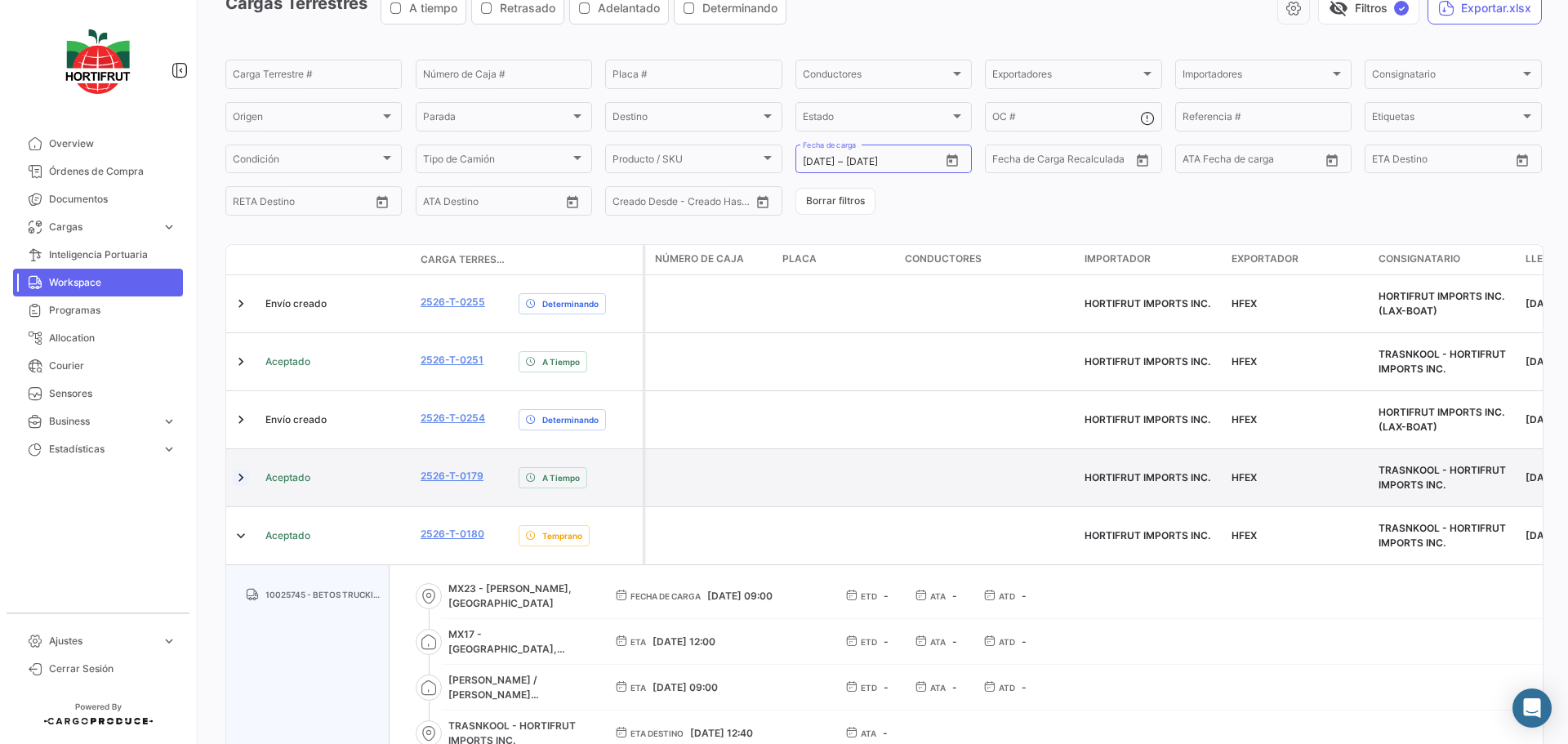
click at [239, 469] on link at bounding box center [240, 477] width 16 height 16
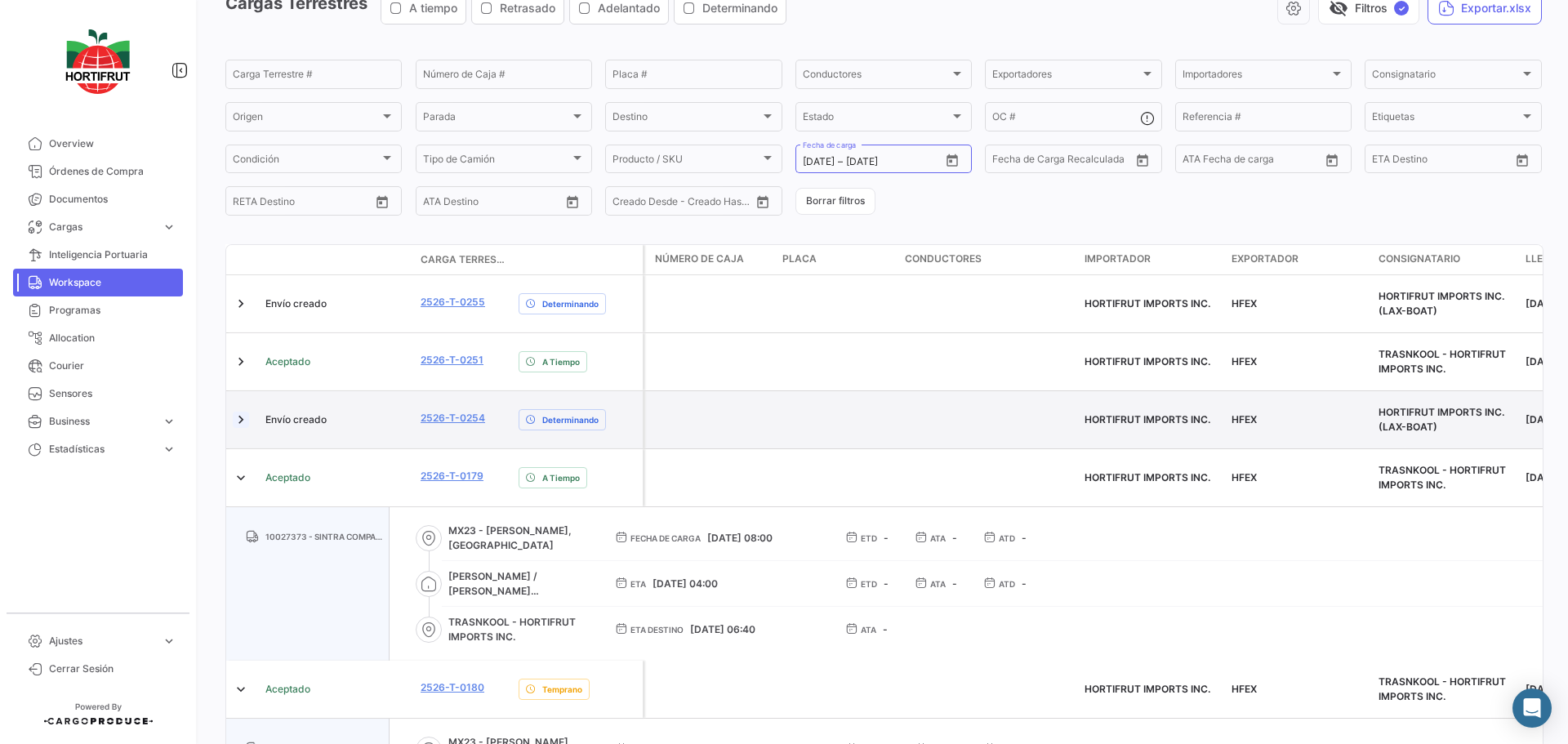
click at [238, 412] on link at bounding box center [240, 419] width 16 height 16
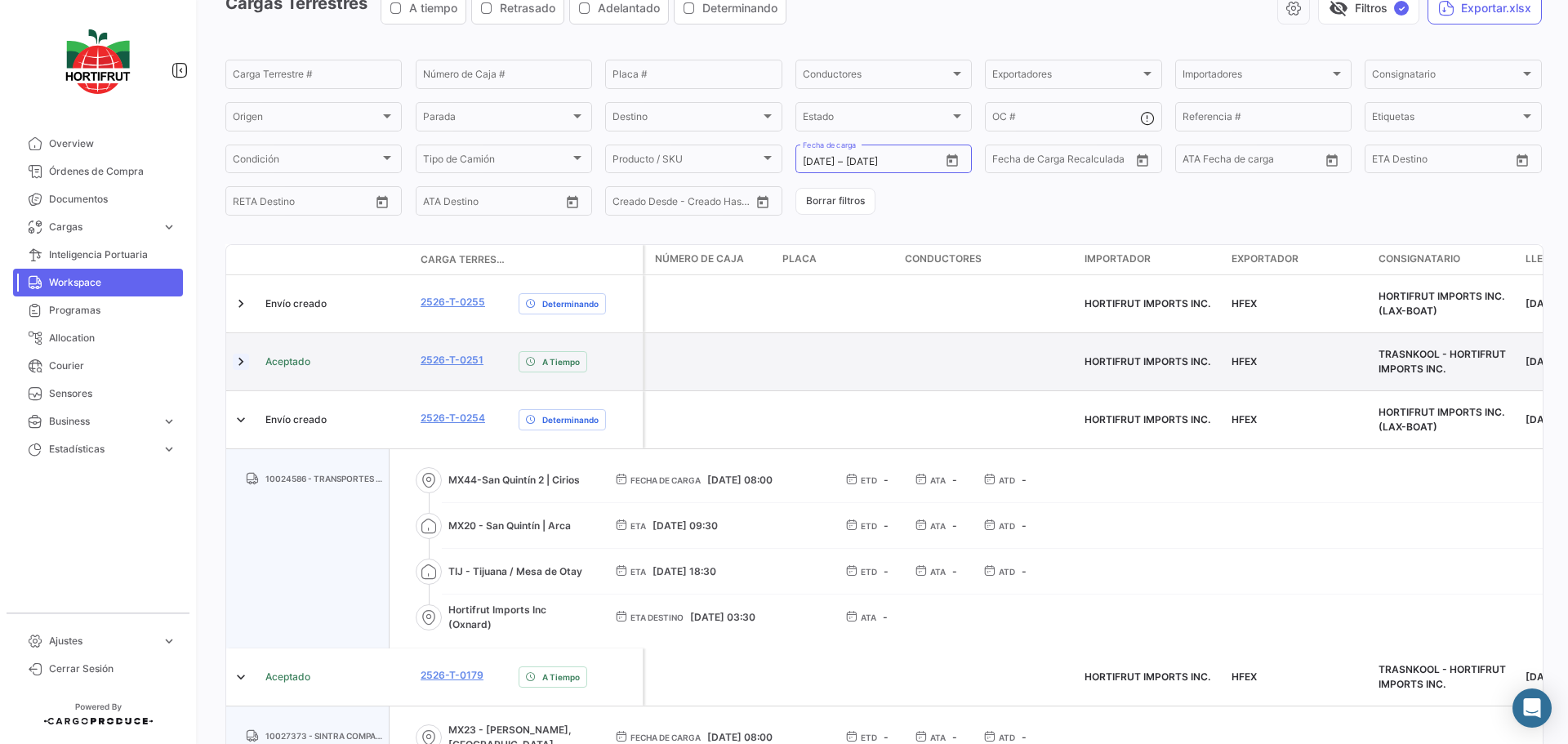
click at [238, 356] on link at bounding box center [240, 361] width 16 height 16
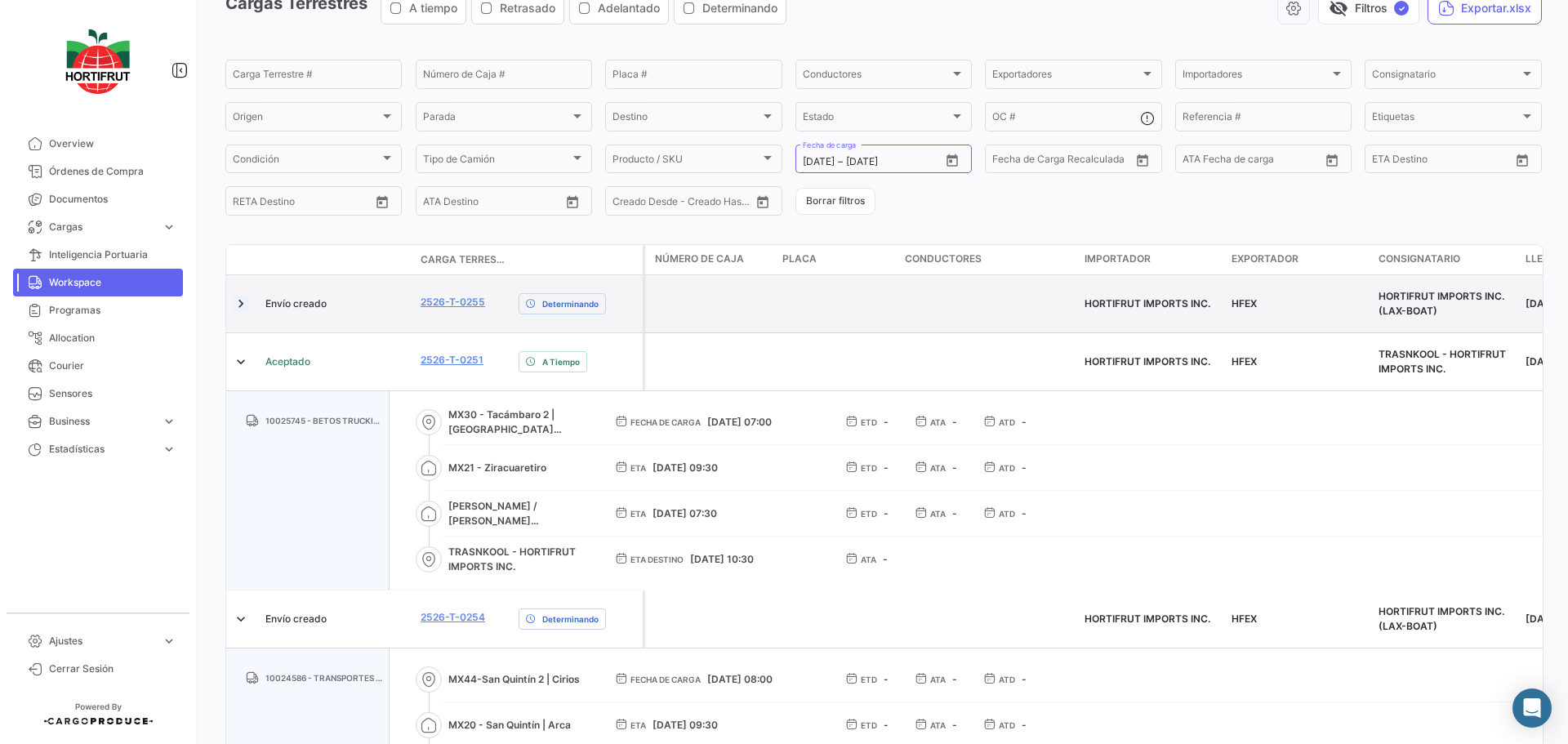
click at [240, 303] on link at bounding box center [240, 304] width 16 height 16
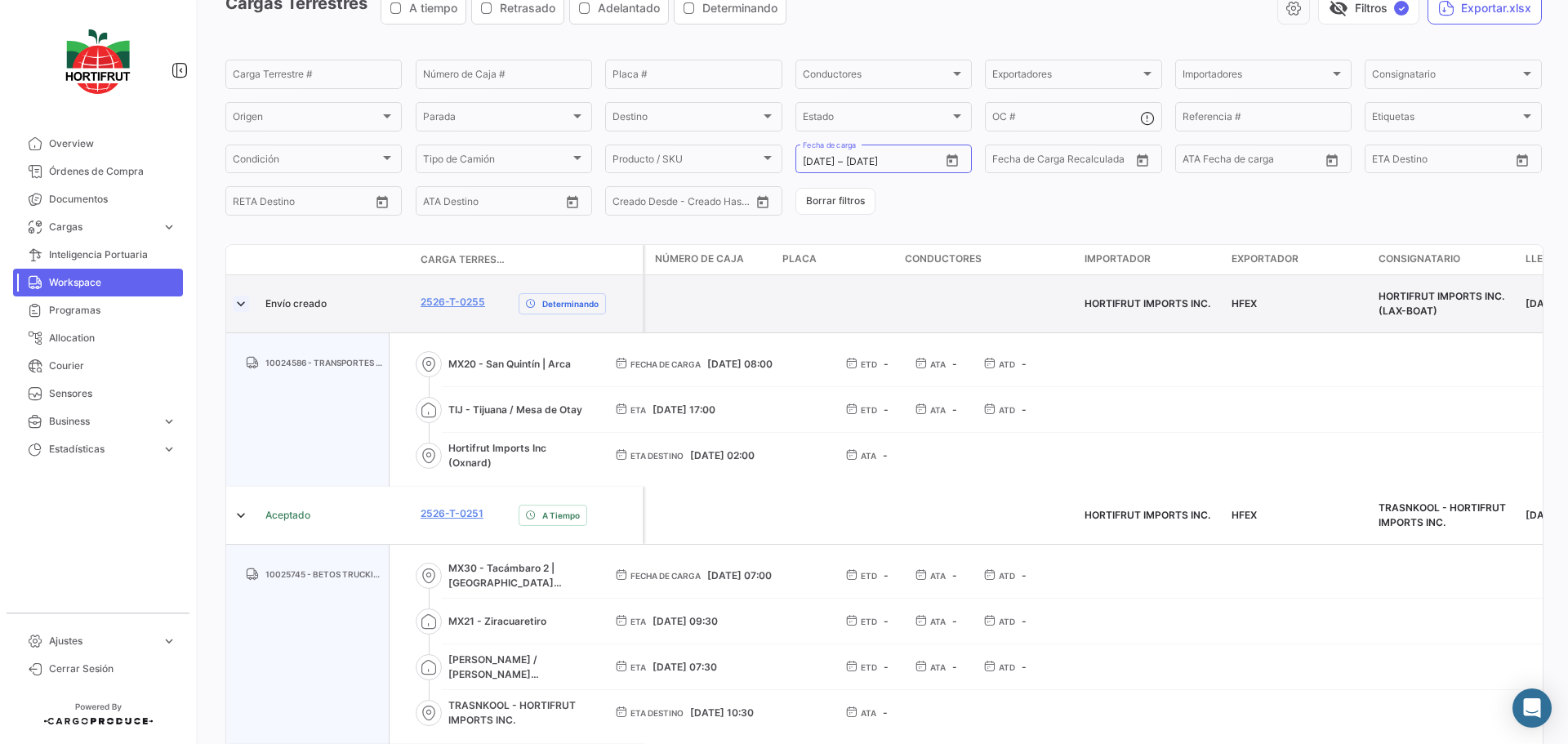
click at [239, 303] on link at bounding box center [240, 304] width 16 height 16
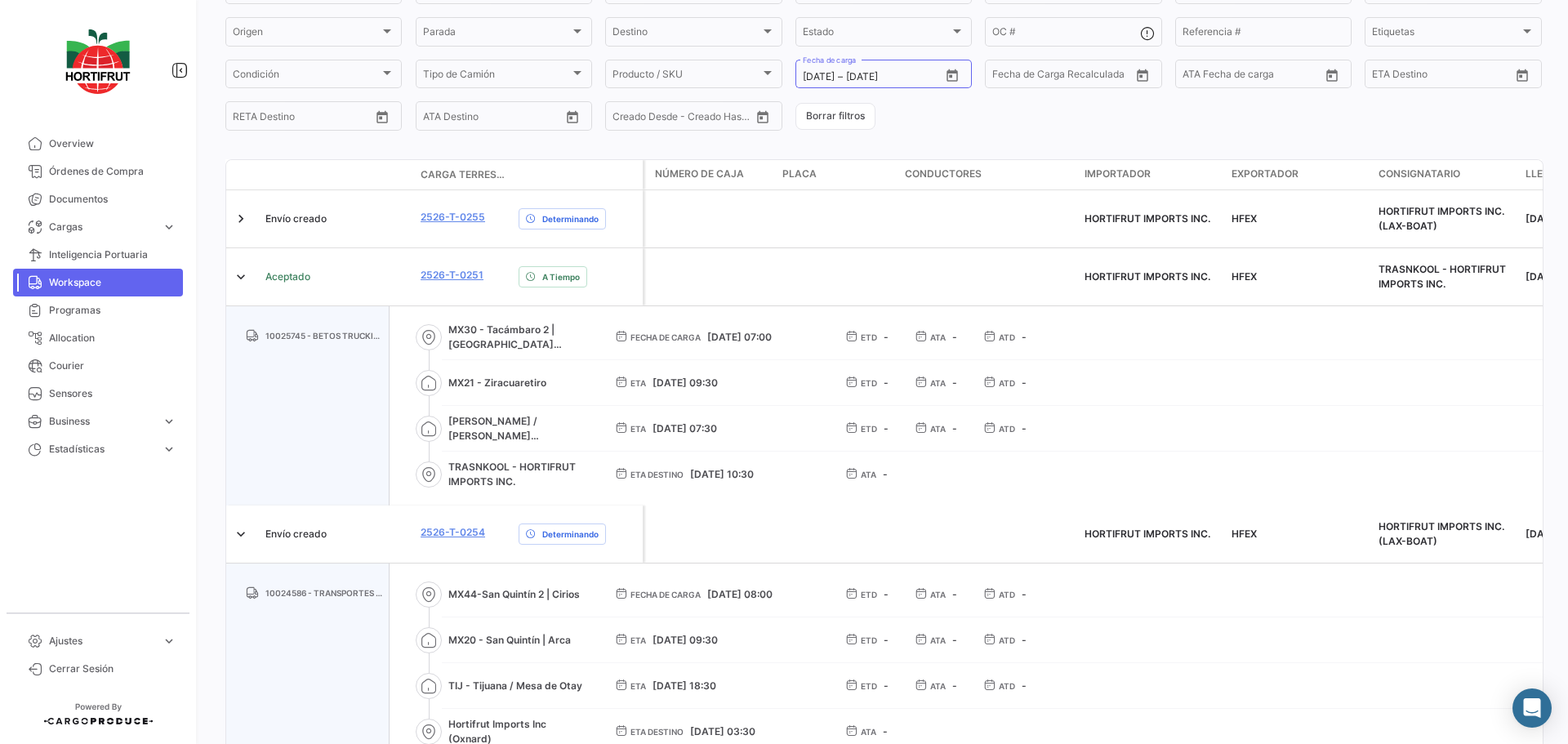
scroll to position [0, 0]
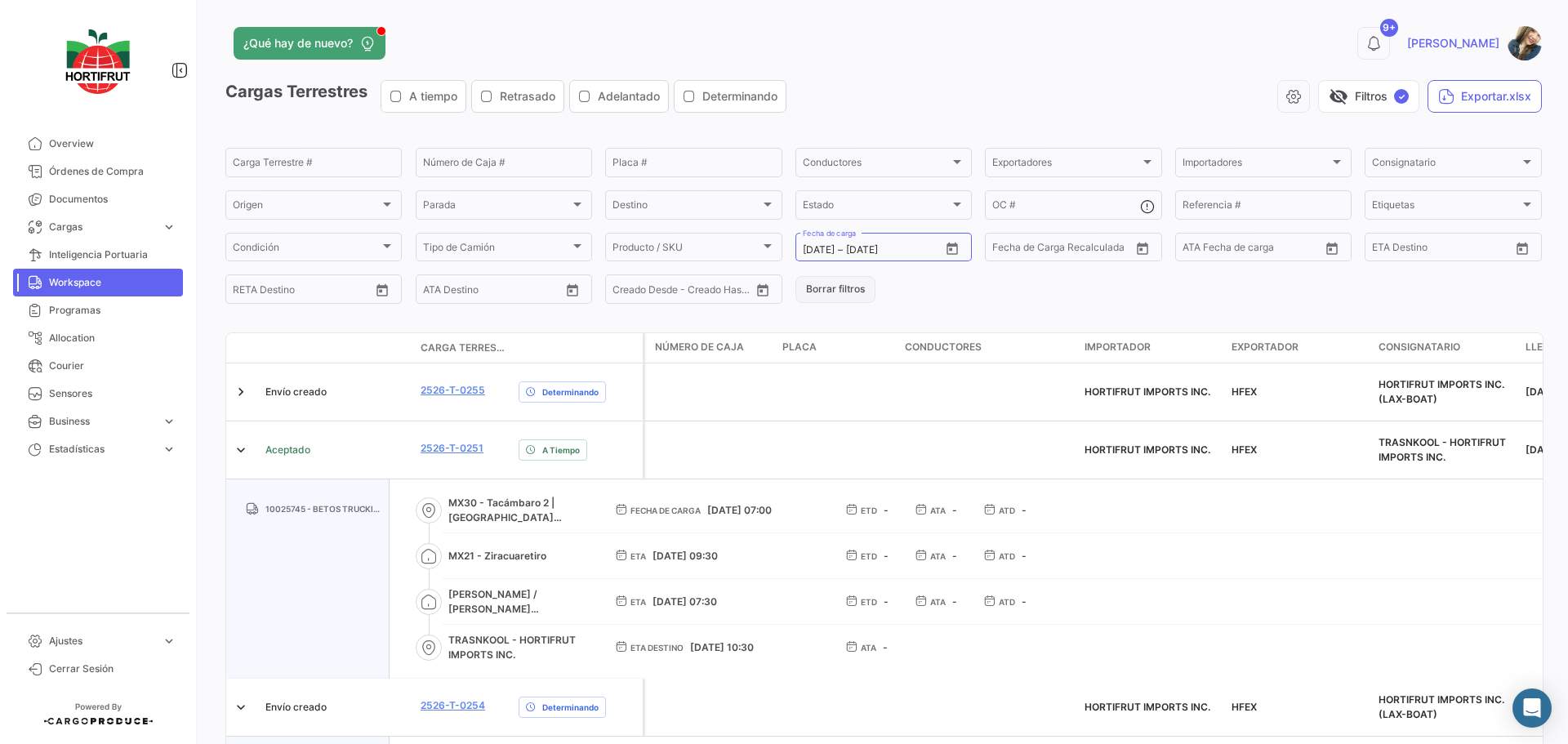
click at [815, 292] on button "Borrar filtros" at bounding box center [835, 289] width 80 height 27
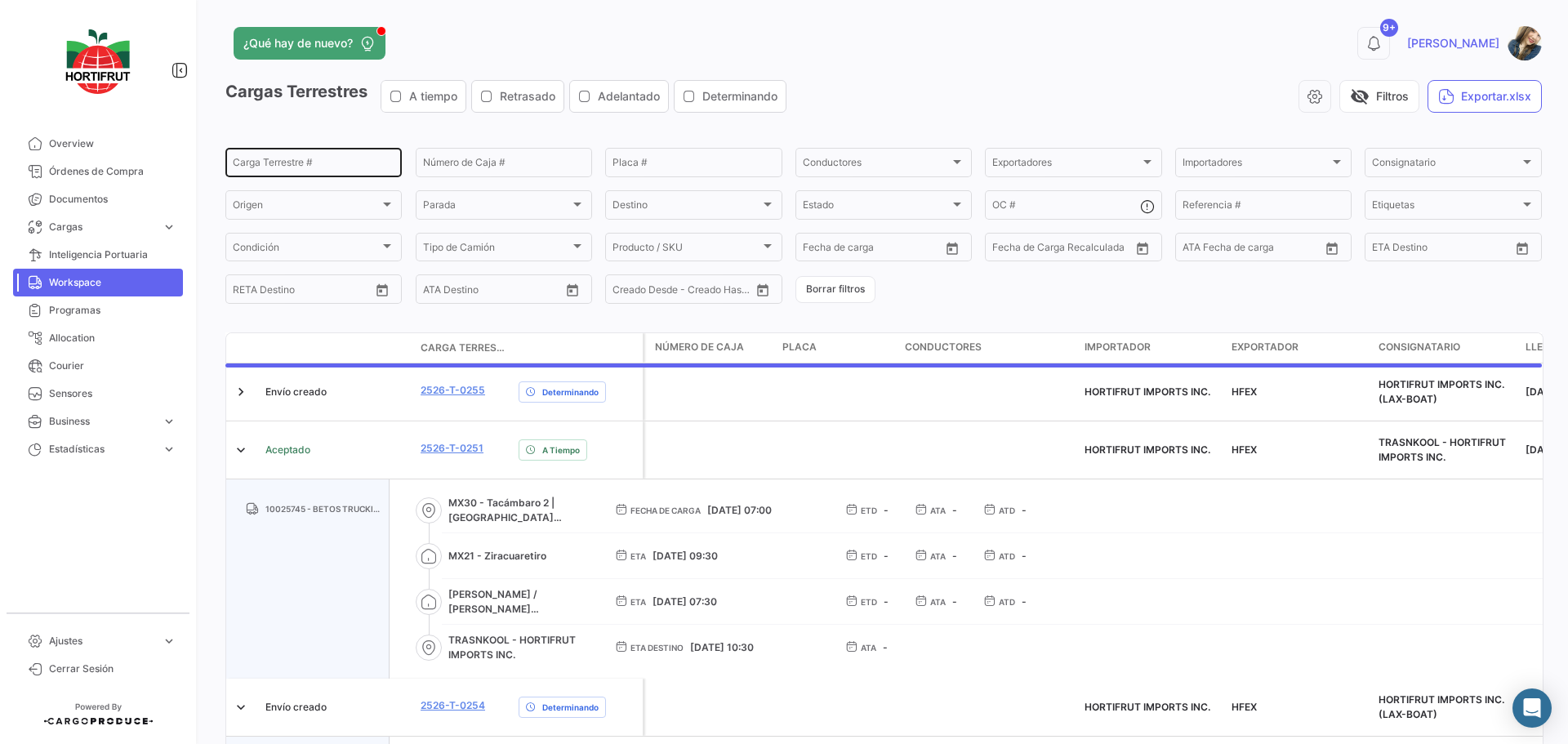
click at [293, 159] on input "Carga Terrestre #" at bounding box center [313, 165] width 162 height 12
paste input "2526-T-0167"
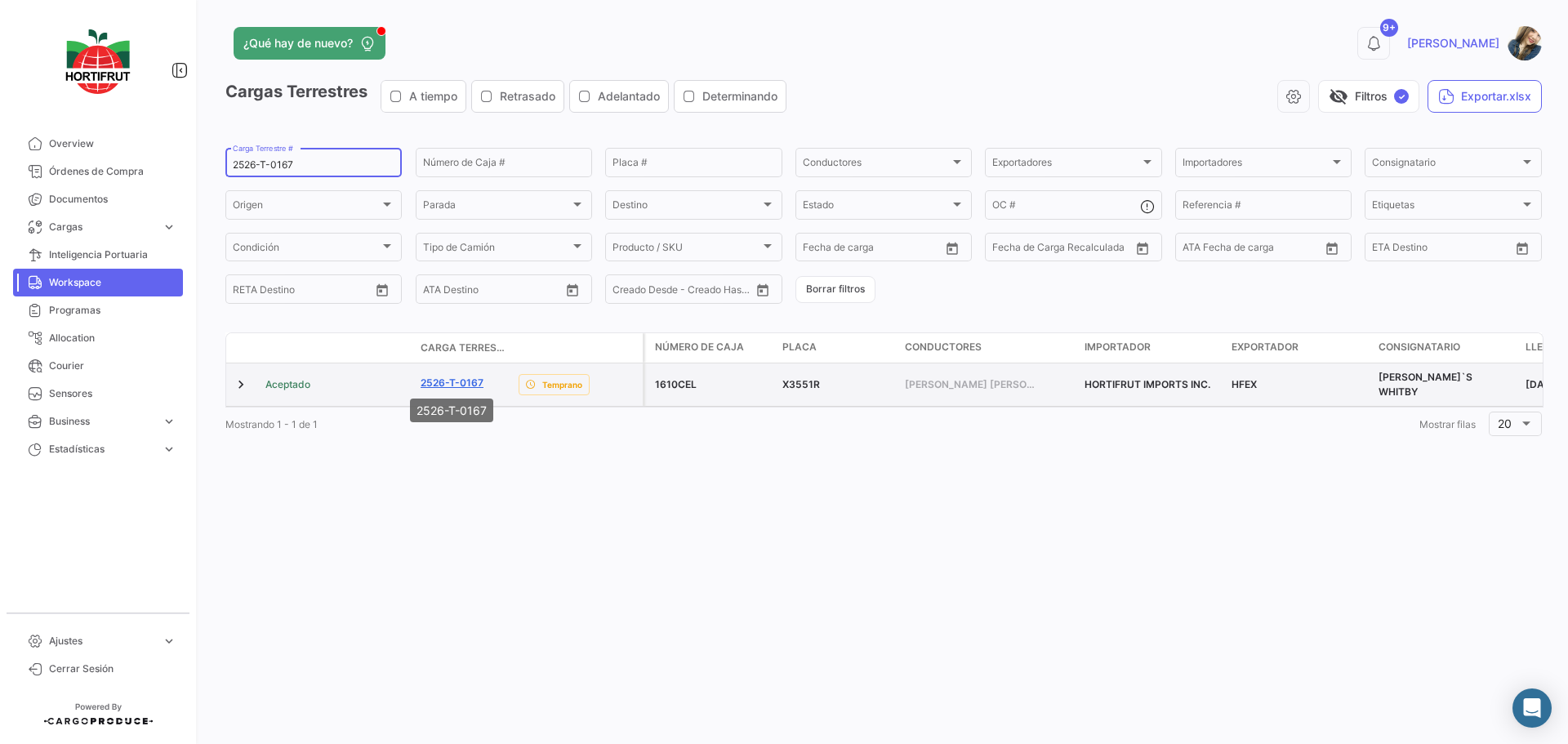
type input "2526-T-0167"
click at [471, 383] on link "2526-T-0167" at bounding box center [451, 383] width 63 height 14
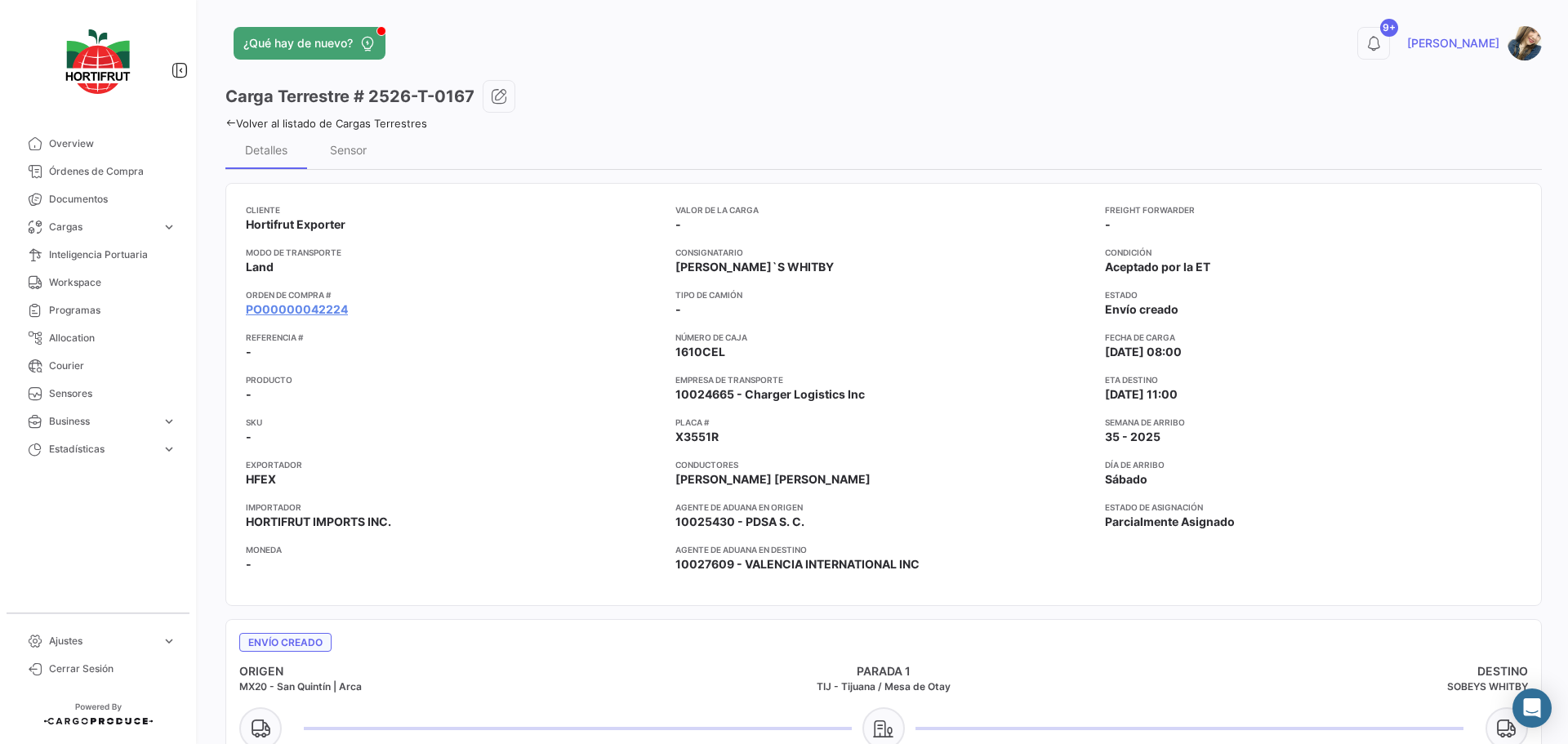
scroll to position [245, 0]
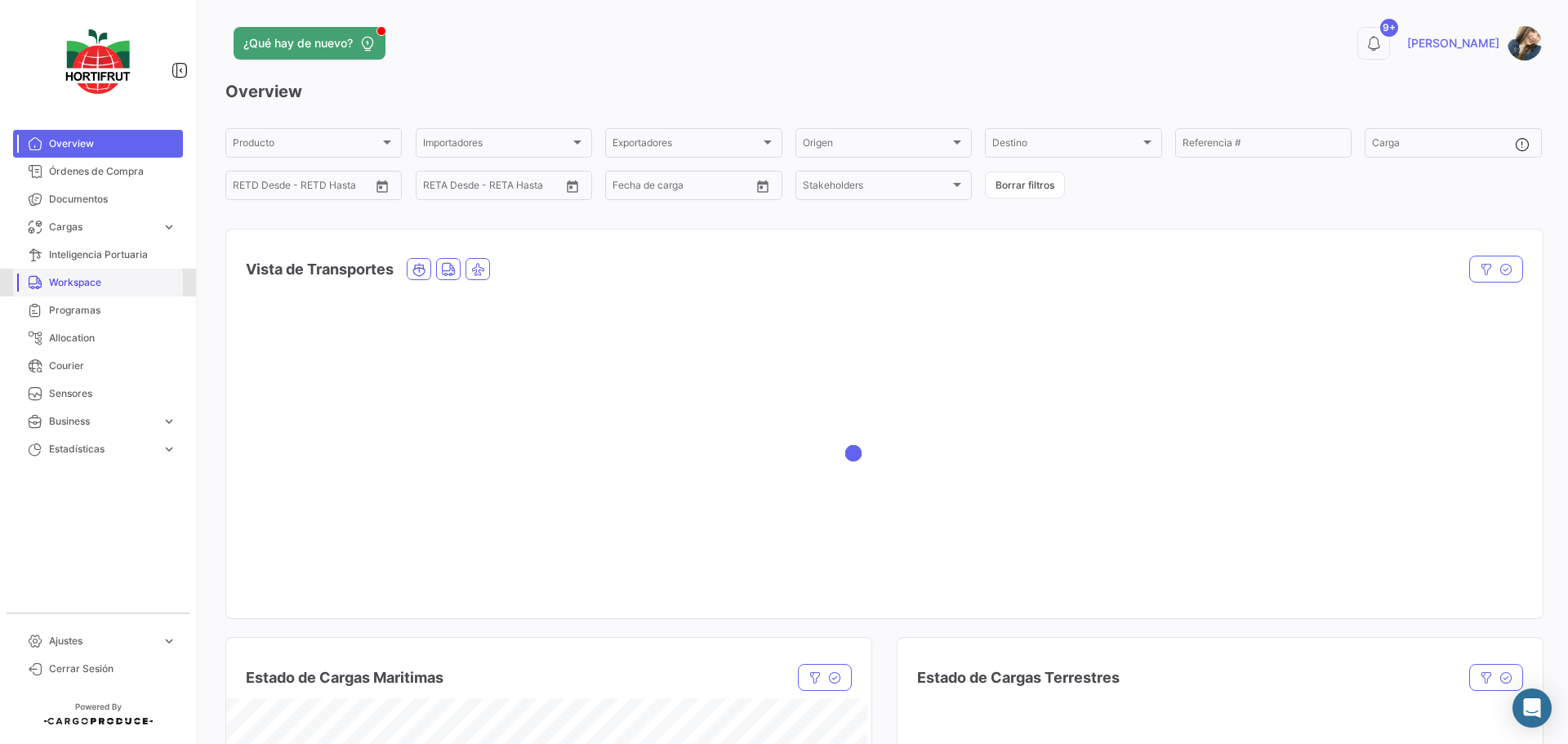
click at [105, 280] on span "Workspace" at bounding box center [113, 282] width 127 height 14
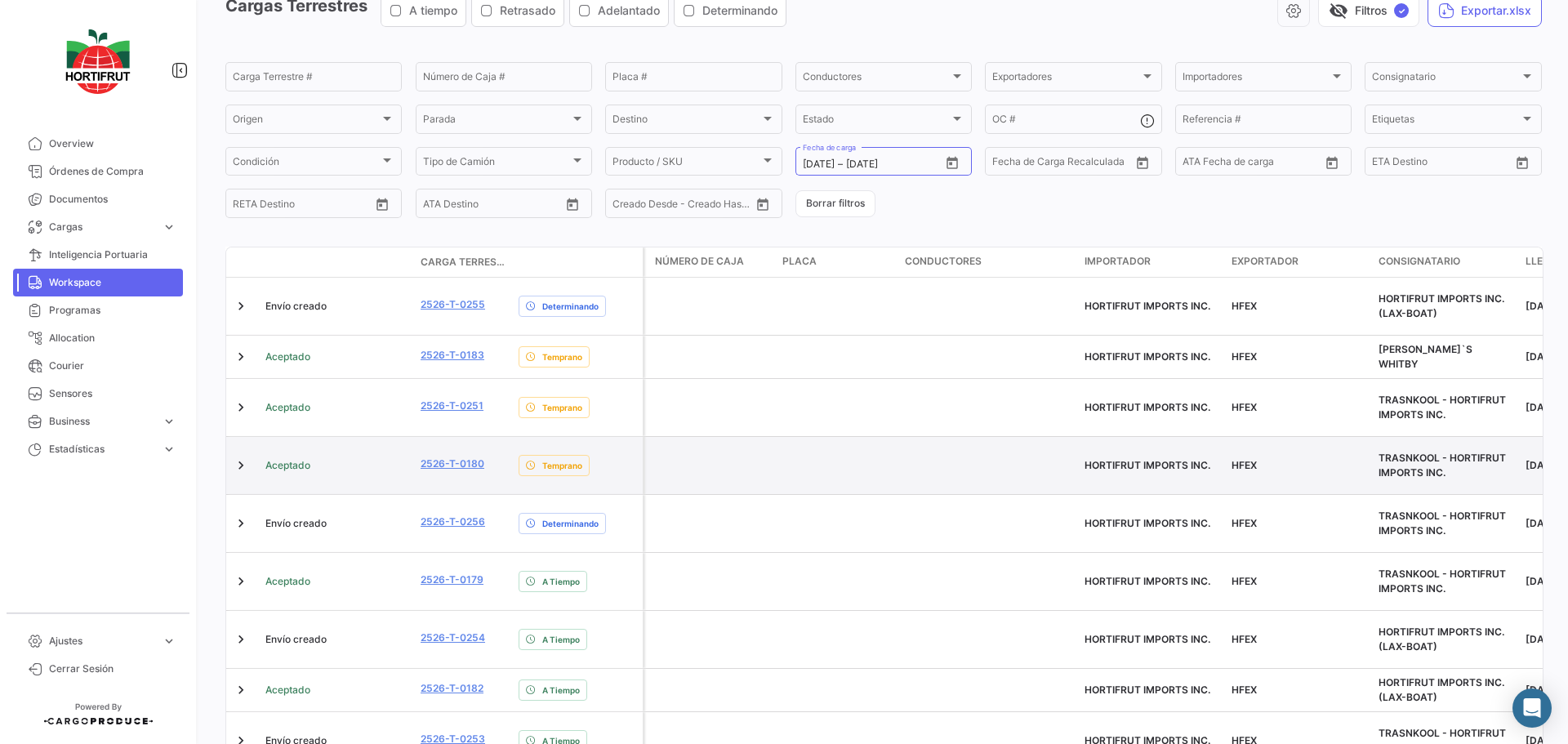
scroll to position [161, 0]
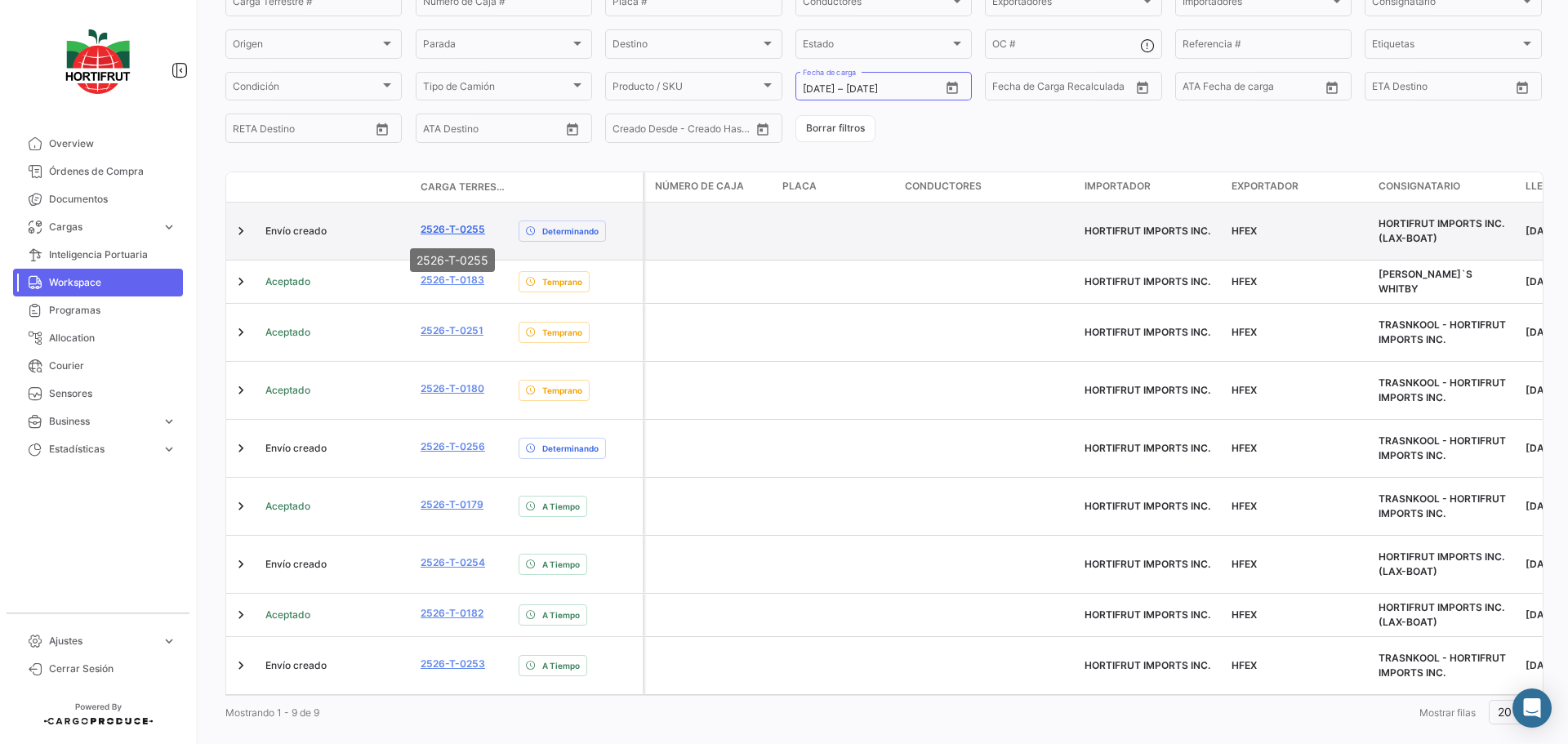
click at [473, 231] on link "2526-T-0255" at bounding box center [452, 228] width 65 height 14
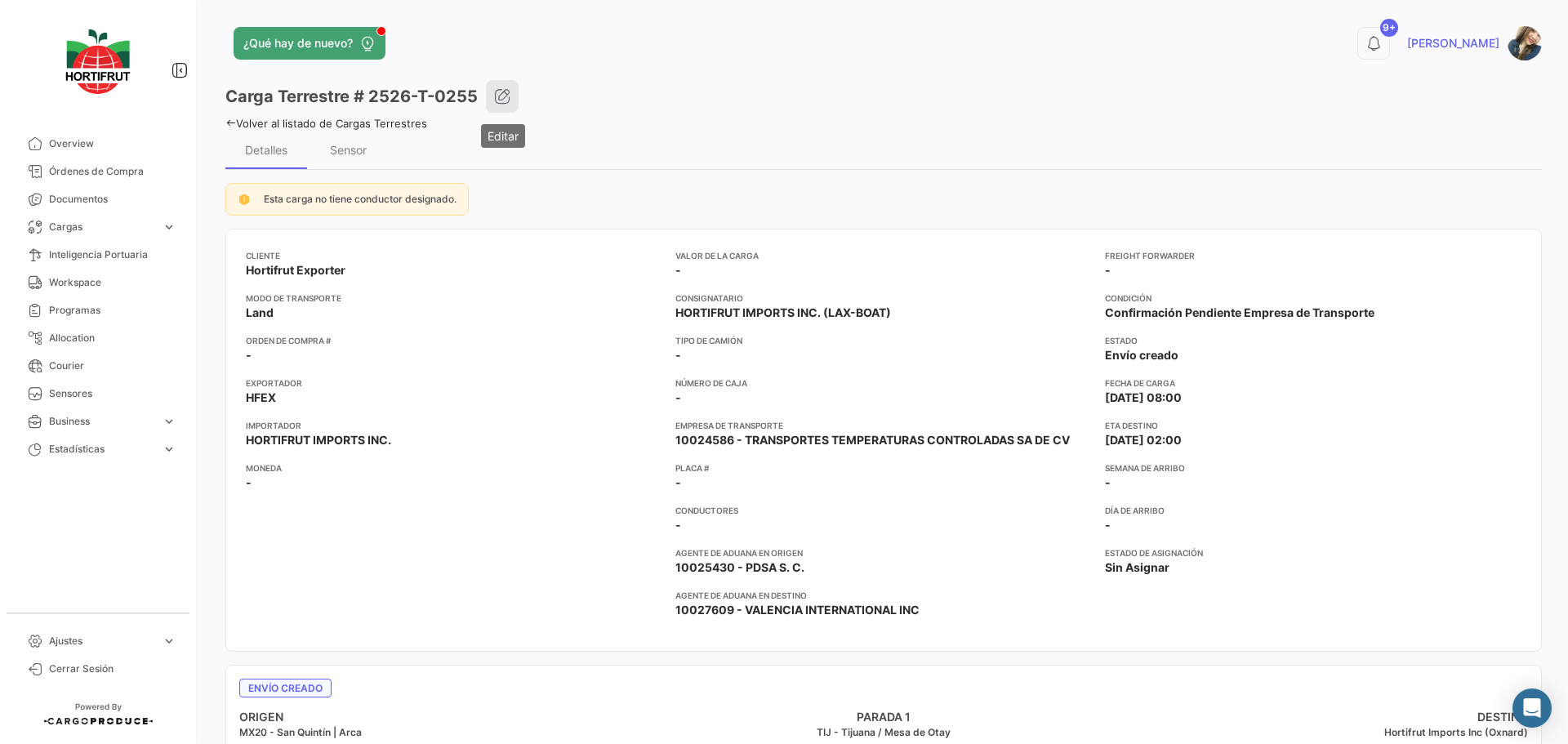
click at [512, 99] on button "button" at bounding box center [502, 96] width 33 height 33
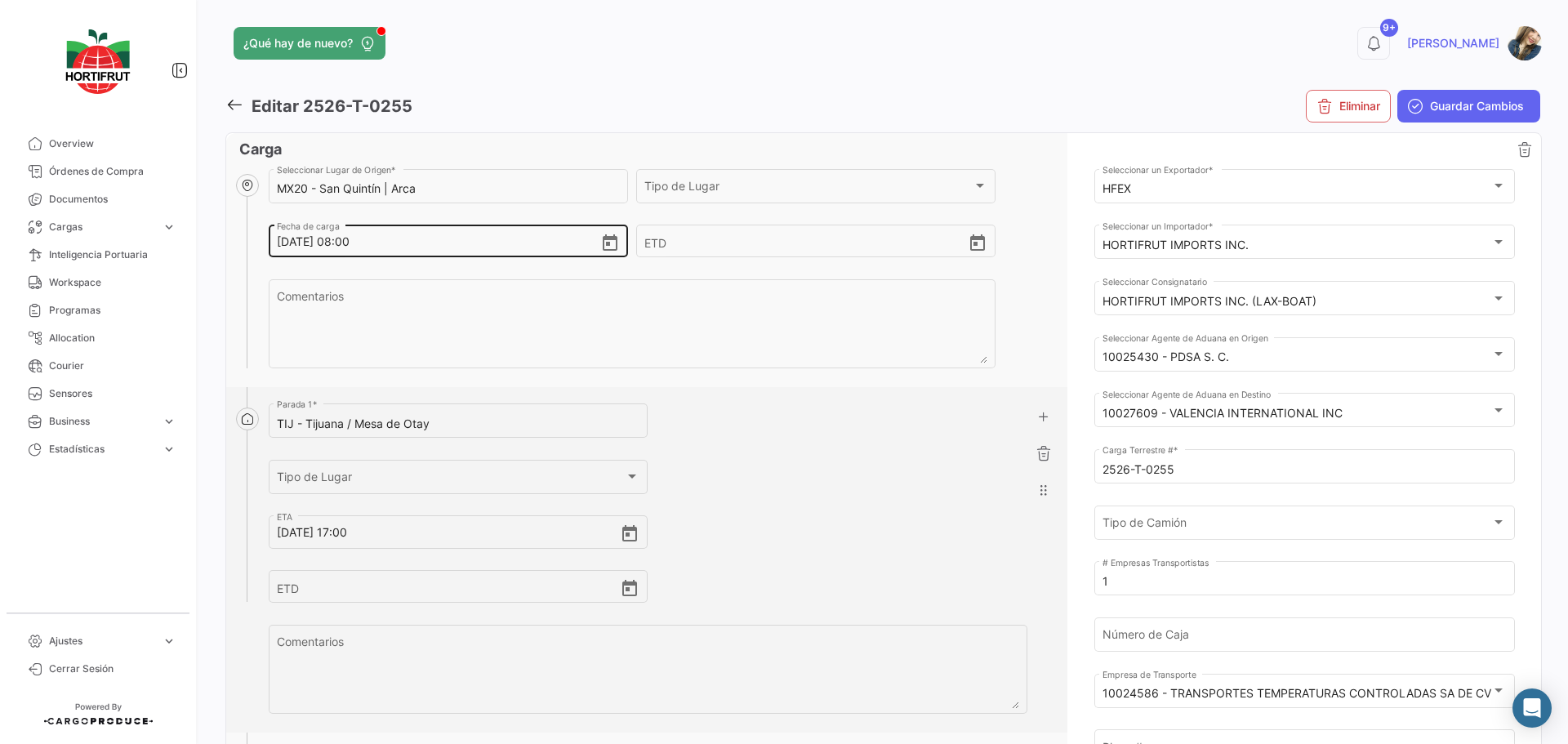
click at [606, 244] on icon "Open calendar" at bounding box center [609, 242] width 14 height 16
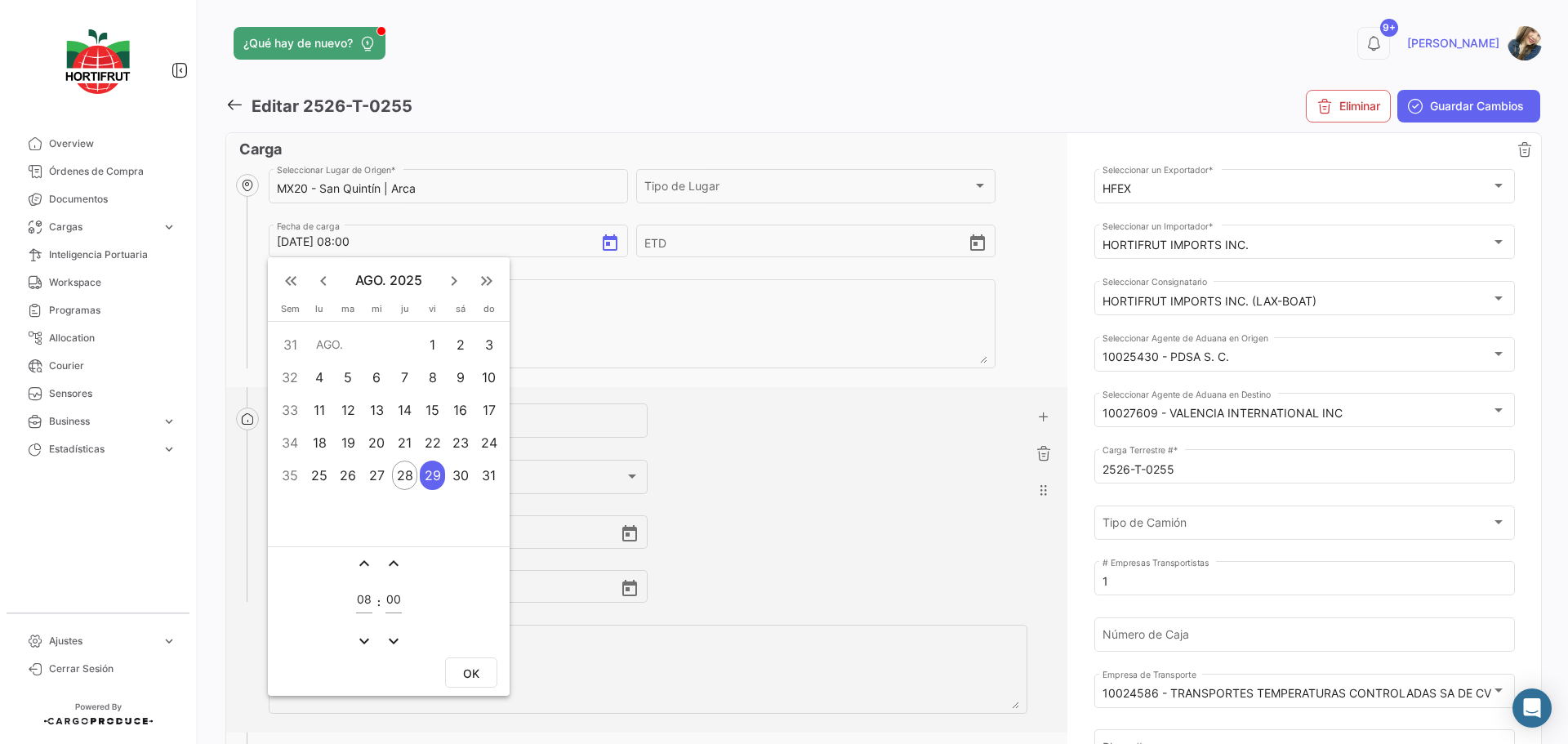
click at [483, 481] on div "31" at bounding box center [489, 475] width 26 height 30
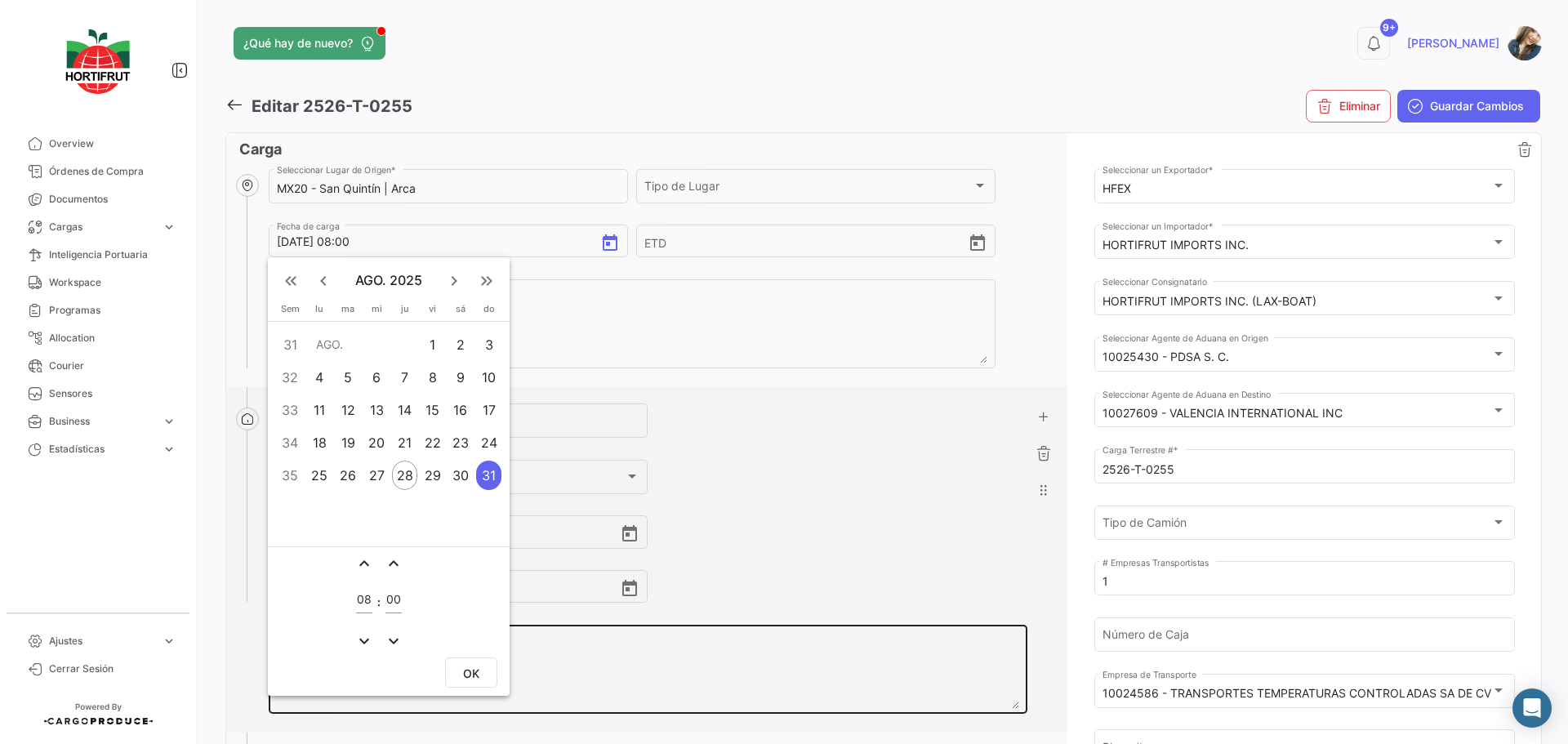
click at [467, 668] on span "OK" at bounding box center [470, 673] width 16 height 13
type input "31/8/2025, 08:00"
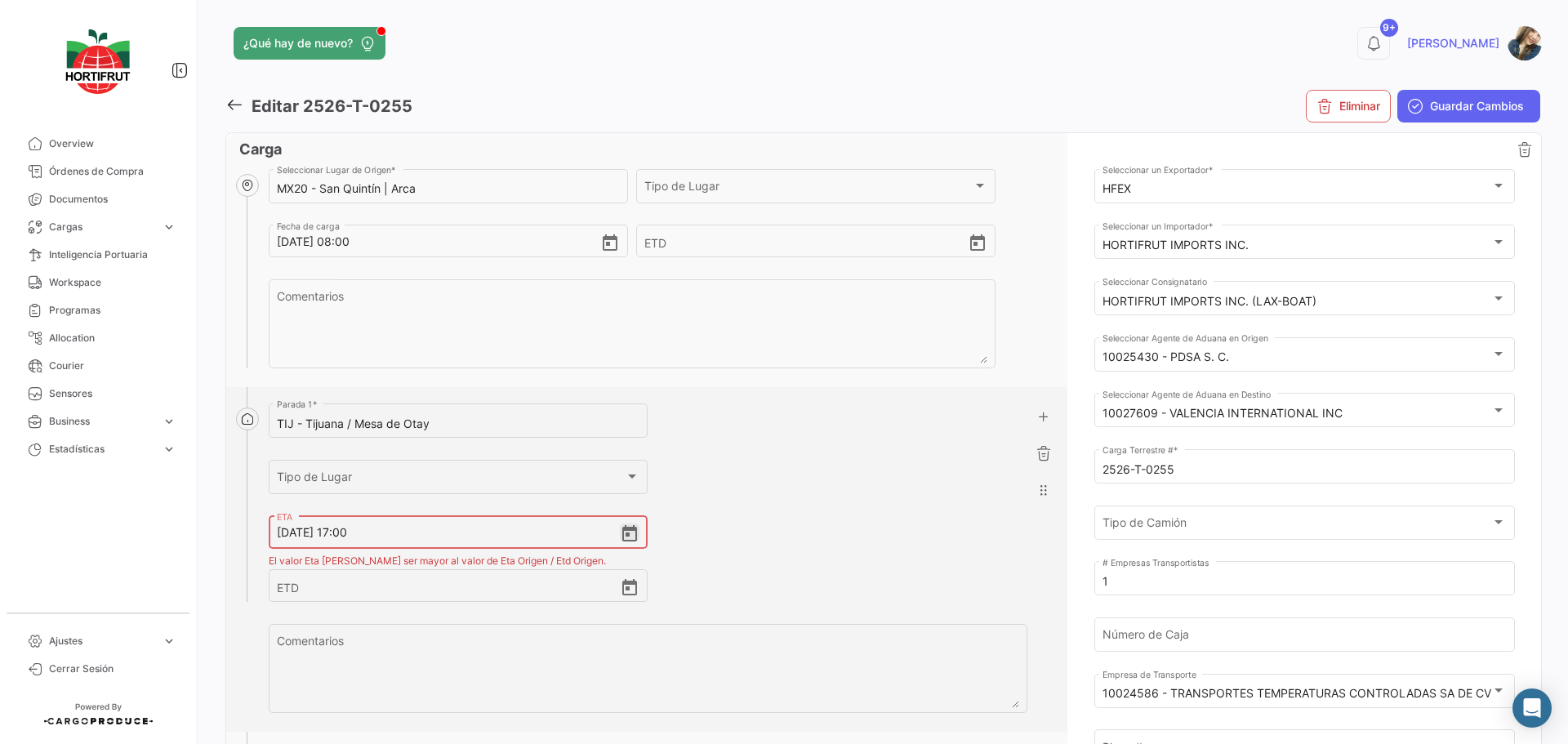
click at [628, 538] on icon "Open calendar" at bounding box center [629, 534] width 19 height 19
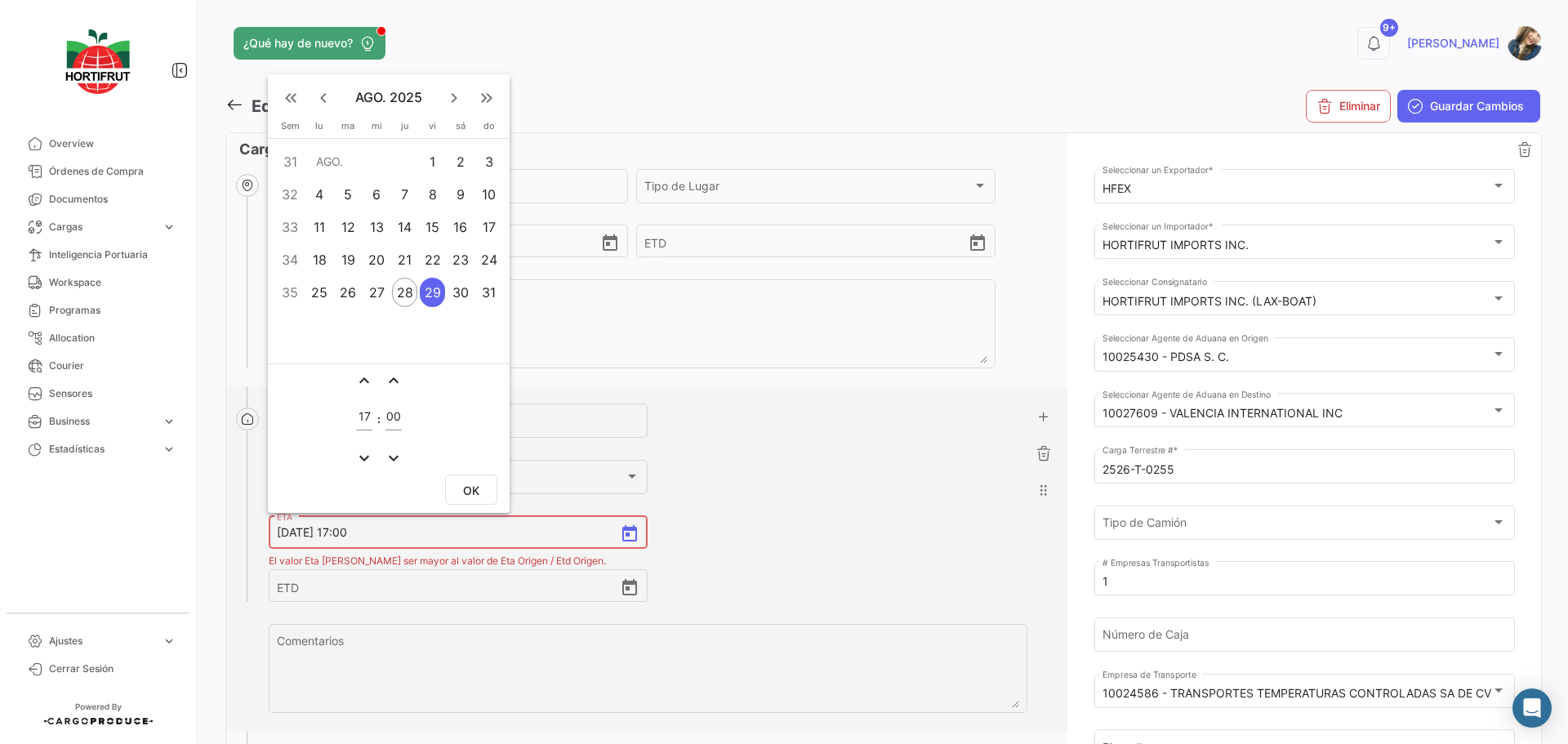
click at [451, 101] on mat-icon "keyboard_arrow_right" at bounding box center [454, 98] width 19 height 19
click at [324, 197] on div "1" at bounding box center [320, 194] width 25 height 30
click at [452, 494] on button "OK" at bounding box center [471, 489] width 52 height 30
type input "1/9/2025, 17:00"
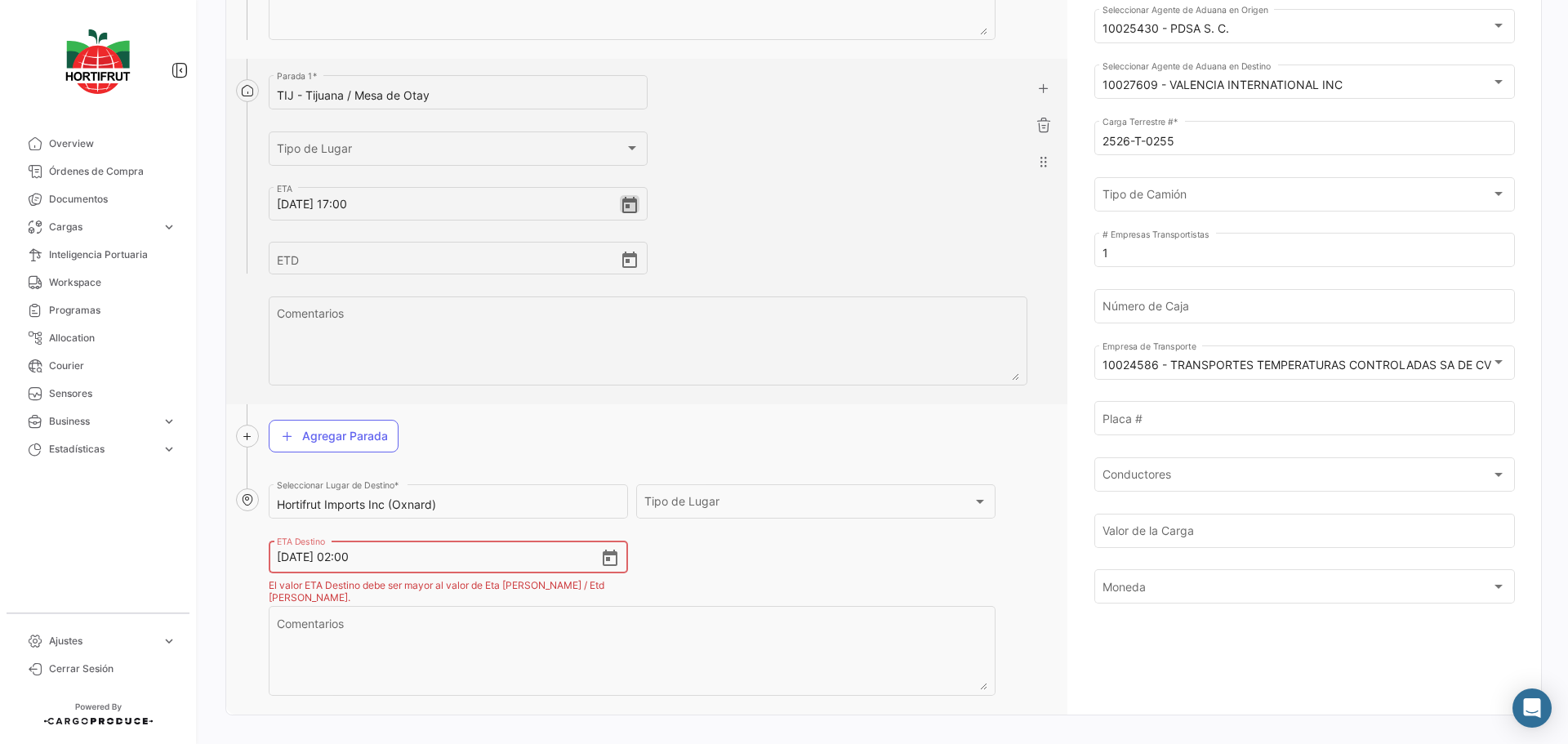
scroll to position [339, 0]
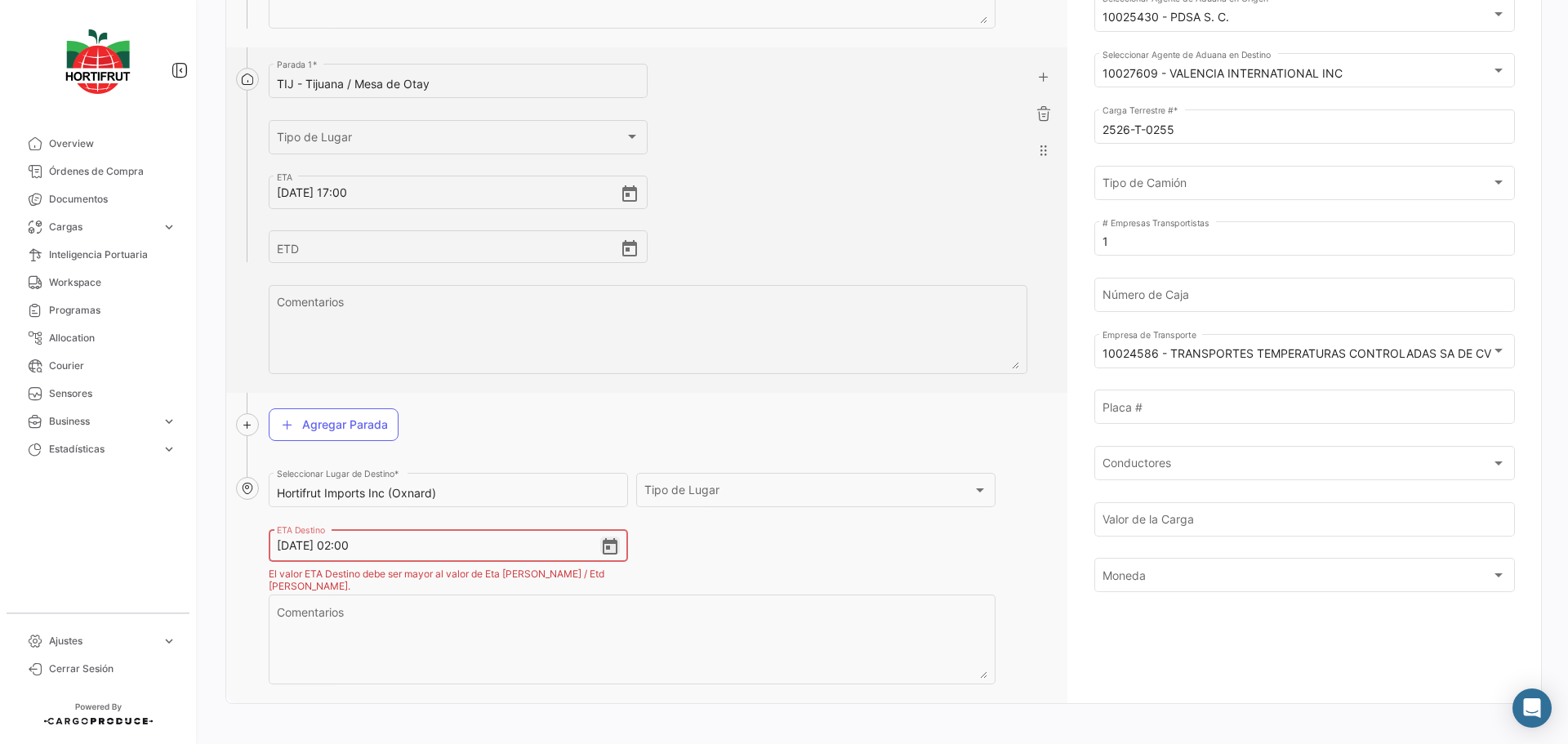
click at [610, 552] on icon "Open calendar" at bounding box center [610, 547] width 19 height 19
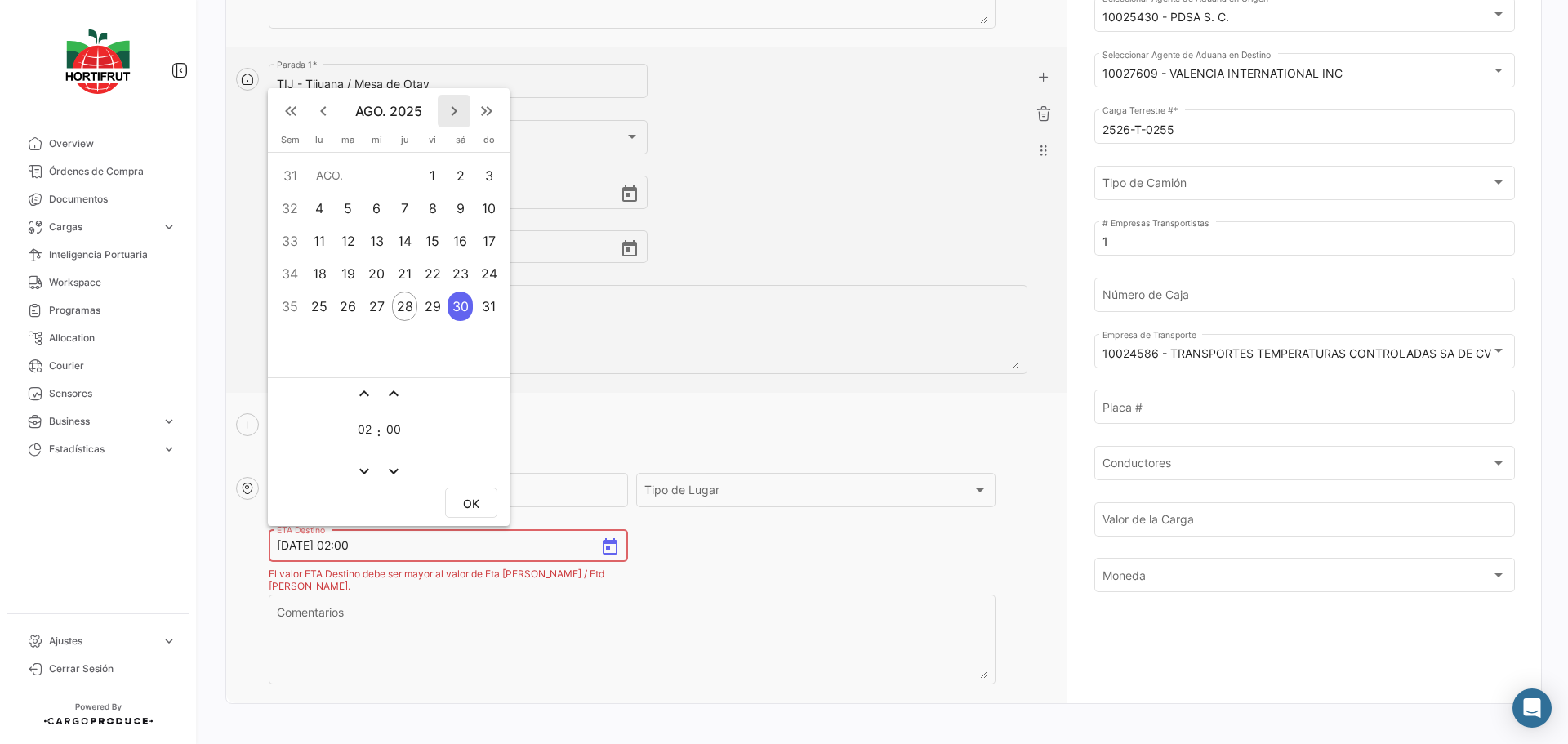
click at [457, 111] on mat-icon "keyboard_arrow_right" at bounding box center [454, 111] width 19 height 19
click at [321, 202] on div "1" at bounding box center [320, 208] width 25 height 30
click at [369, 436] on input "02" at bounding box center [363, 430] width 16 height 13
type input "20"
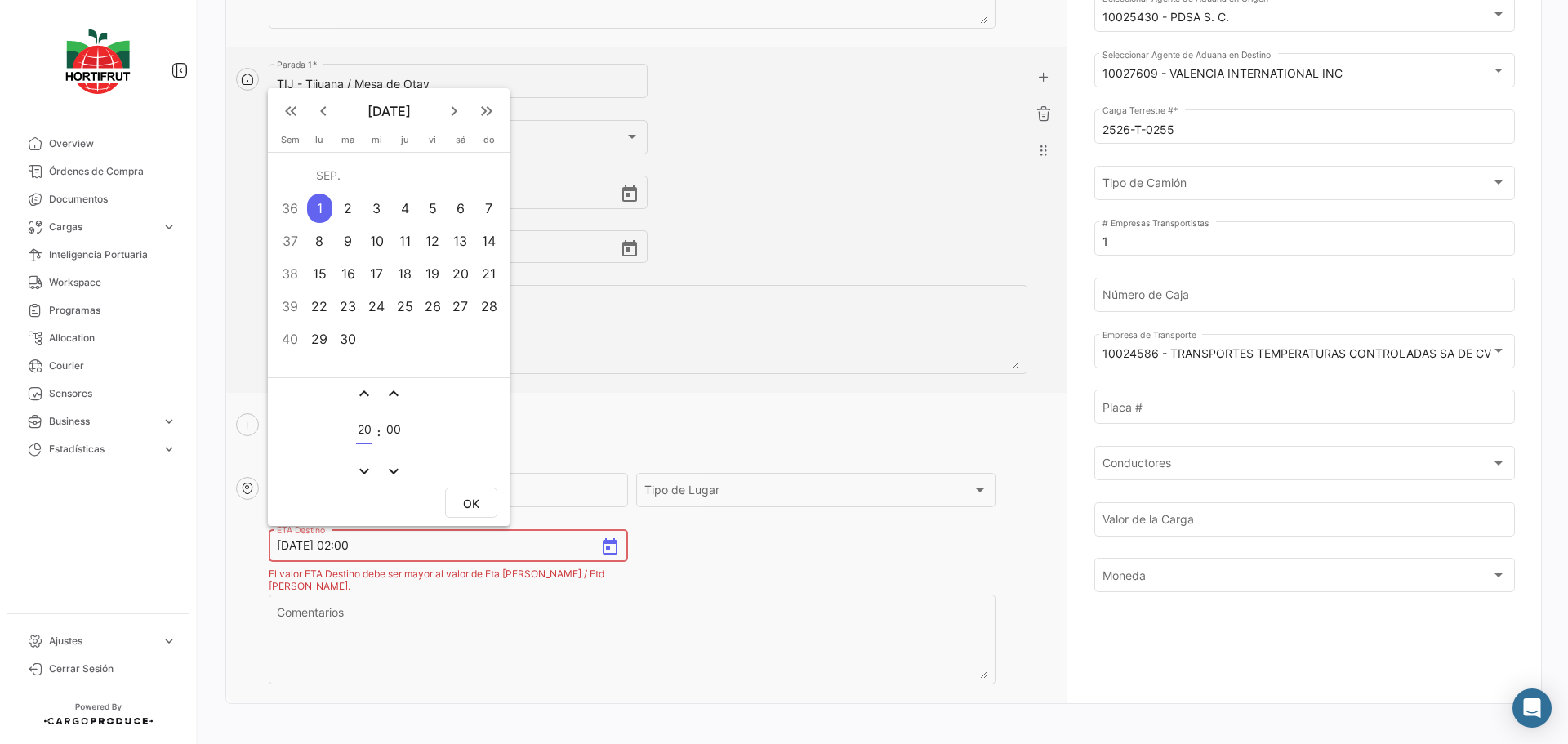
click at [467, 517] on button "OK" at bounding box center [471, 502] width 52 height 30
type input "1/9/2025, 20:00"
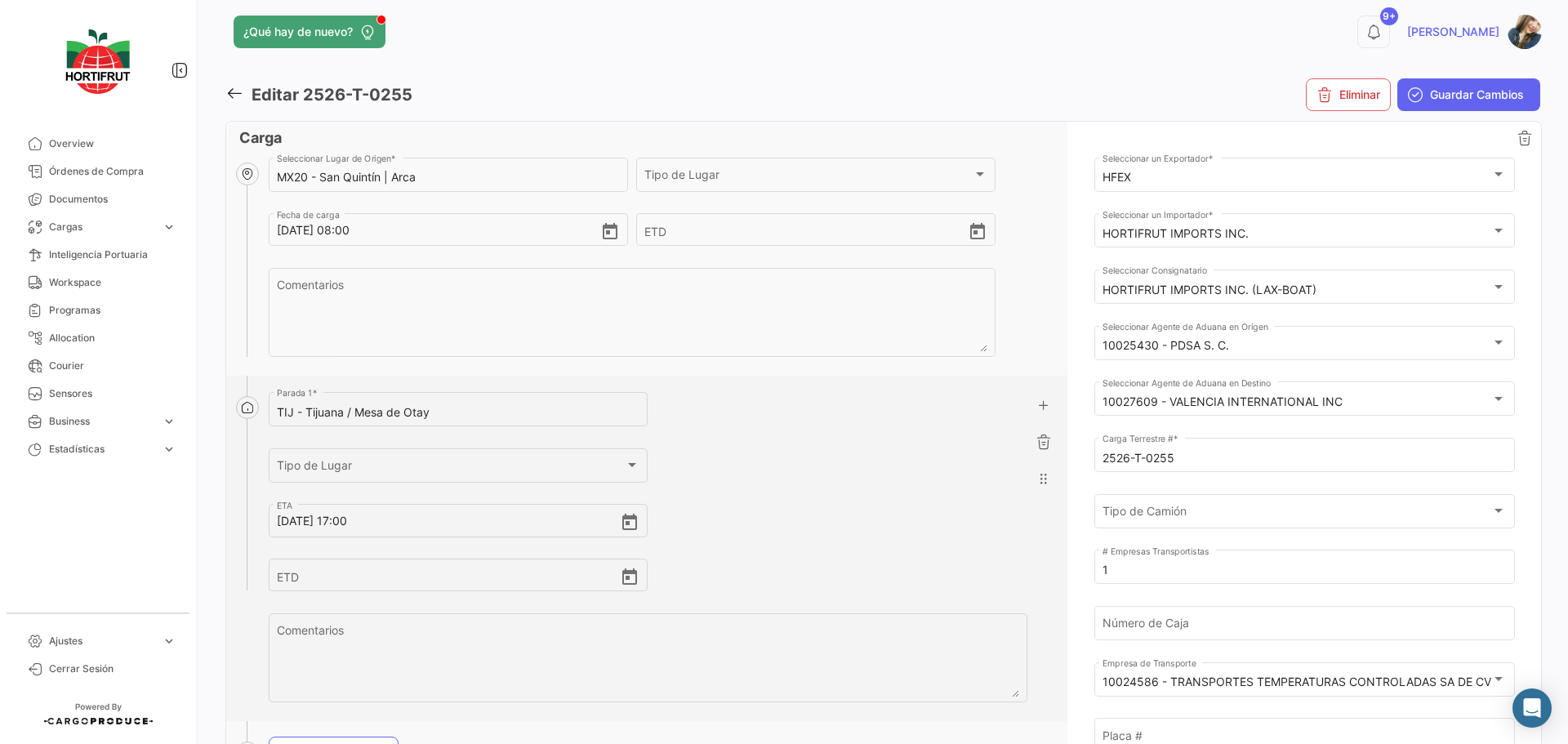
scroll to position [0, 0]
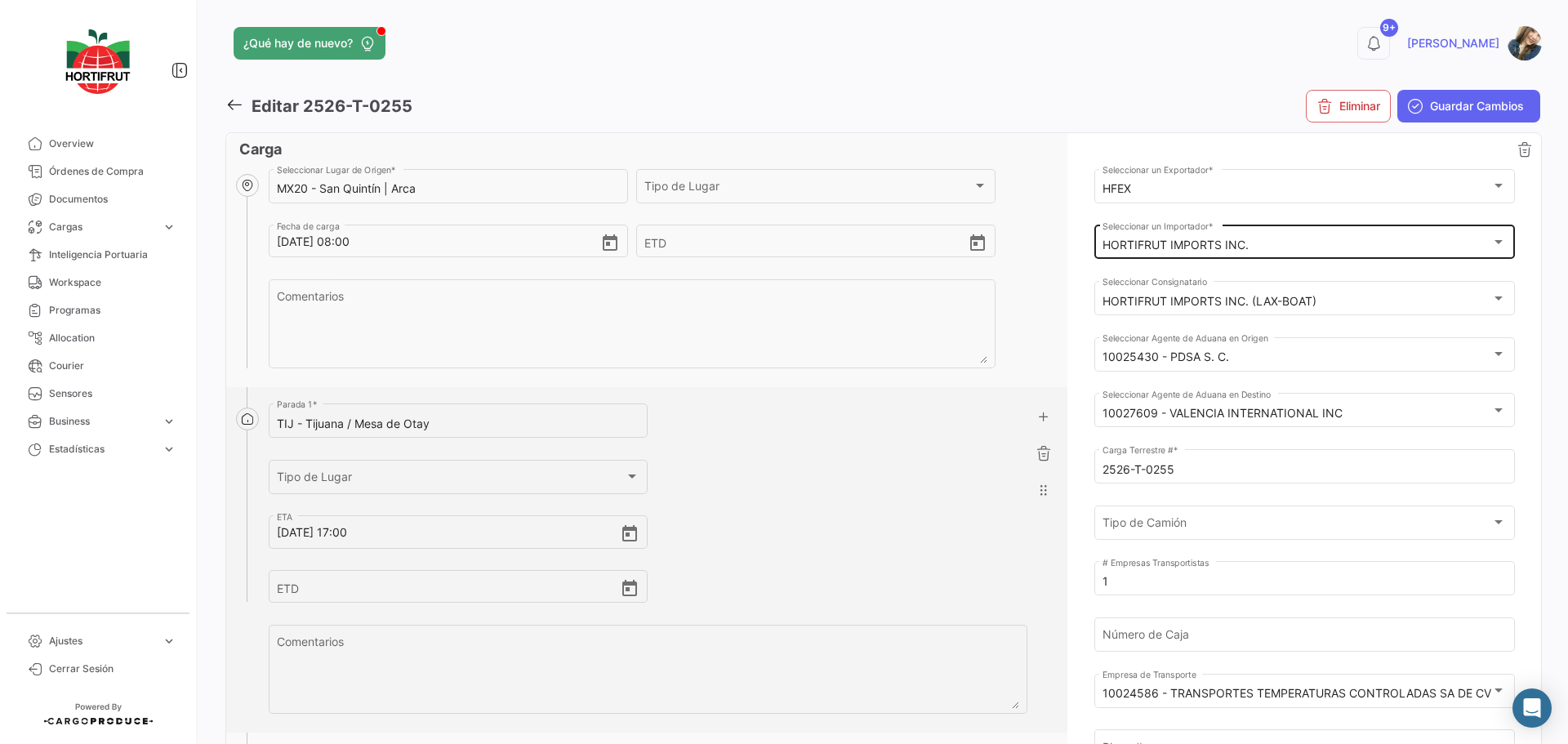
click at [1240, 248] on mat-select-trigger "HORTIFRUT IMPORTS INC." at bounding box center [1176, 245] width 146 height 13
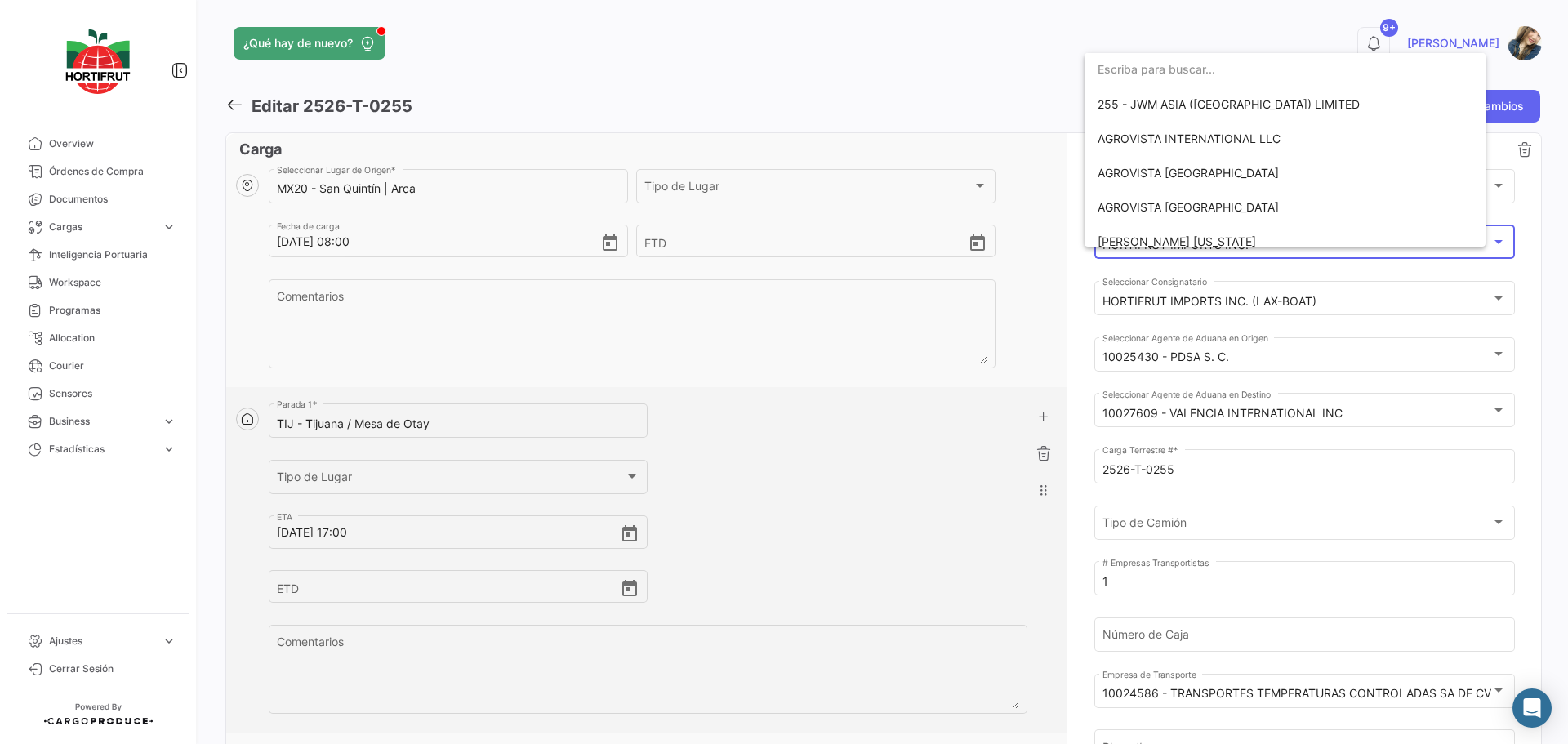
scroll to position [2580, 0]
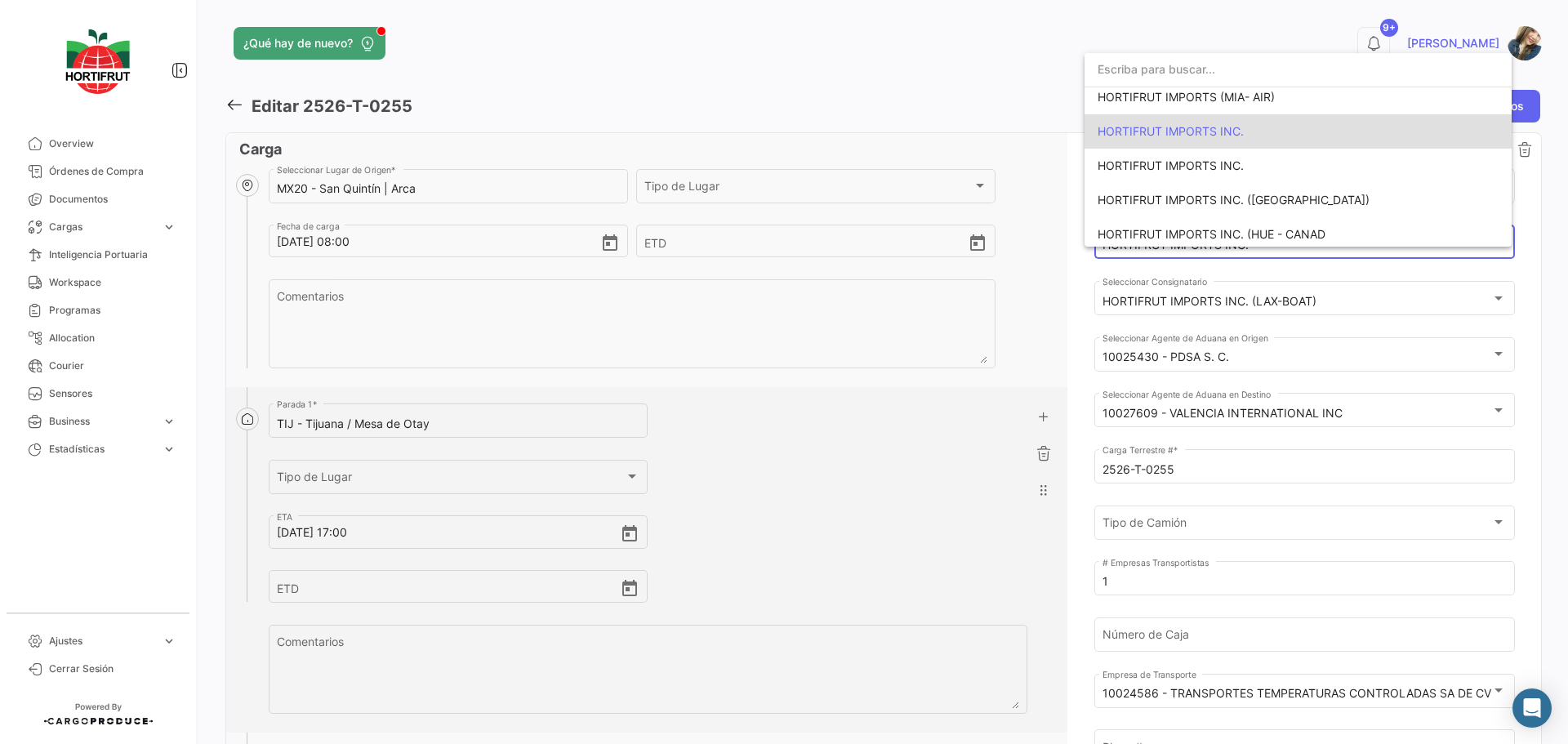
click at [1220, 132] on span "HORTIFRUT IMPORTS INC." at bounding box center [1171, 131] width 146 height 13
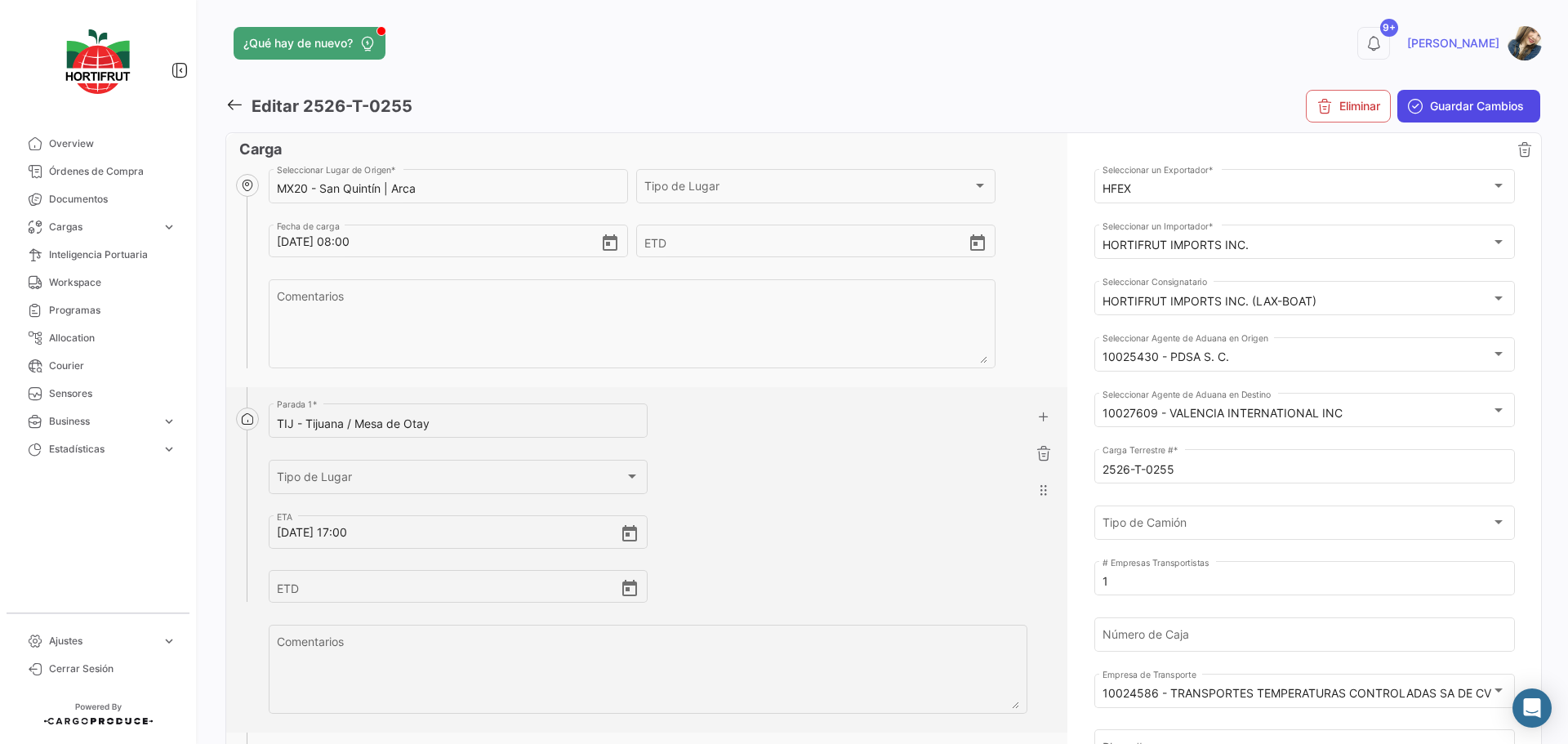
click at [1409, 105] on icon "submit" at bounding box center [1415, 106] width 16 height 16
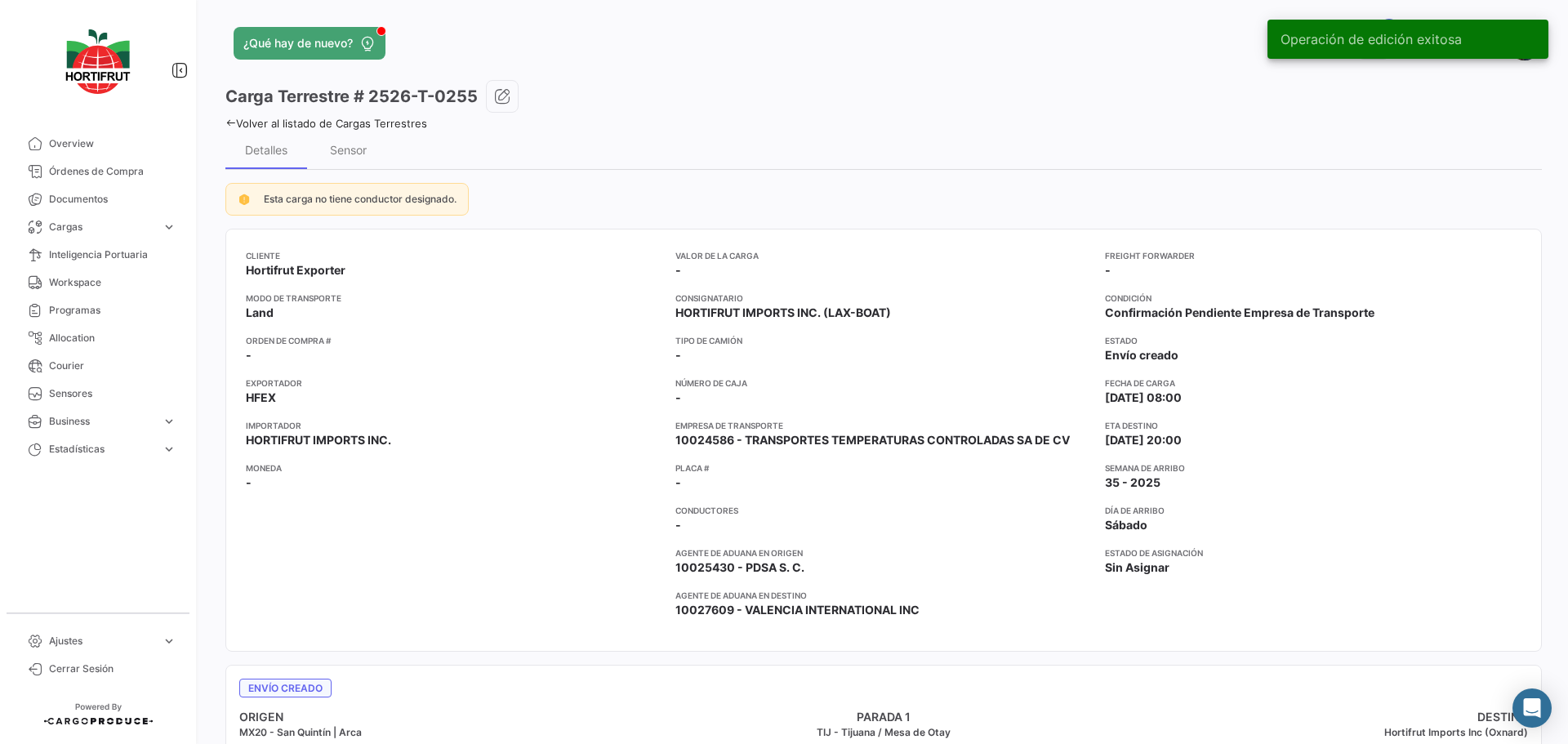
click at [402, 125] on link "Volver al listado de Cargas Terrestres" at bounding box center [326, 123] width 201 height 13
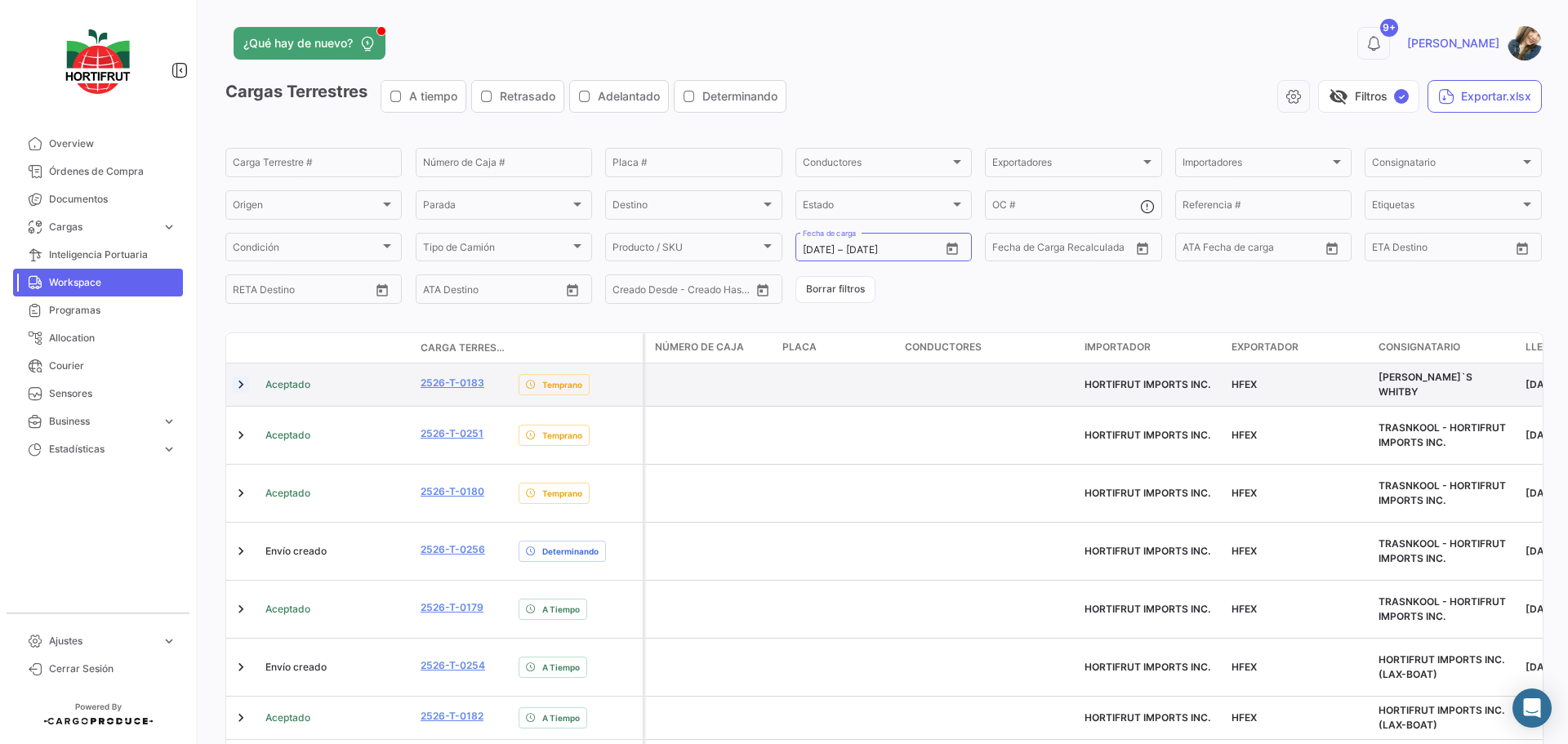
click at [244, 382] on link at bounding box center [240, 385] width 16 height 16
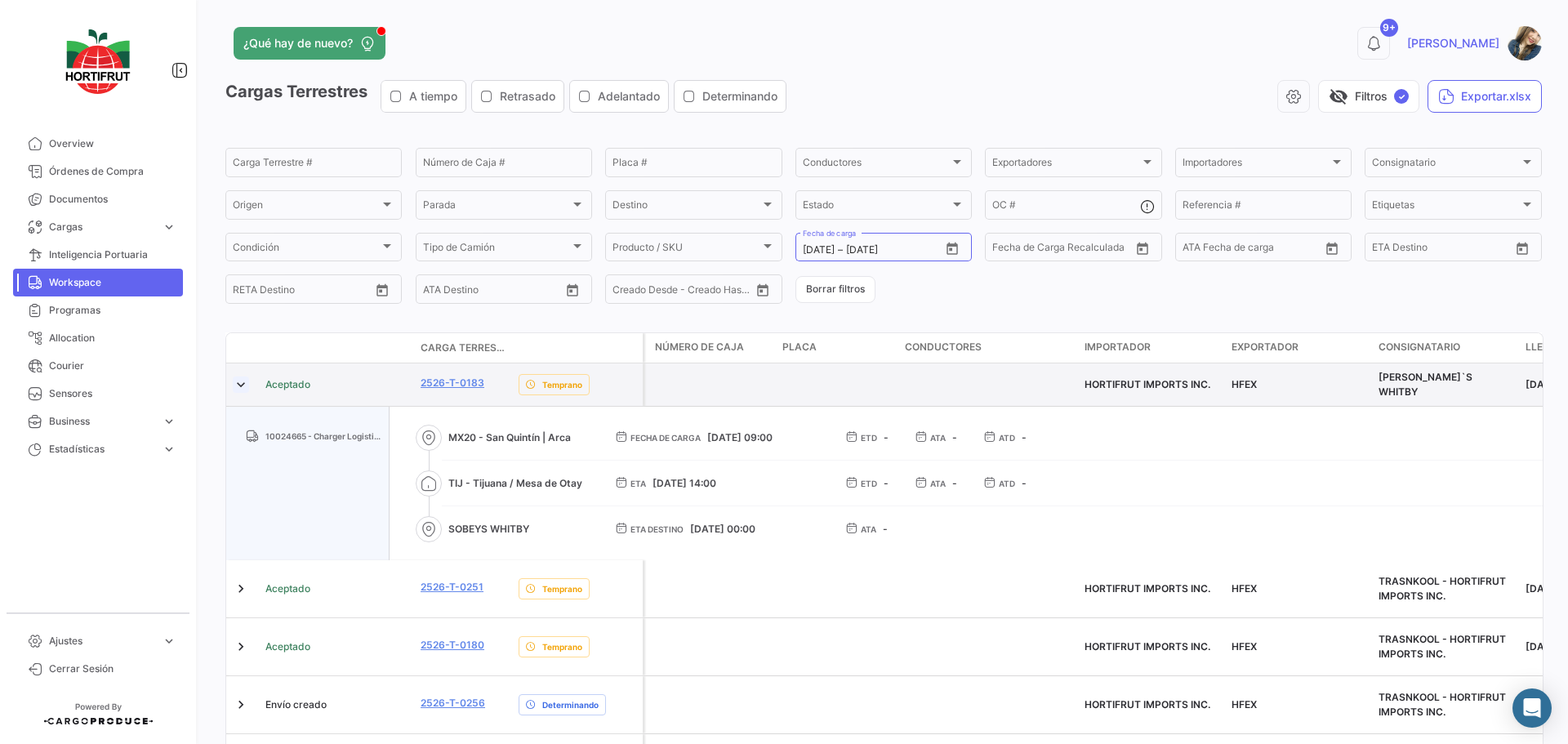
click at [244, 382] on link at bounding box center [240, 385] width 16 height 16
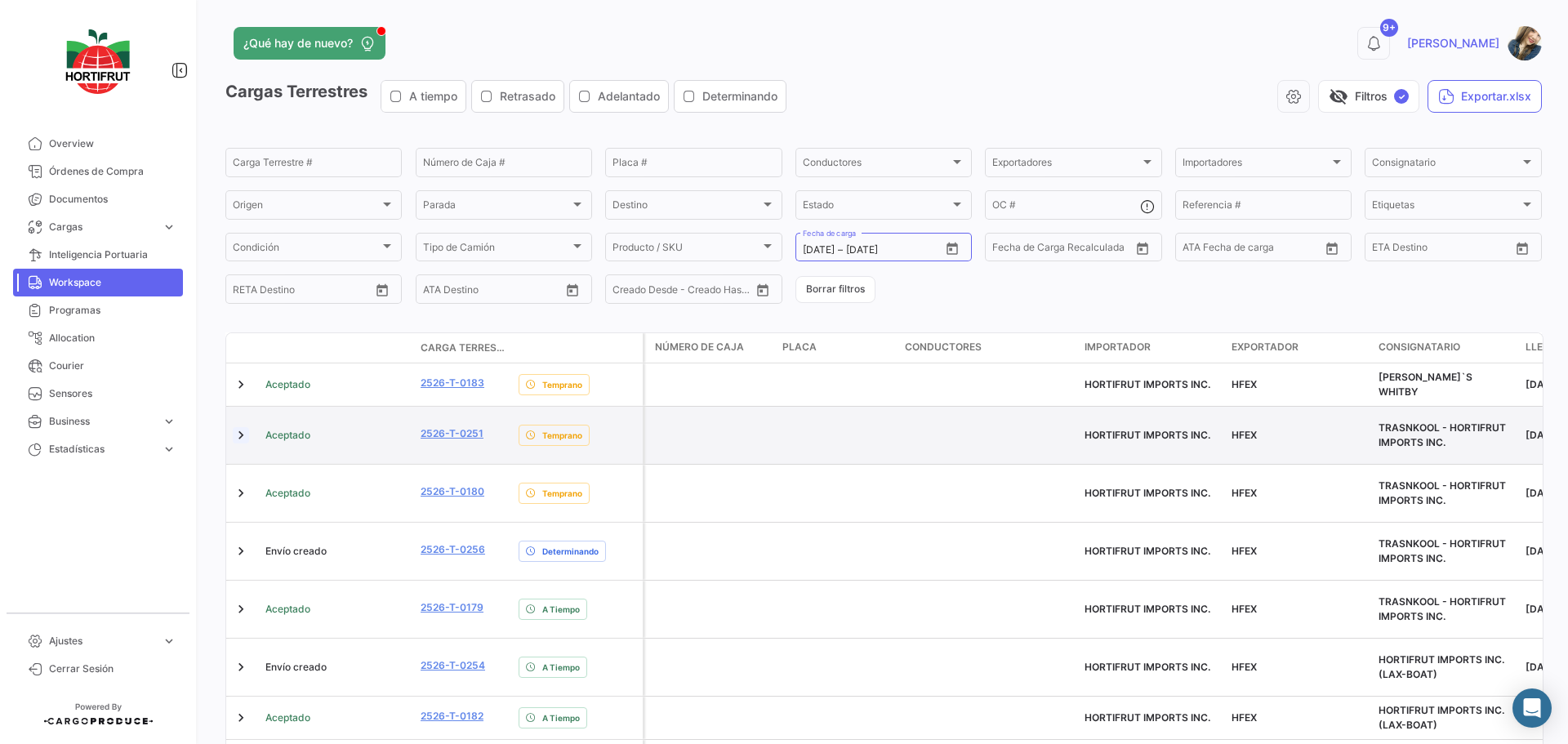
click at [243, 428] on link at bounding box center [240, 435] width 16 height 16
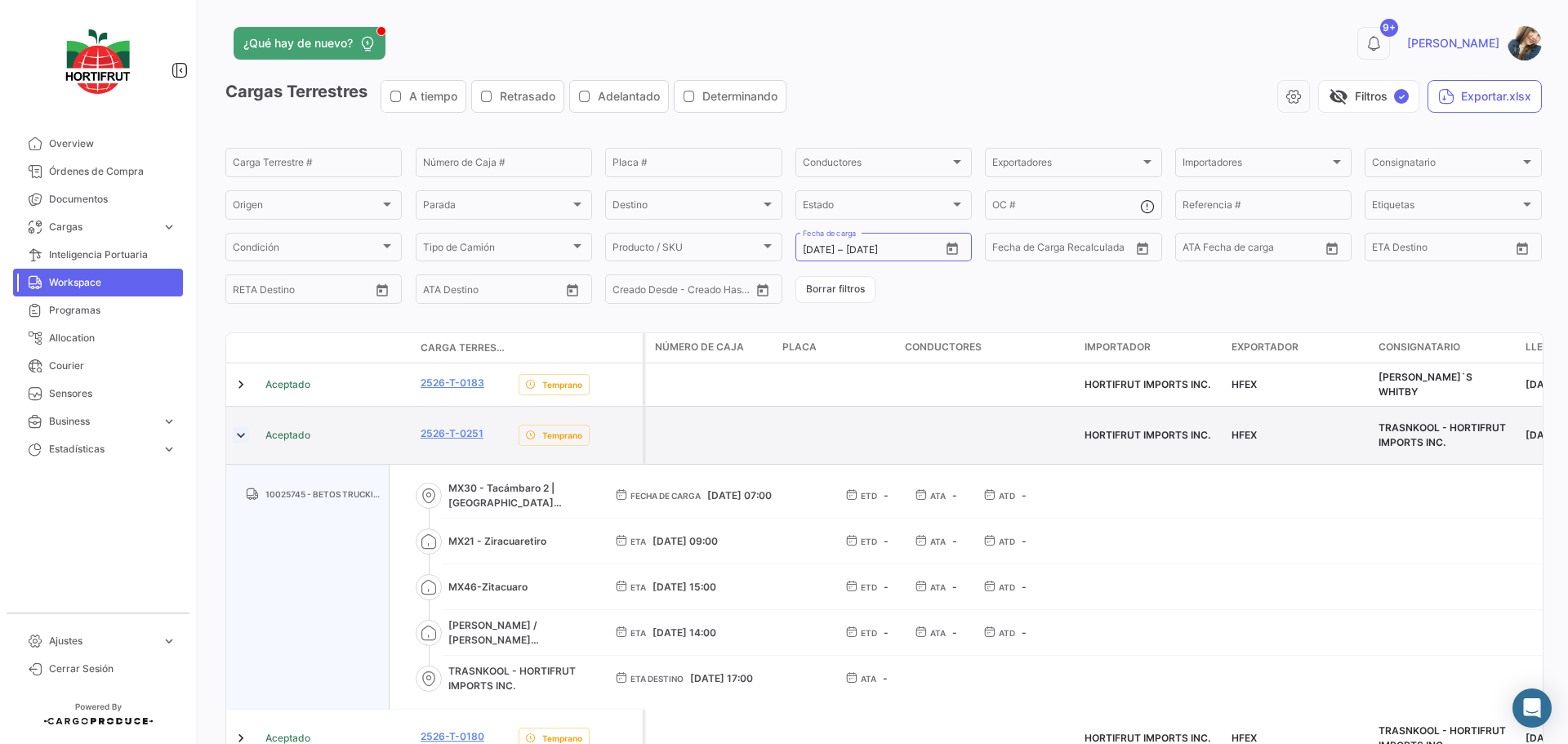
click at [243, 428] on link at bounding box center [240, 435] width 16 height 16
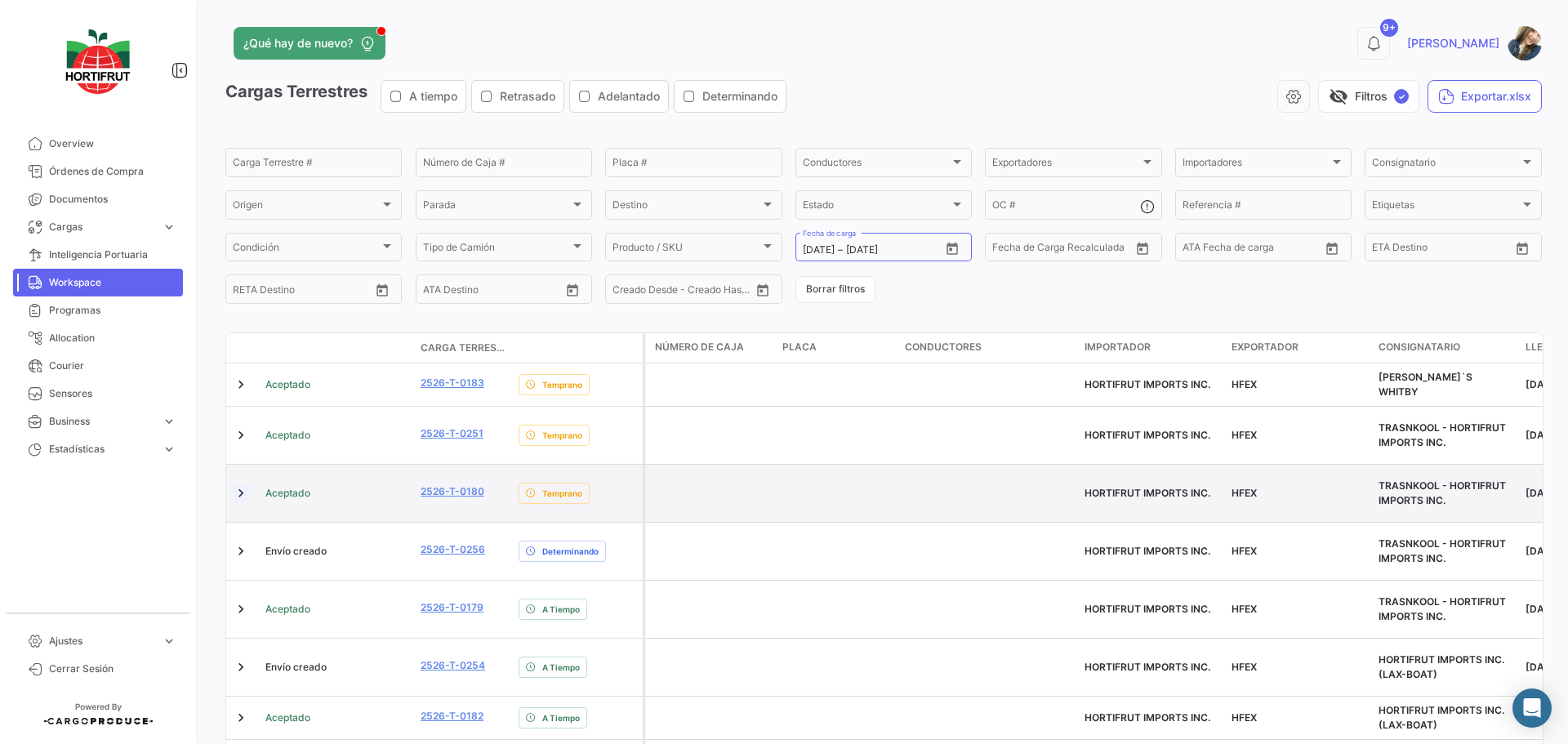
click at [238, 485] on link at bounding box center [240, 492] width 16 height 16
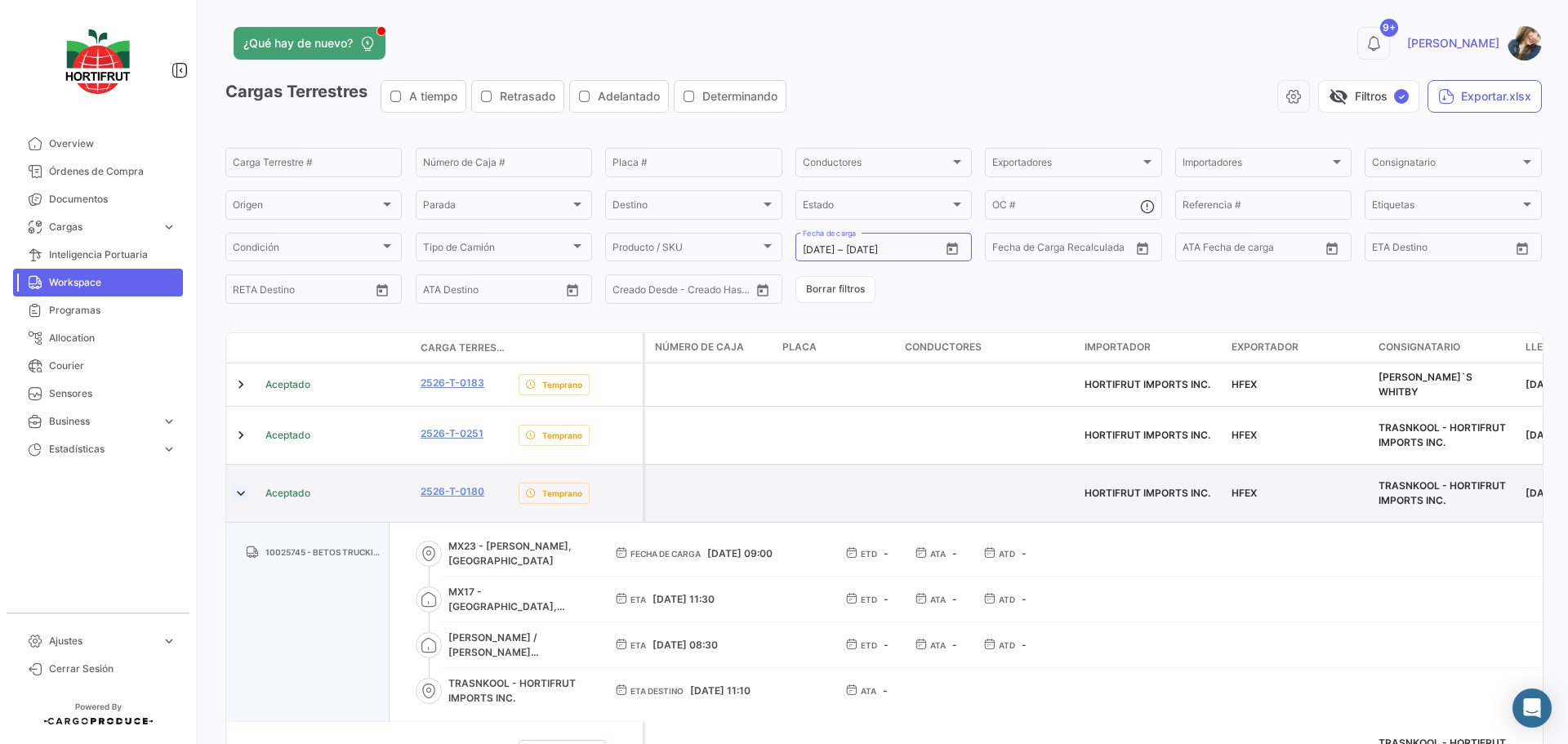
click at [240, 485] on link at bounding box center [240, 492] width 16 height 16
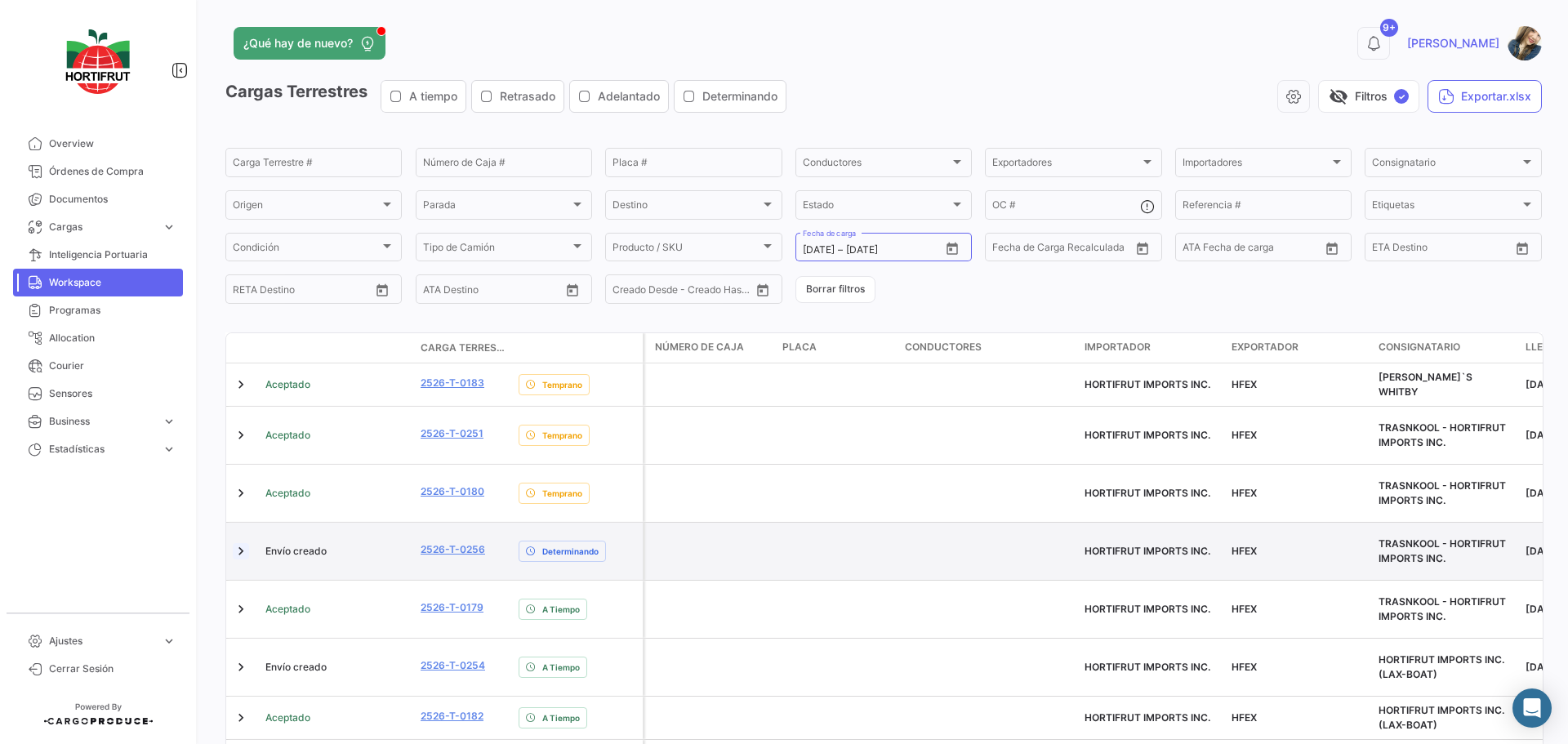
click at [238, 543] on link at bounding box center [240, 550] width 16 height 16
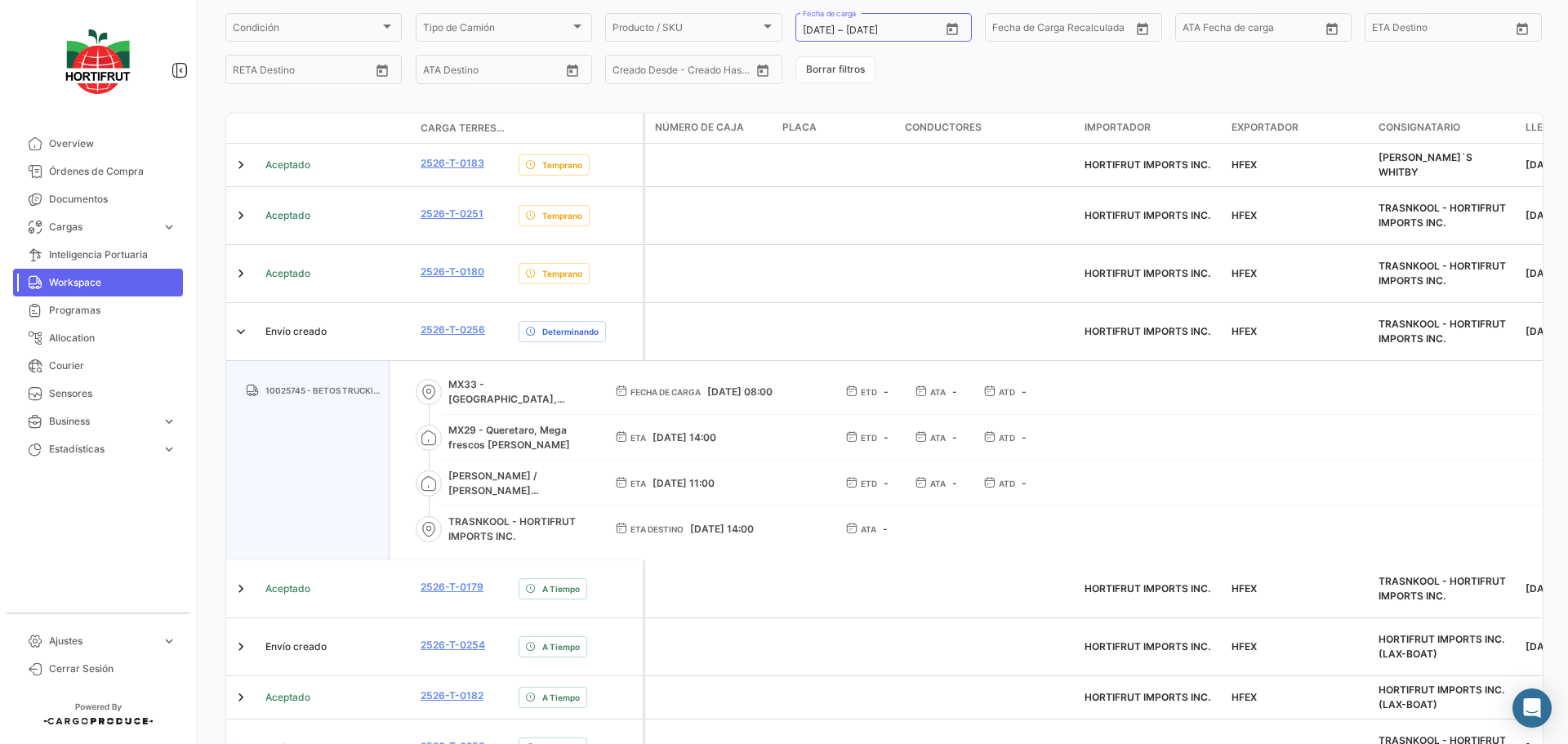
scroll to position [245, 0]
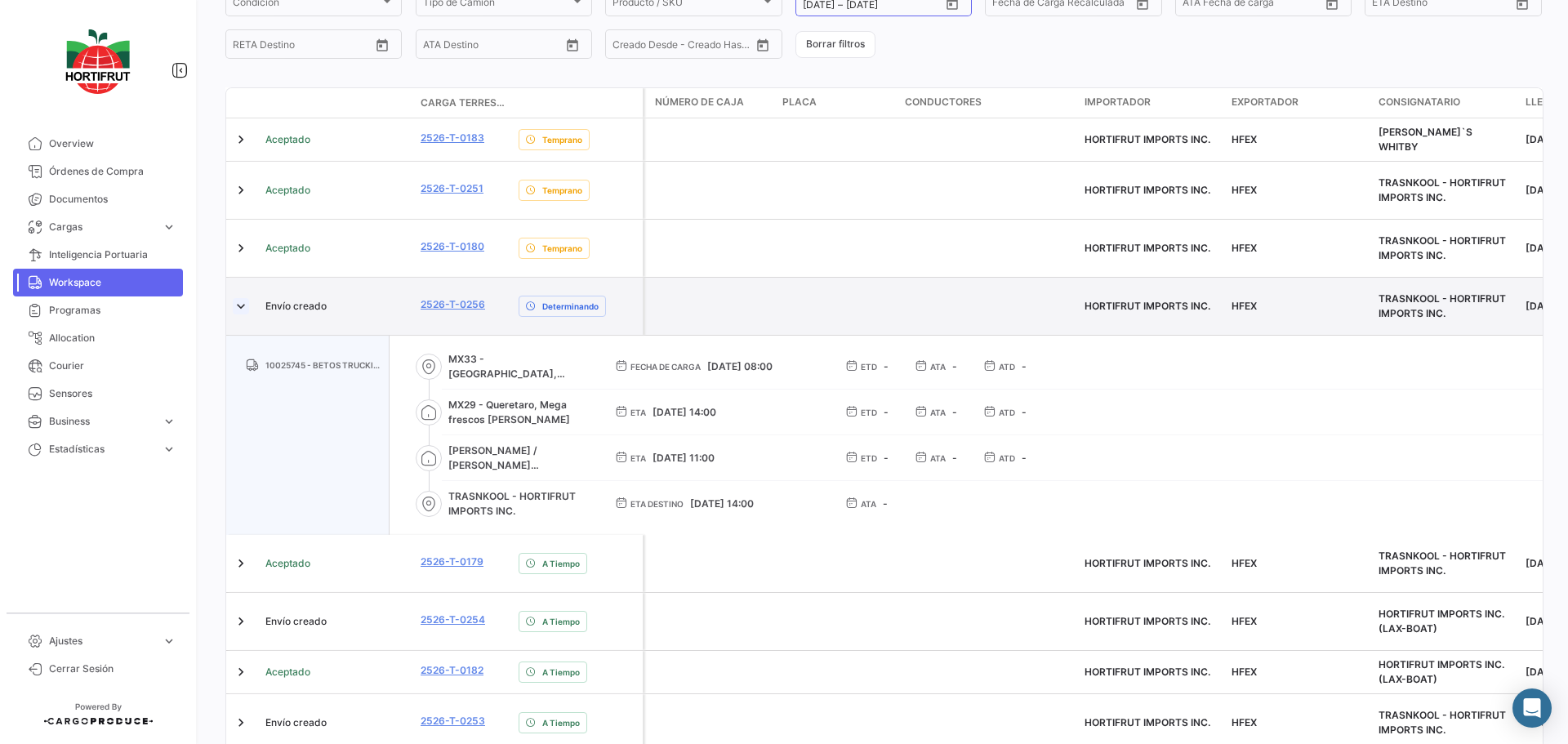
click at [234, 298] on link at bounding box center [240, 306] width 16 height 16
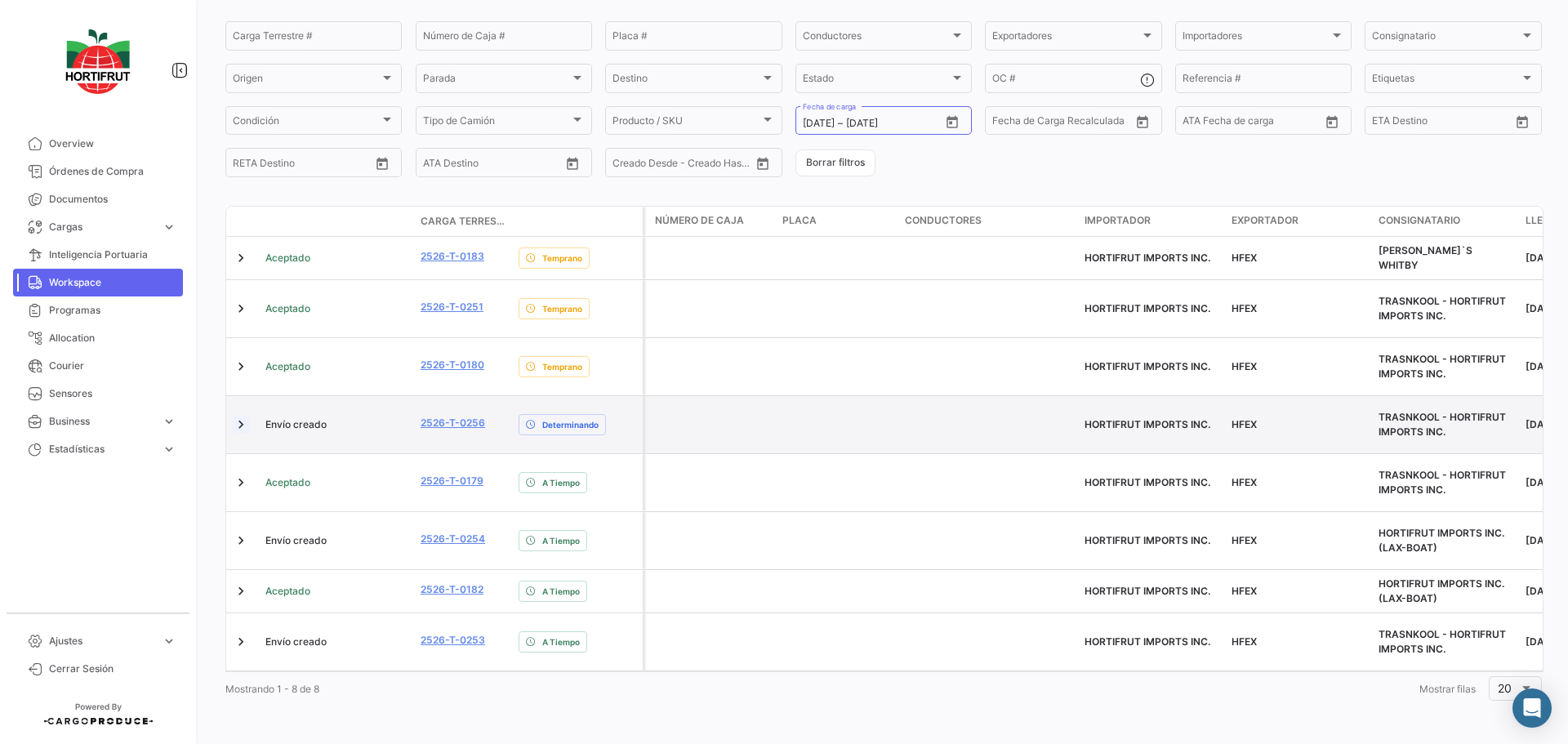
scroll to position [103, 0]
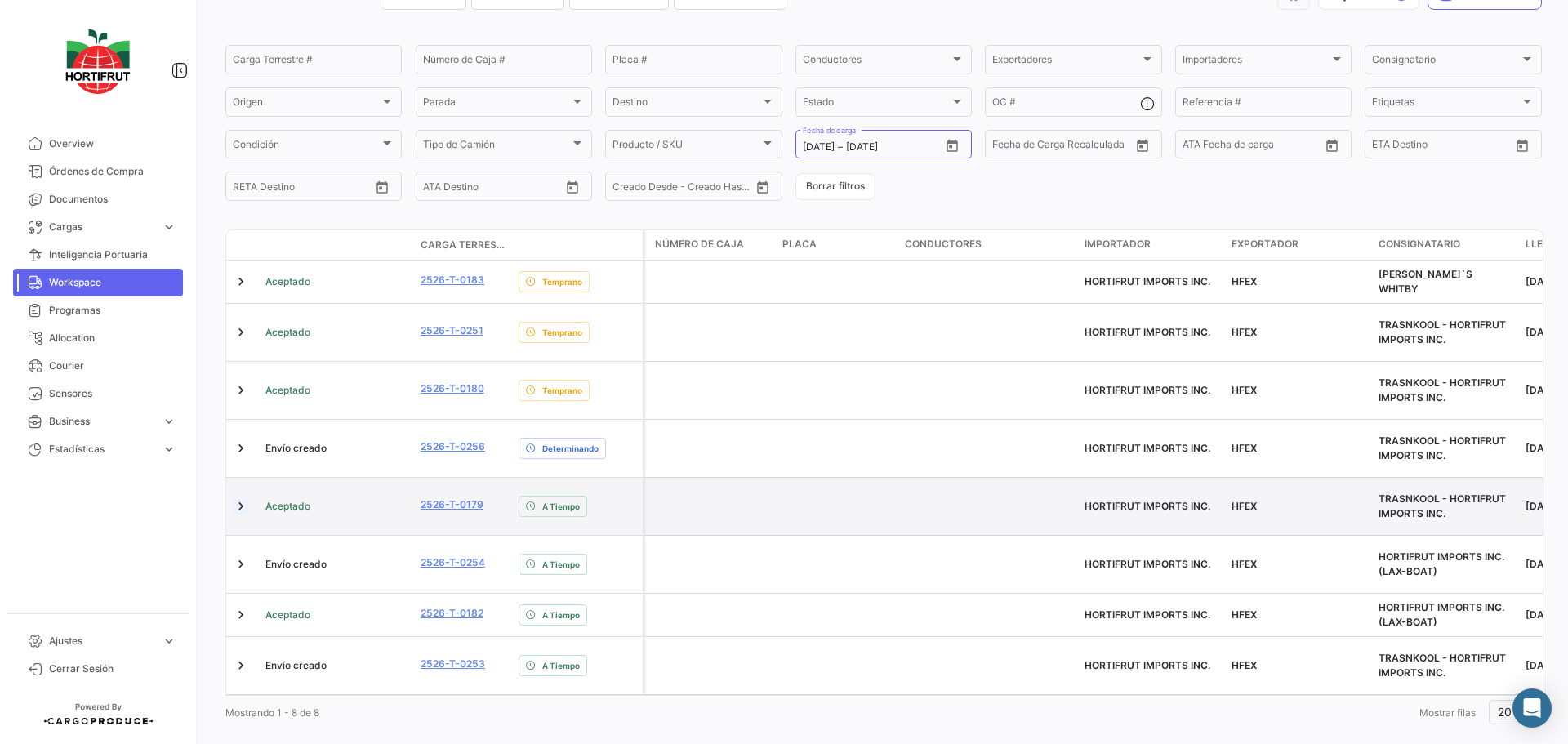
click at [241, 498] on link at bounding box center [240, 506] width 16 height 16
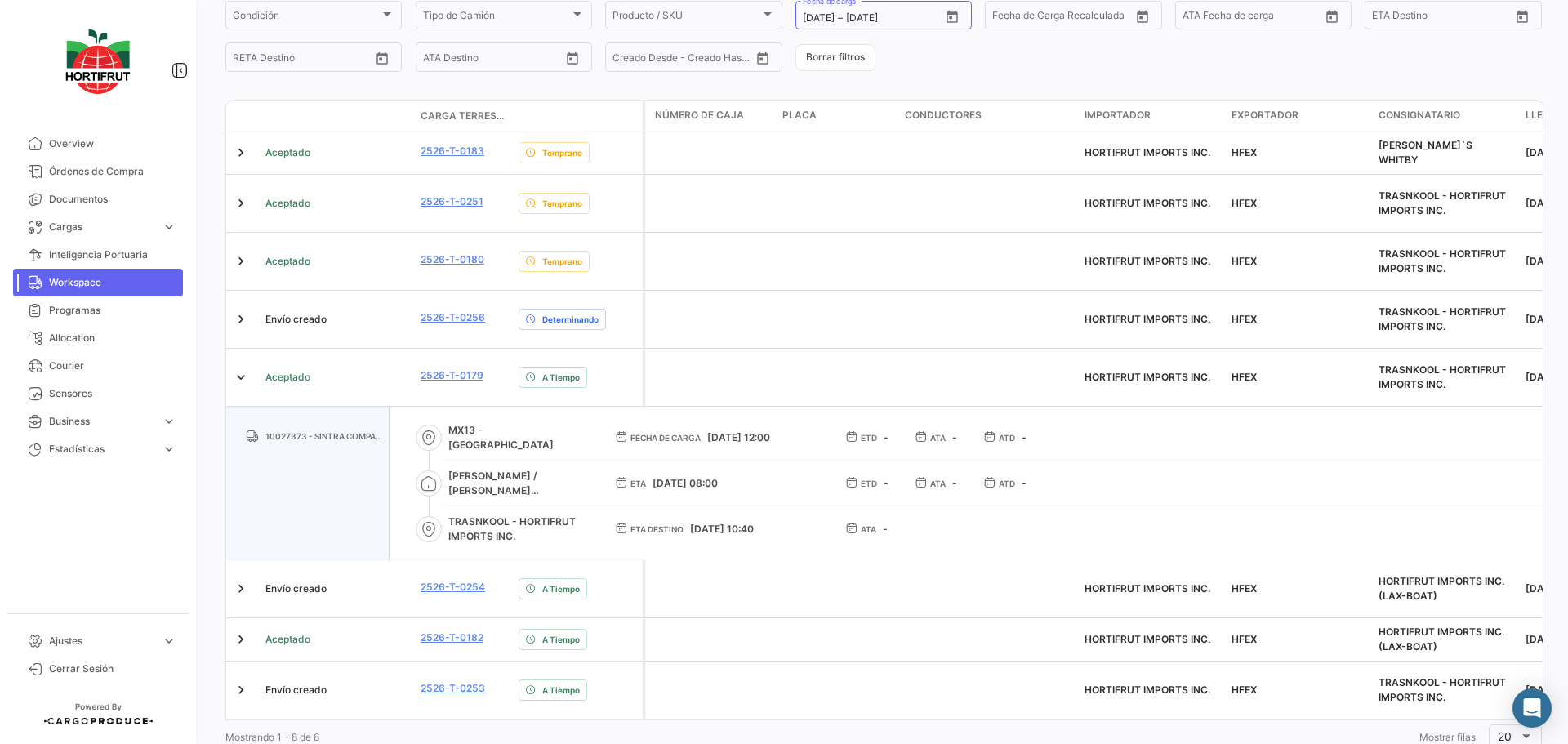
scroll to position [256, 0]
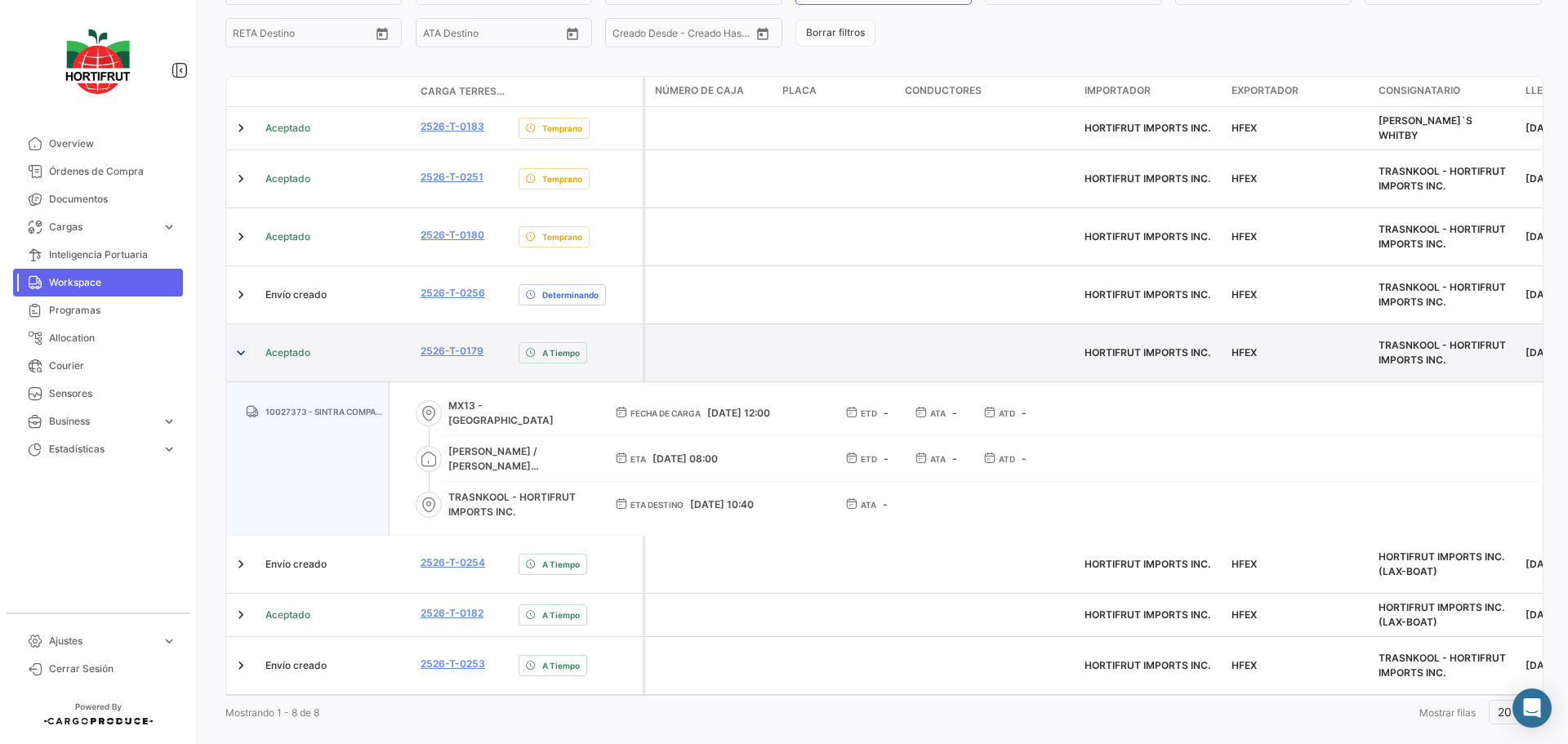
click at [236, 345] on link at bounding box center [240, 353] width 16 height 16
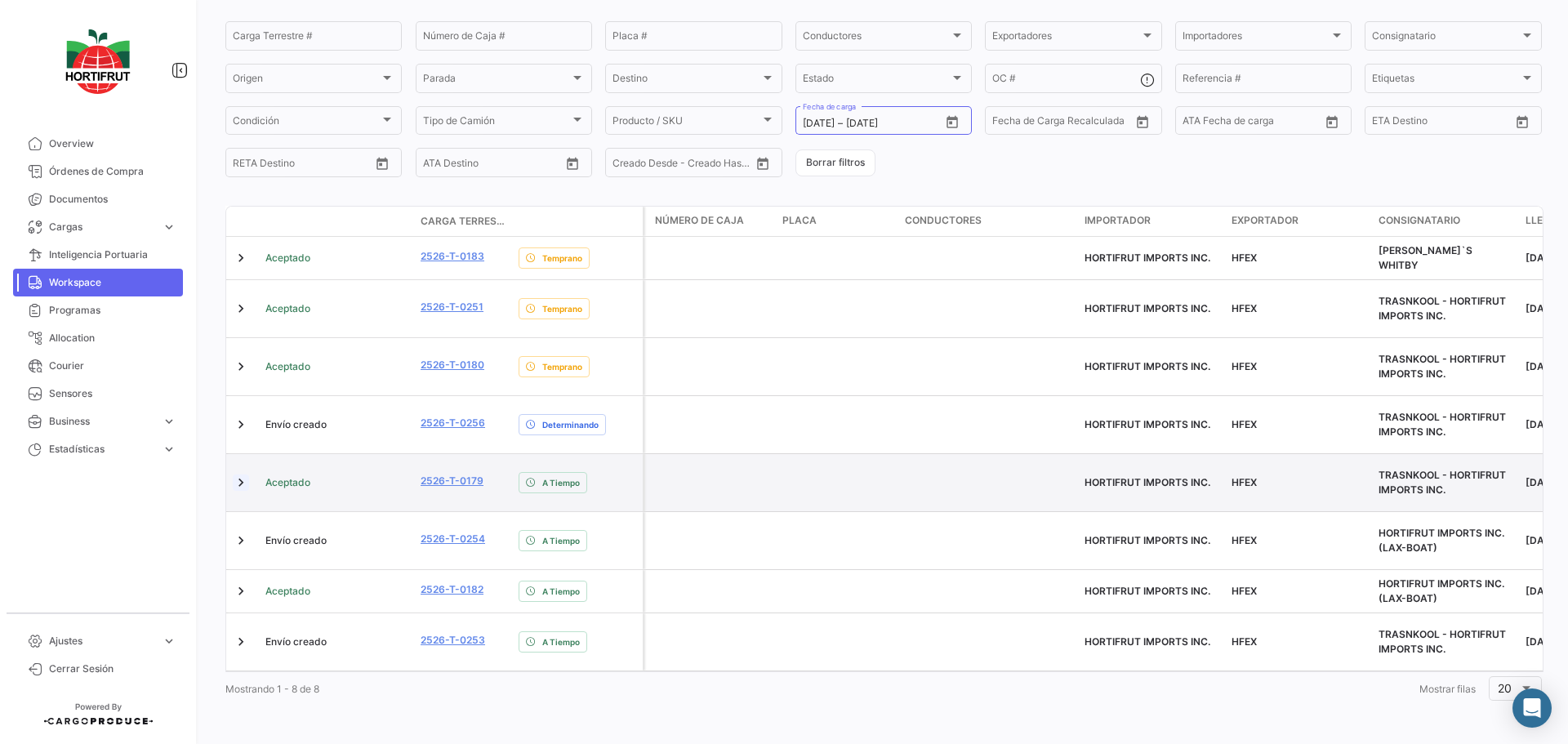
scroll to position [103, 0]
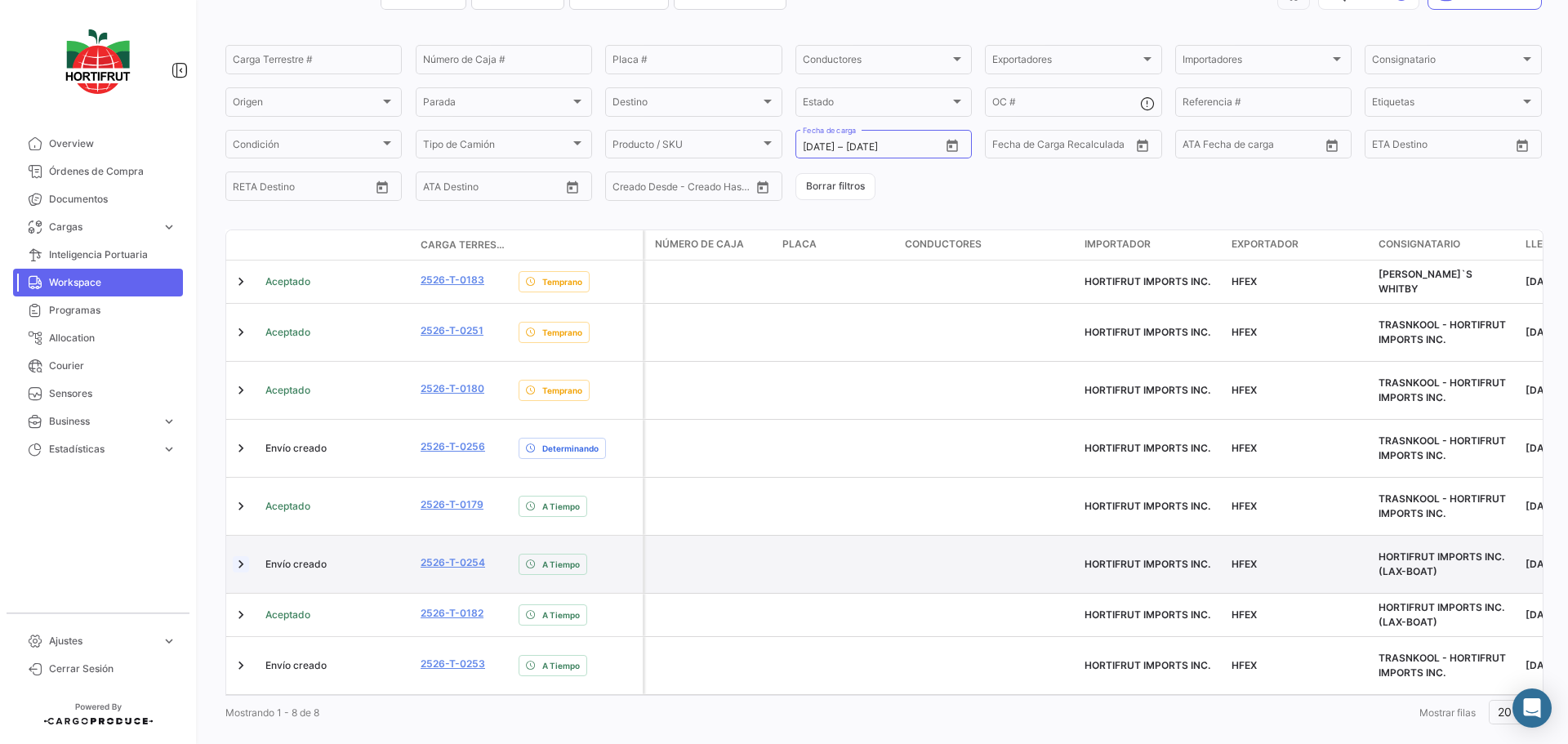
click at [245, 556] on link at bounding box center [240, 564] width 16 height 16
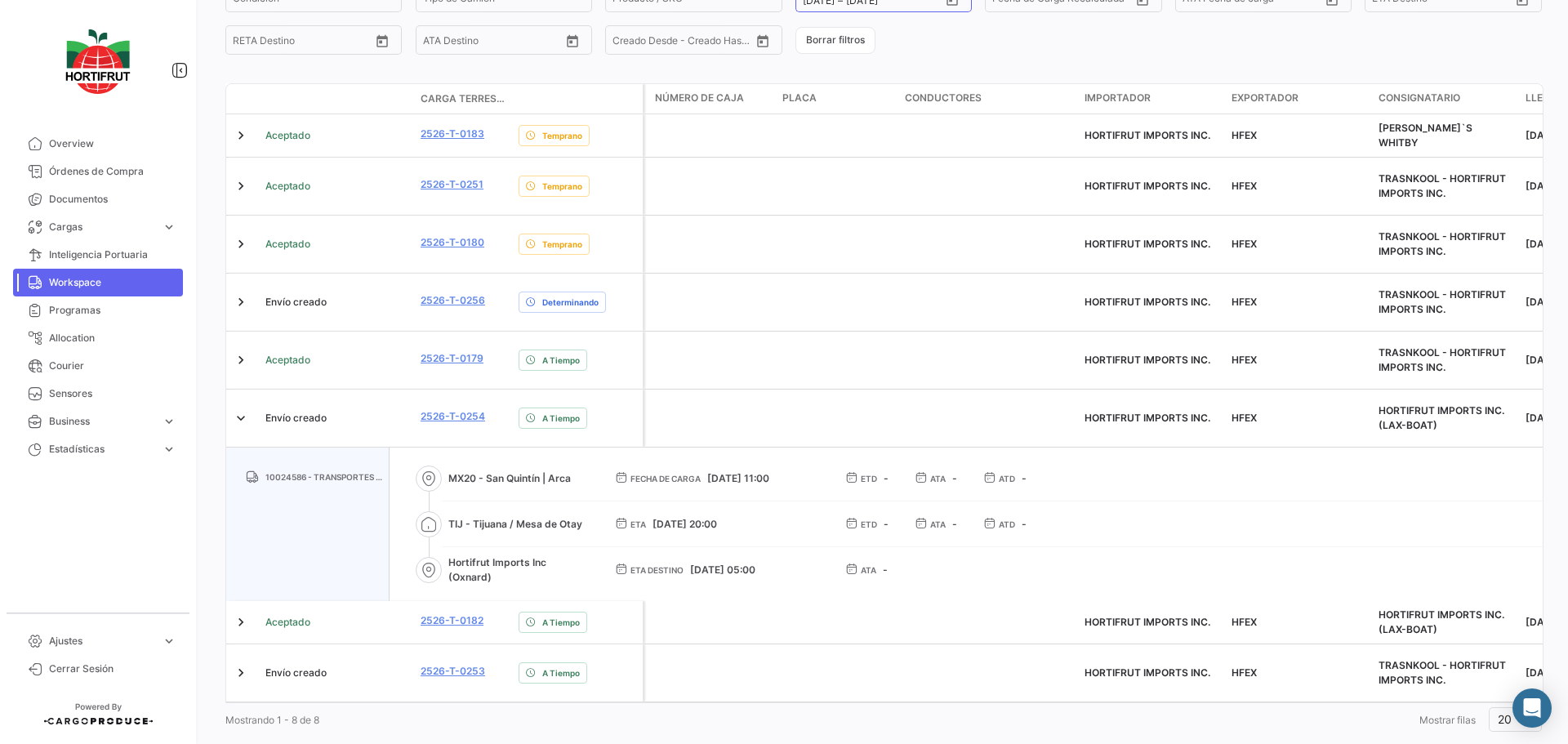
scroll to position [256, 0]
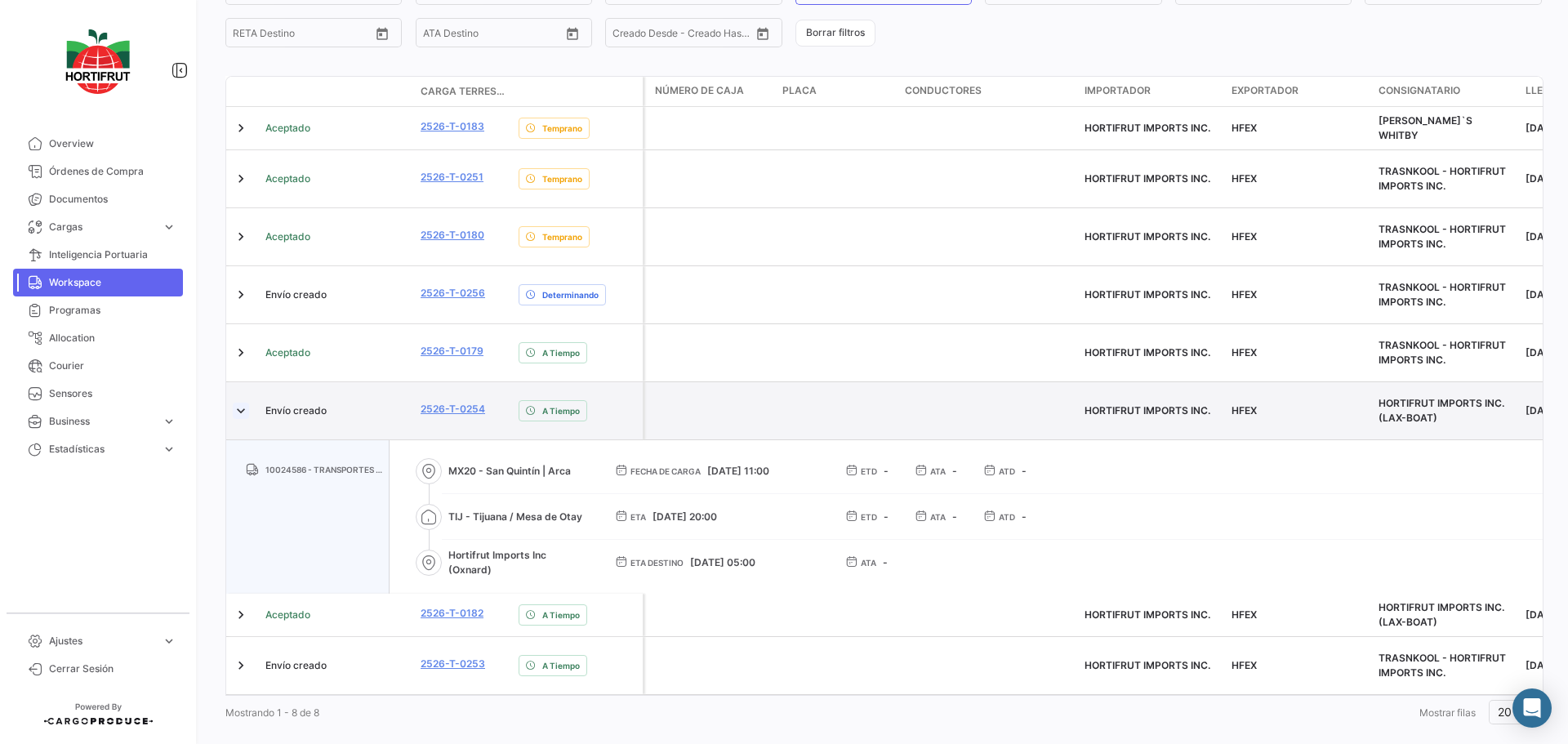
click at [240, 403] on link at bounding box center [240, 411] width 16 height 16
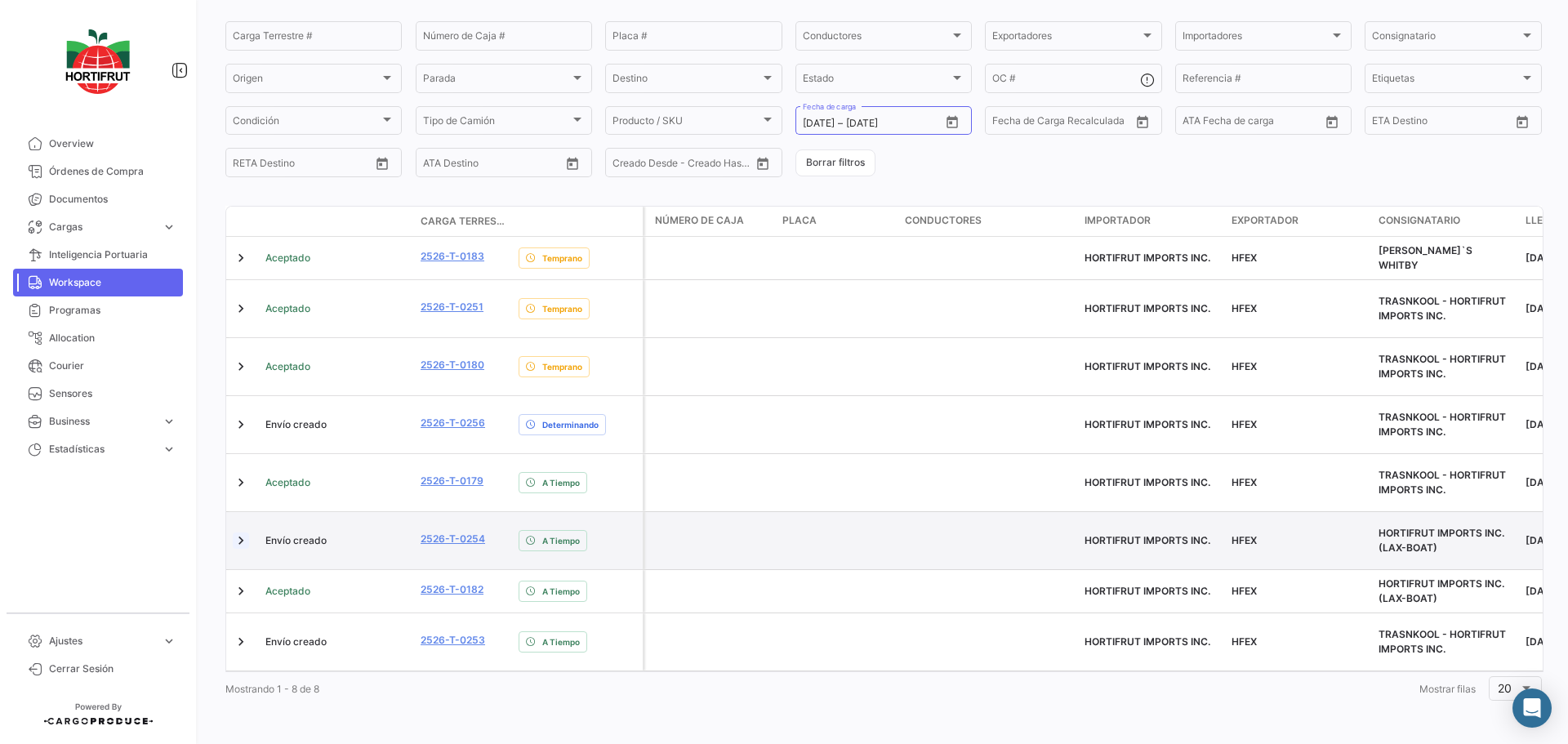
scroll to position [103, 0]
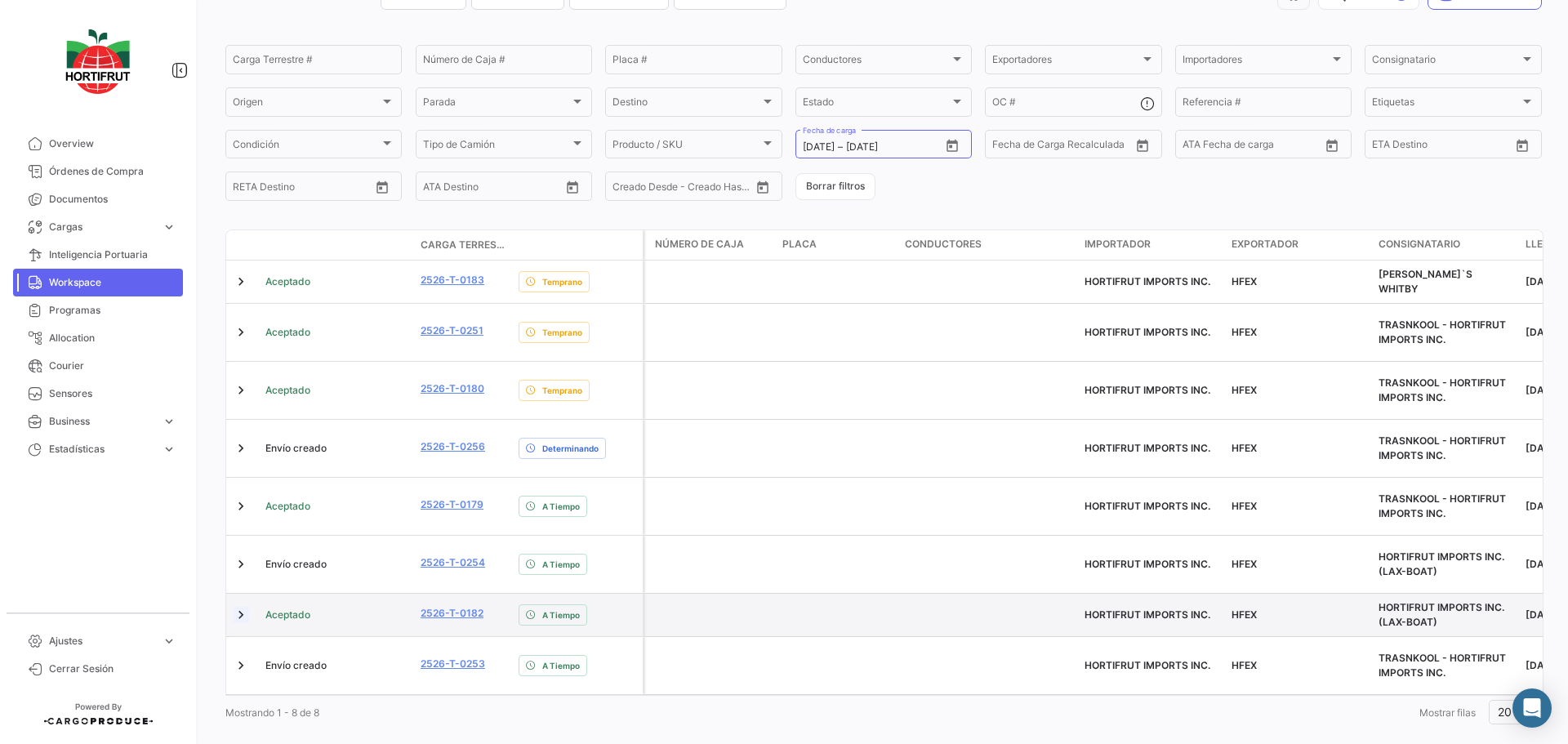
click at [242, 607] on link at bounding box center [240, 615] width 16 height 16
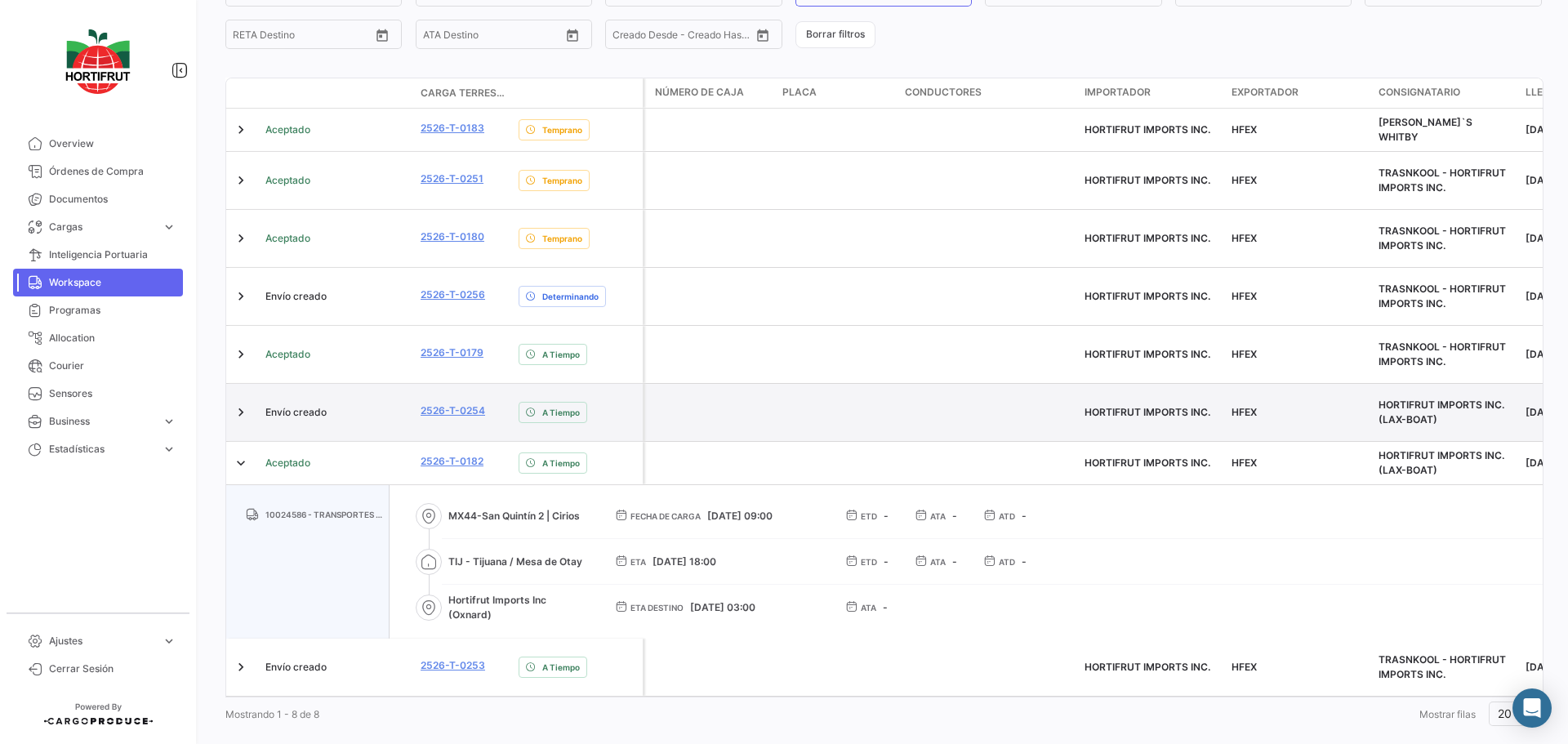
scroll to position [256, 0]
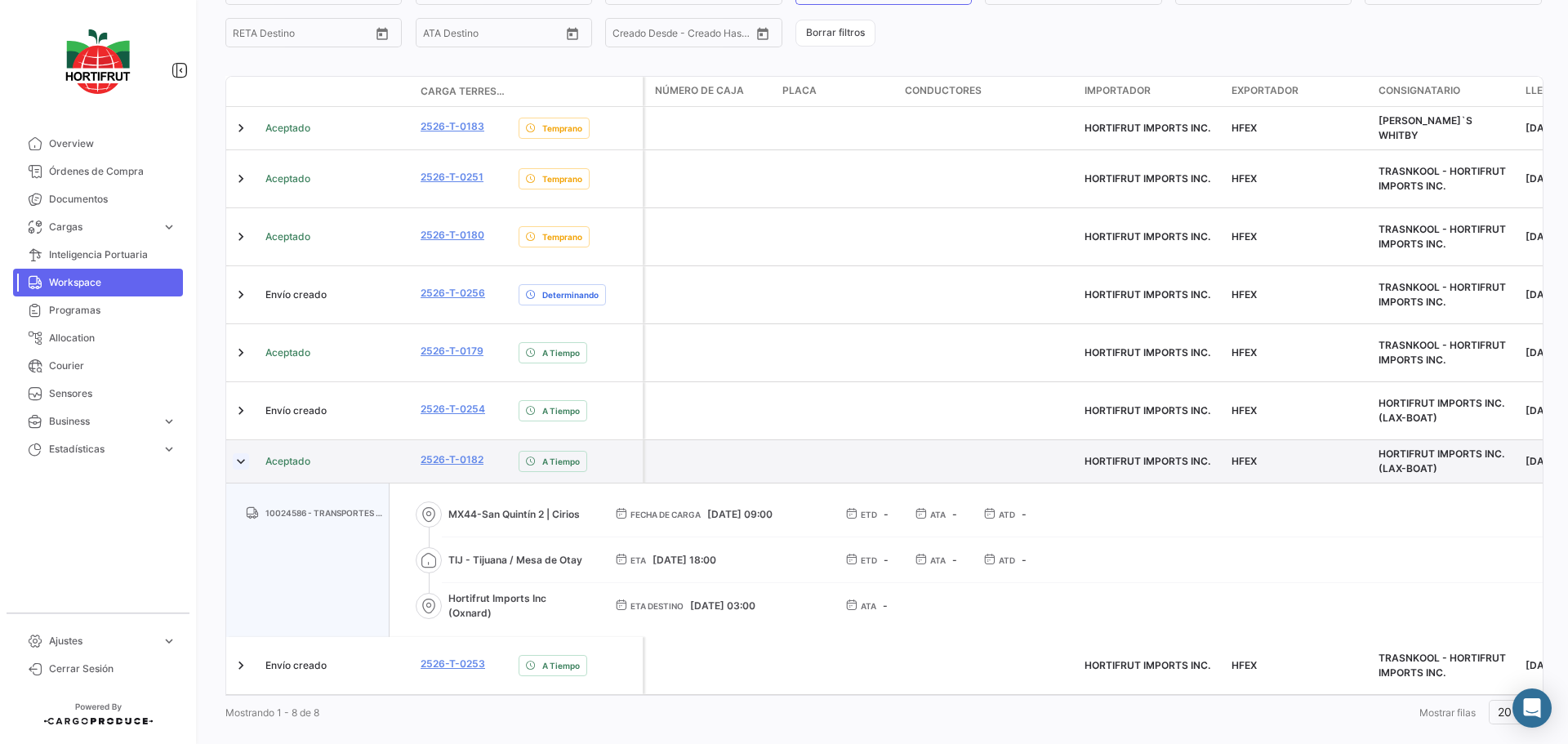
click at [238, 453] on link at bounding box center [240, 461] width 16 height 16
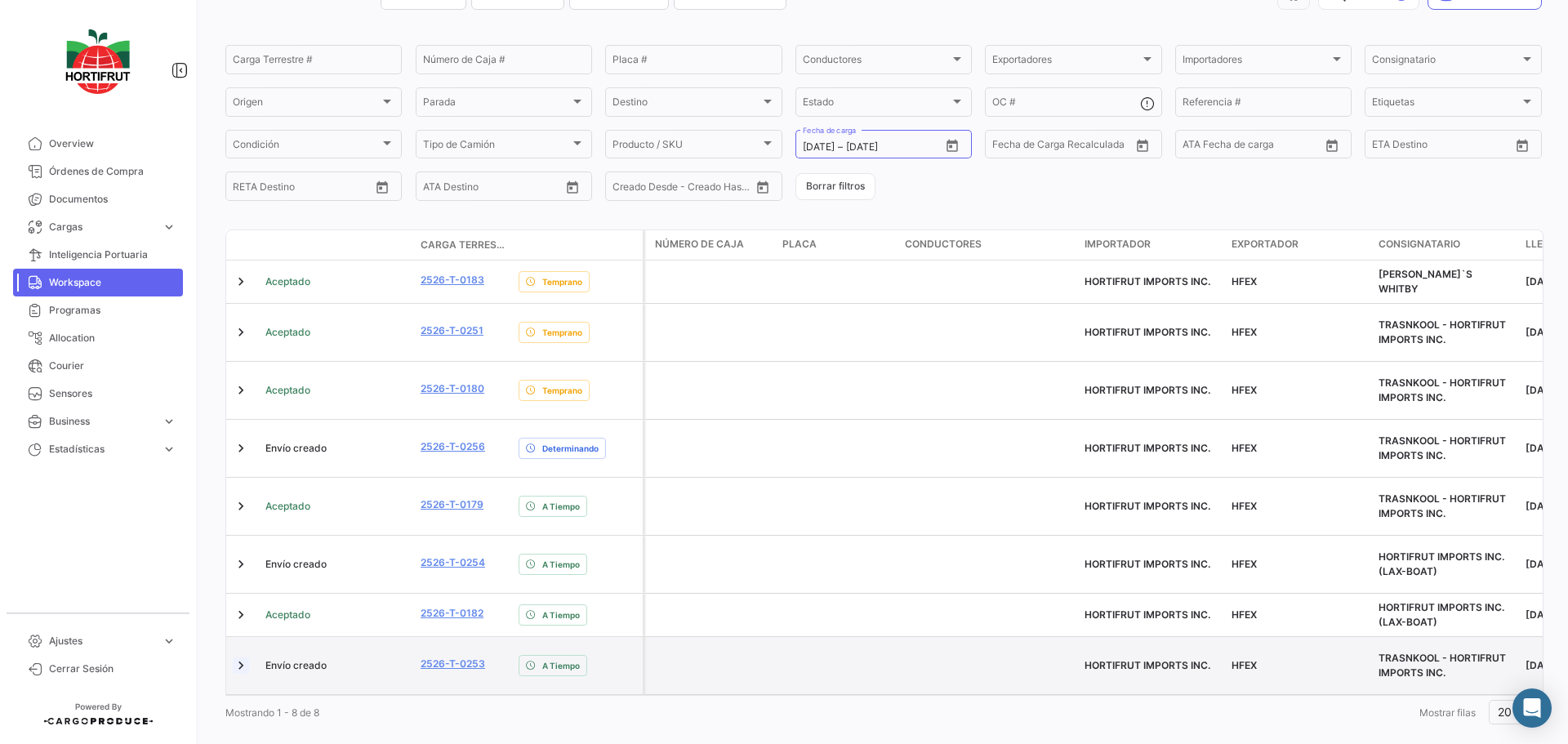
click at [239, 657] on link at bounding box center [240, 665] width 16 height 16
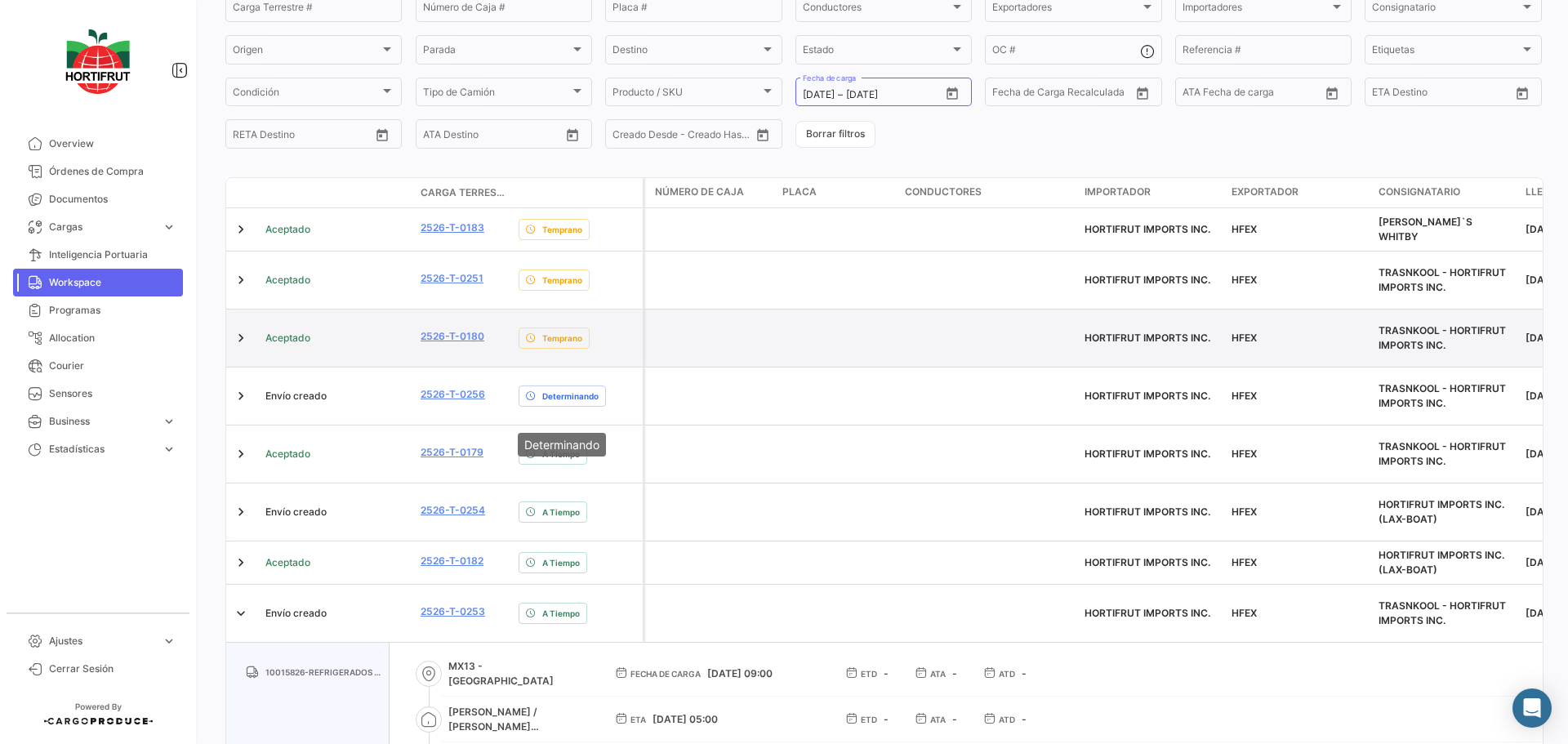
scroll to position [0, 0]
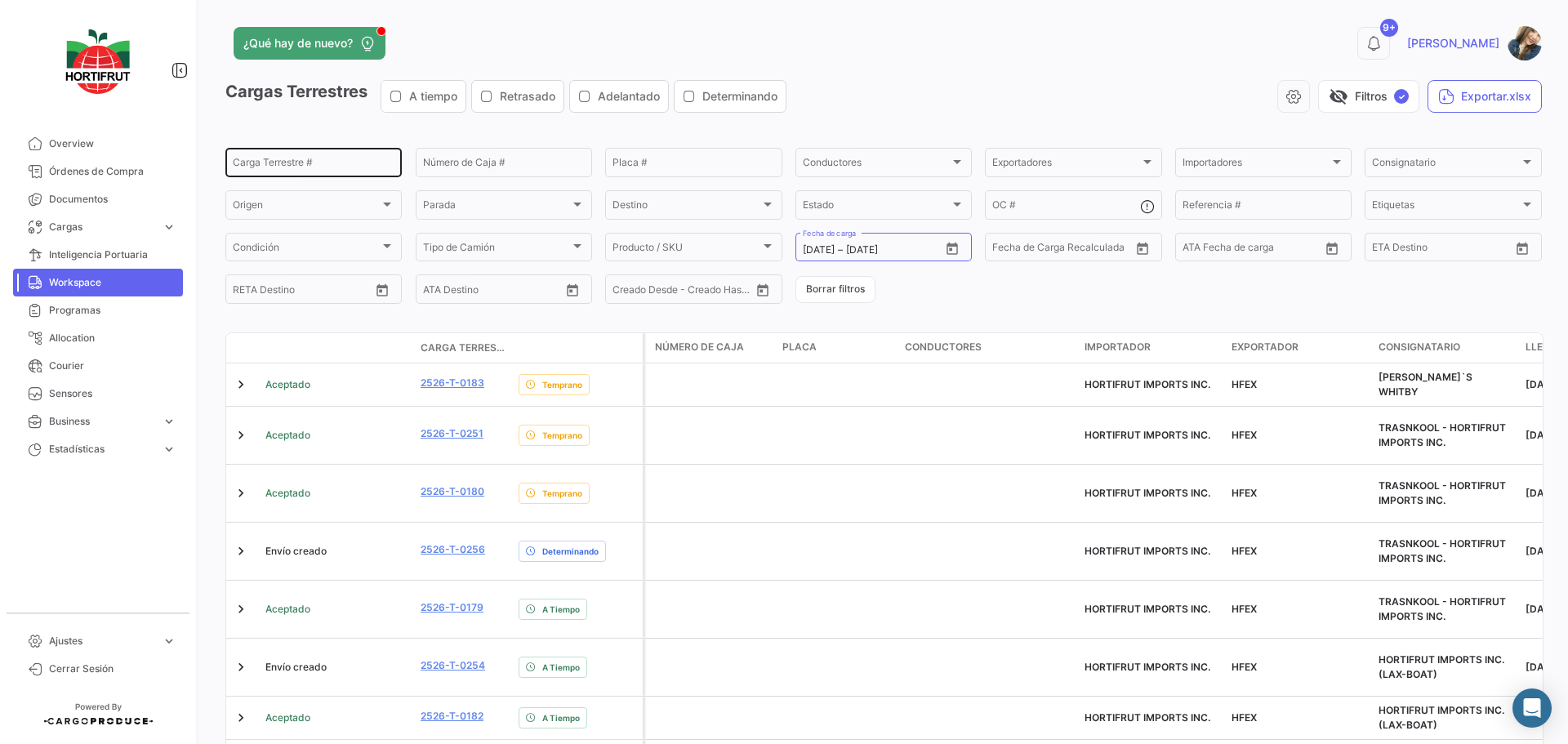
click at [324, 171] on input "Carga Terrestre #" at bounding box center [313, 165] width 162 height 12
paste input "2526-T-0192"
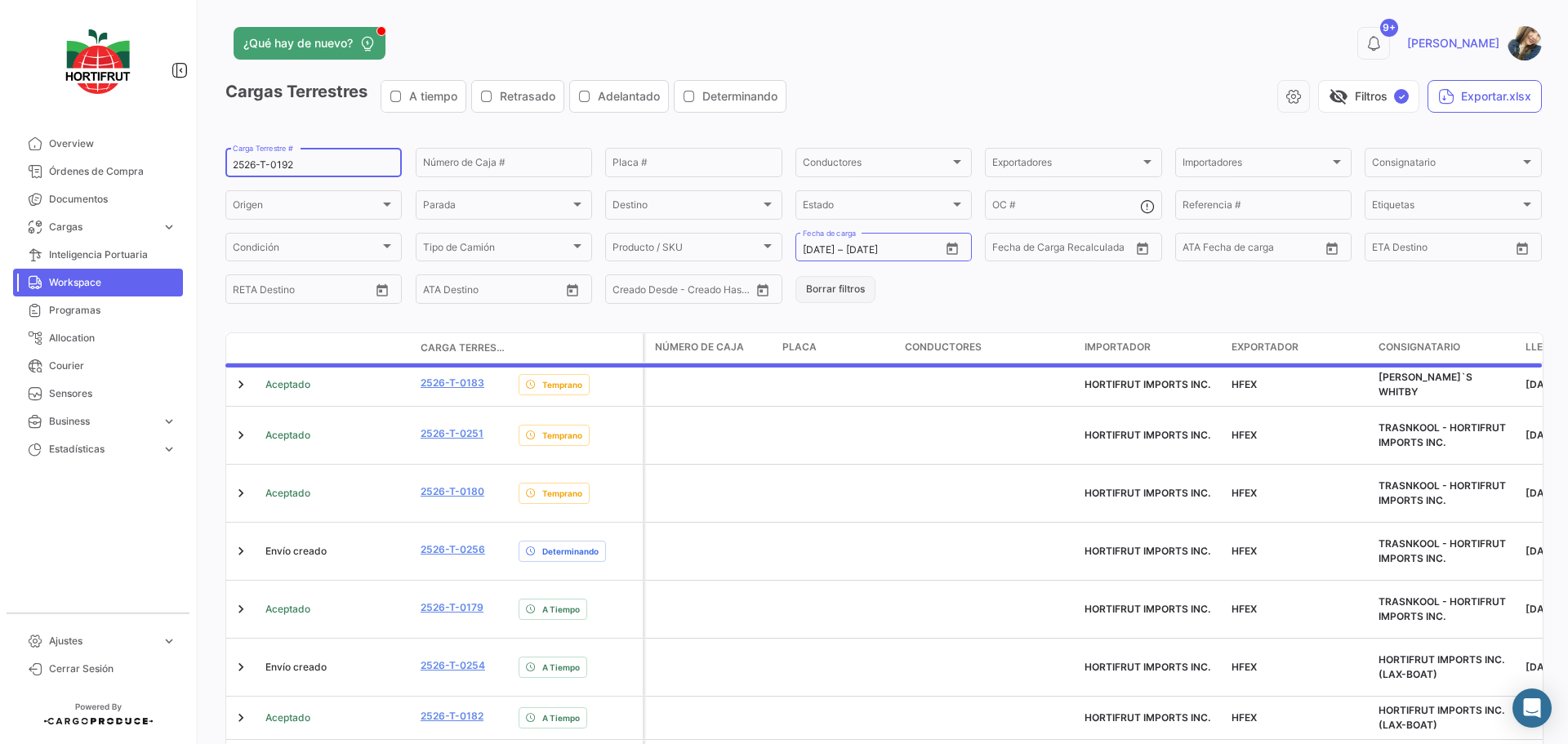
type input "2526-T-0192"
click at [826, 283] on button "Borrar filtros" at bounding box center [835, 289] width 80 height 27
click at [332, 166] on input "Carga Terrestre #" at bounding box center [313, 165] width 162 height 12
paste input "2526-T-0192"
type input "2526-T-0192"
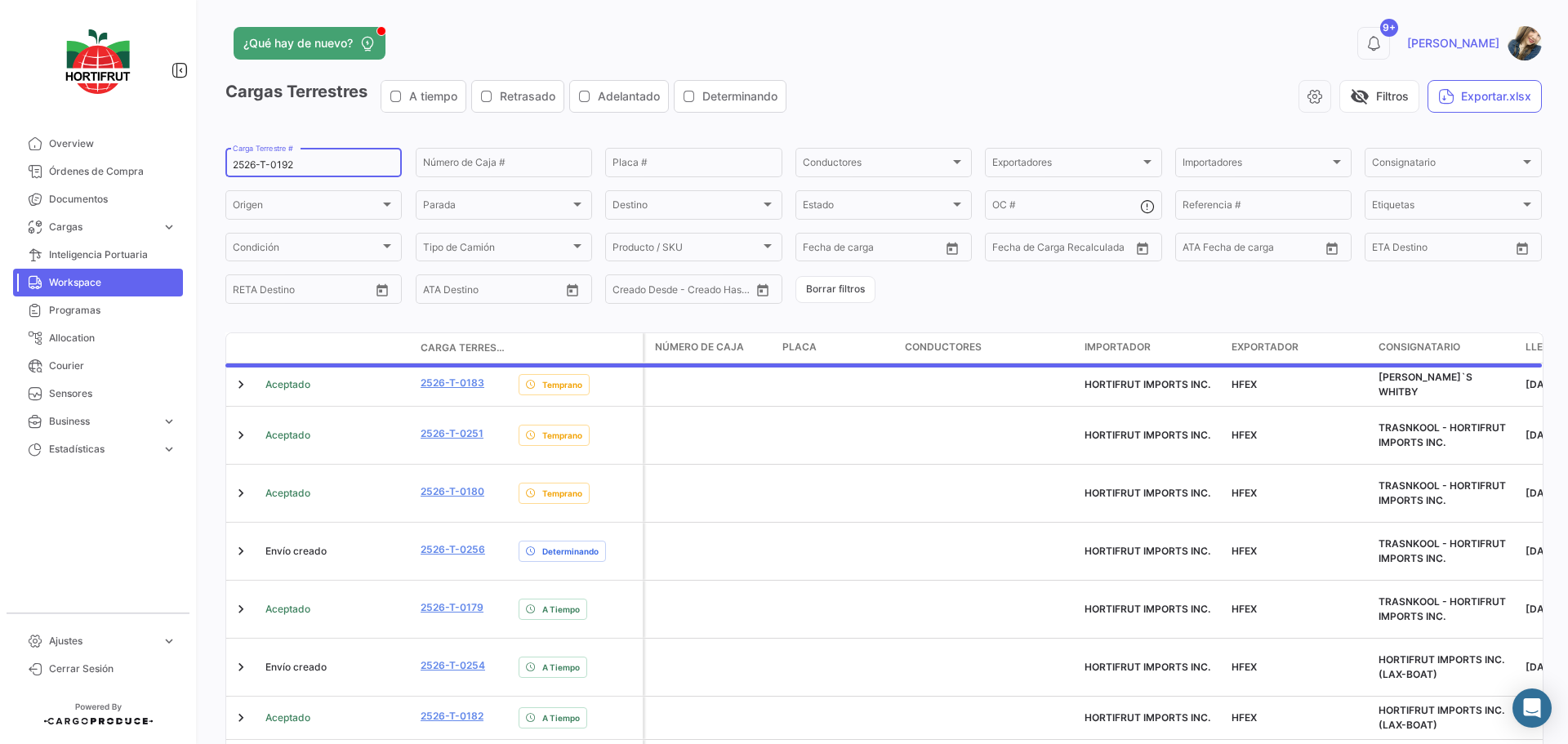
click at [359, 160] on input "2526-T-0192" at bounding box center [313, 165] width 162 height 12
click at [244, 131] on app-list-header "Cargas Terrestres A tiempo Retrasado Adelantado Determinando visibility_off Fil…" at bounding box center [884, 193] width 1316 height 226
